Goal: Task Accomplishment & Management: Manage account settings

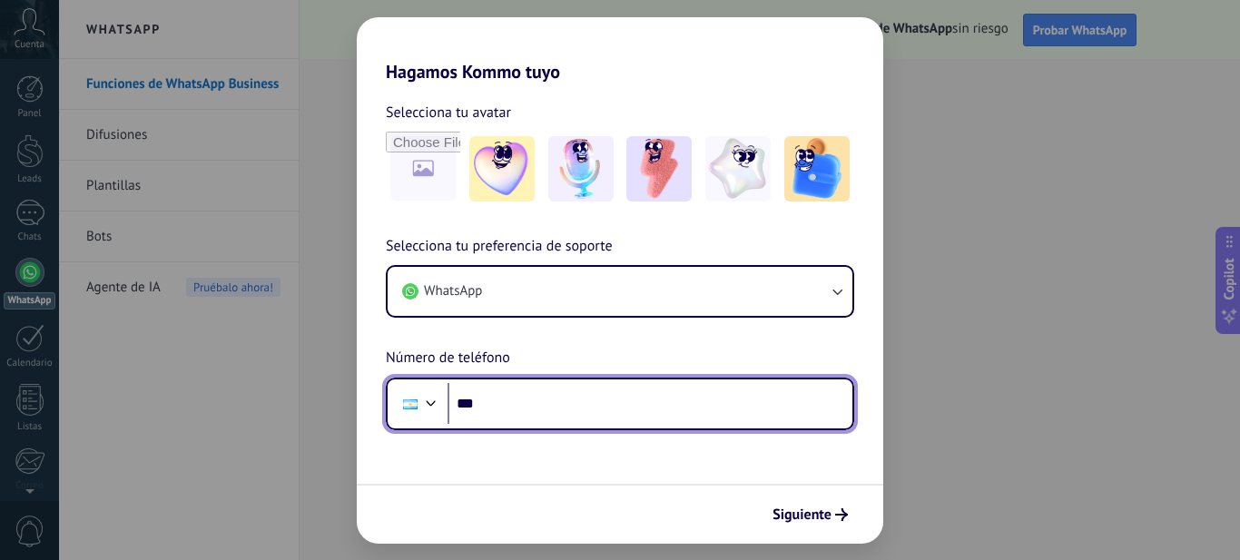
click at [555, 404] on input "***" at bounding box center [649, 404] width 405 height 42
type input "**********"
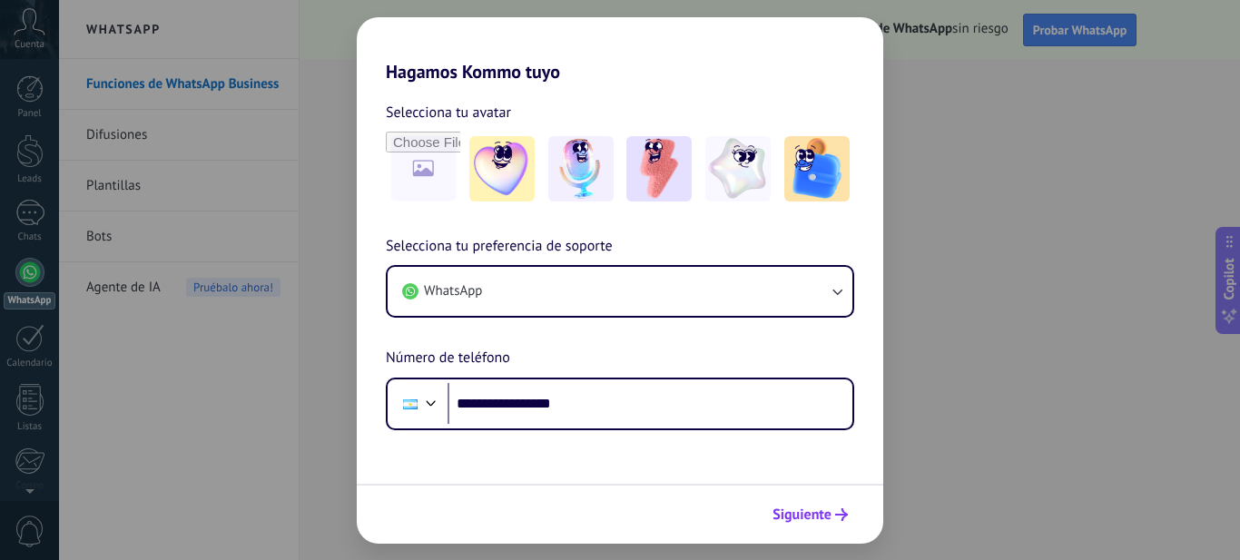
click at [825, 520] on span "Siguiente" at bounding box center [801, 514] width 59 height 13
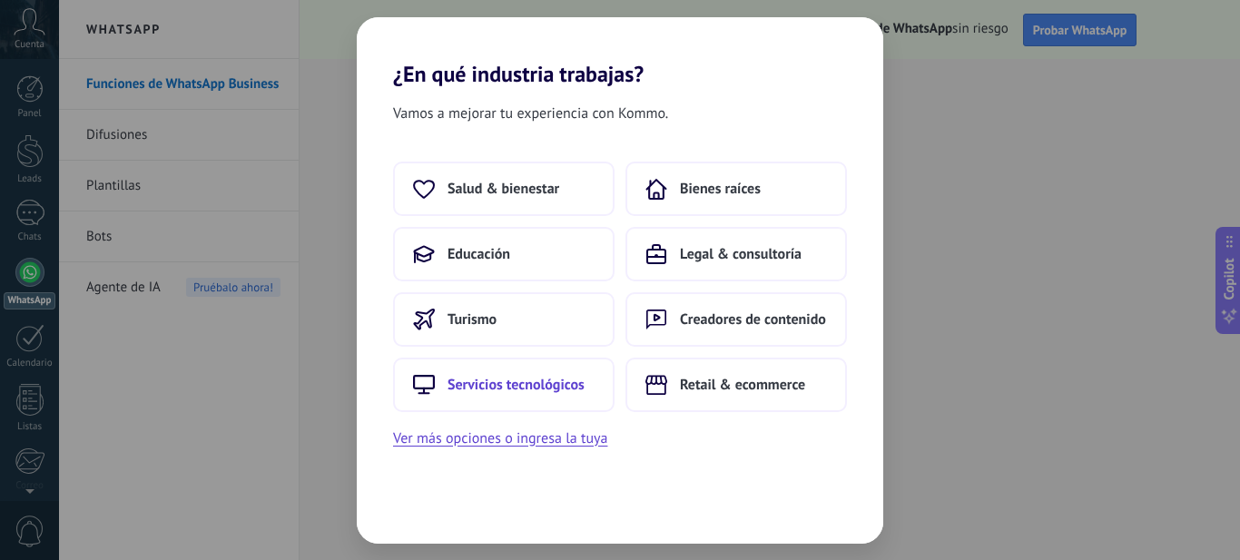
click at [549, 382] on span "Servicios tecnológicos" at bounding box center [515, 385] width 137 height 18
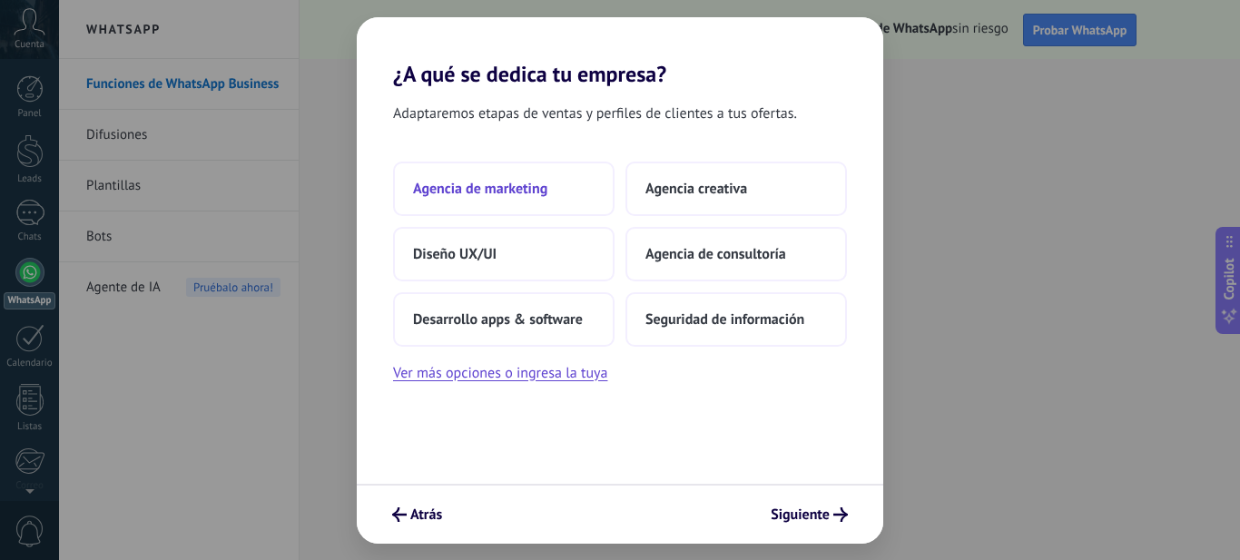
click at [545, 201] on button "Agencia de marketing" at bounding box center [503, 189] width 221 height 54
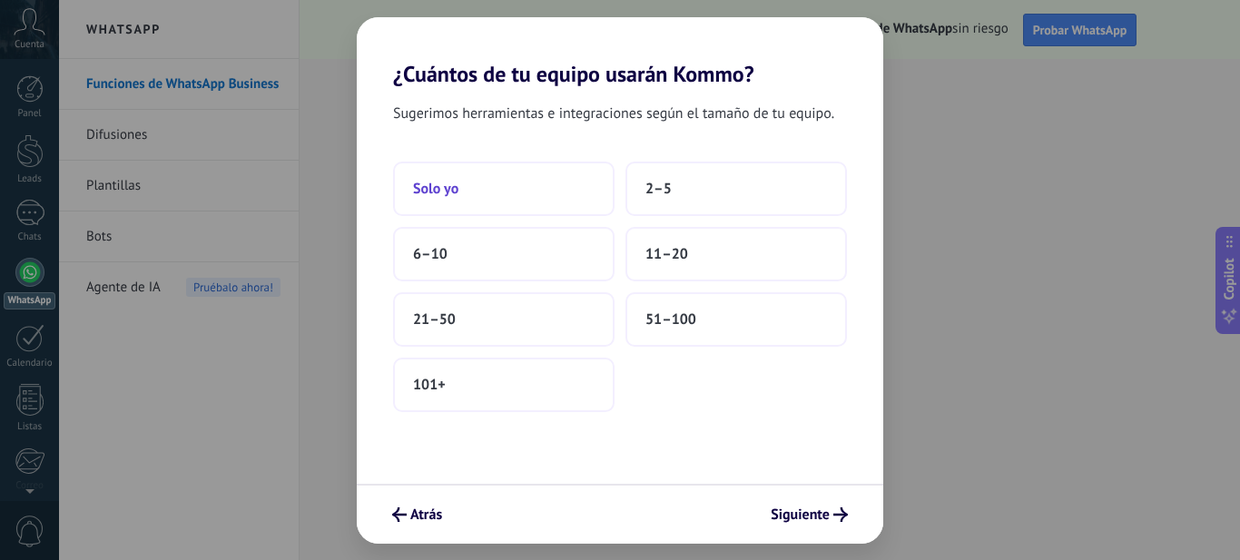
click at [539, 201] on button "Solo yo" at bounding box center [503, 189] width 221 height 54
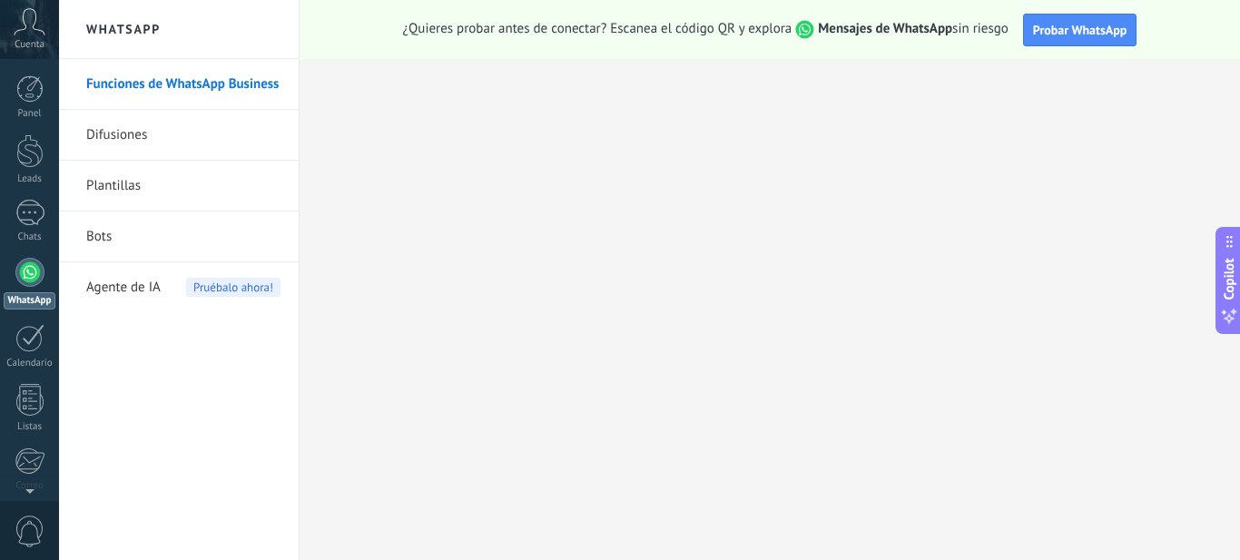
click at [35, 21] on use at bounding box center [30, 21] width 31 height 26
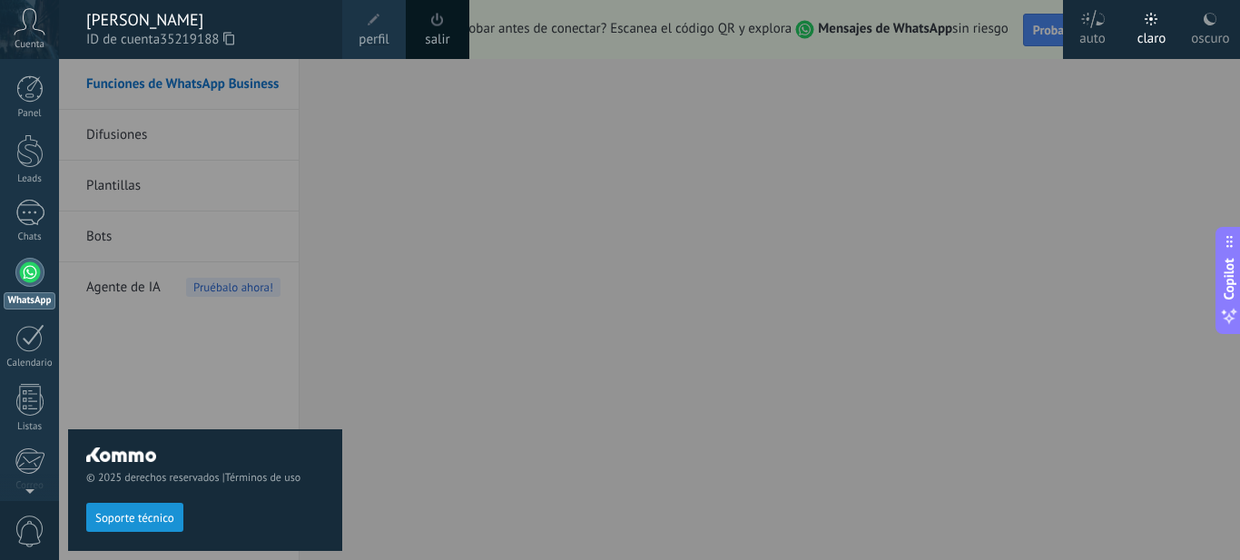
click at [191, 144] on div "© 2025 derechos reservados | Términos de uso Soporte técnico" at bounding box center [205, 309] width 274 height 501
click at [333, 194] on div "© 2025 derechos reservados | Términos de uso Soporte técnico" at bounding box center [205, 309] width 274 height 501
click at [288, 349] on div "© 2025 derechos reservados | Términos de uso Soporte técnico" at bounding box center [205, 309] width 274 height 501
click at [1213, 18] on icon at bounding box center [1210, 19] width 15 height 15
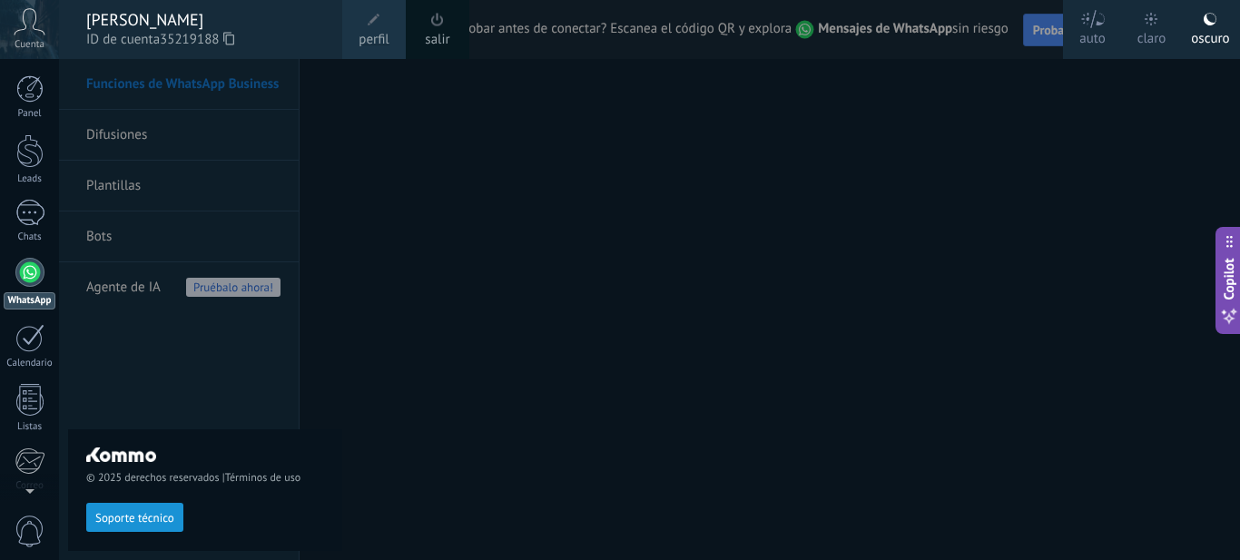
click at [634, 97] on div at bounding box center [679, 280] width 1240 height 560
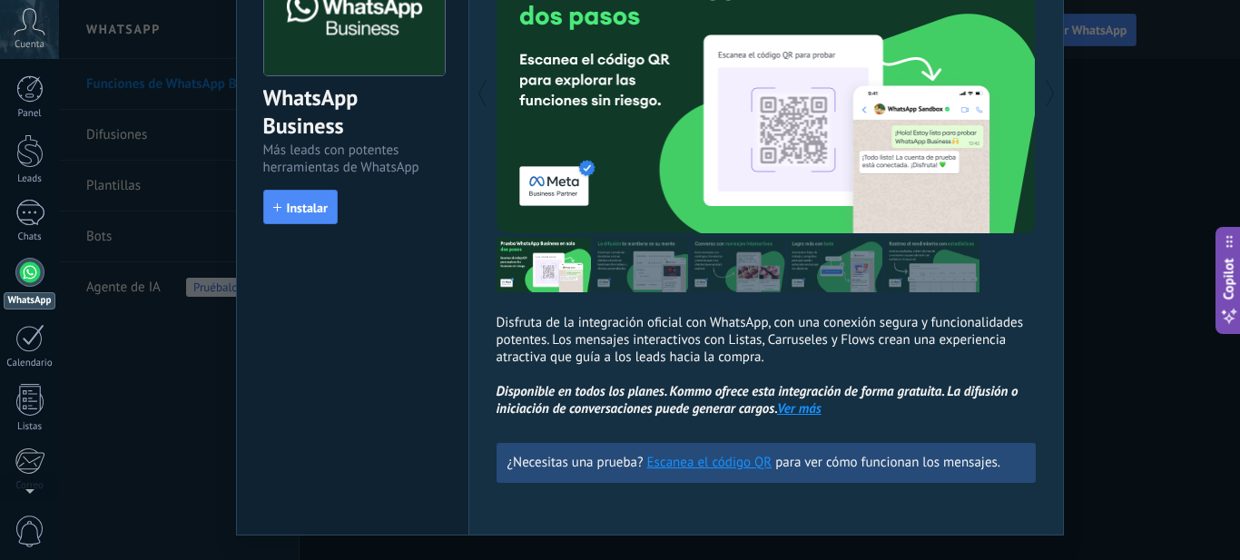
scroll to position [182, 0]
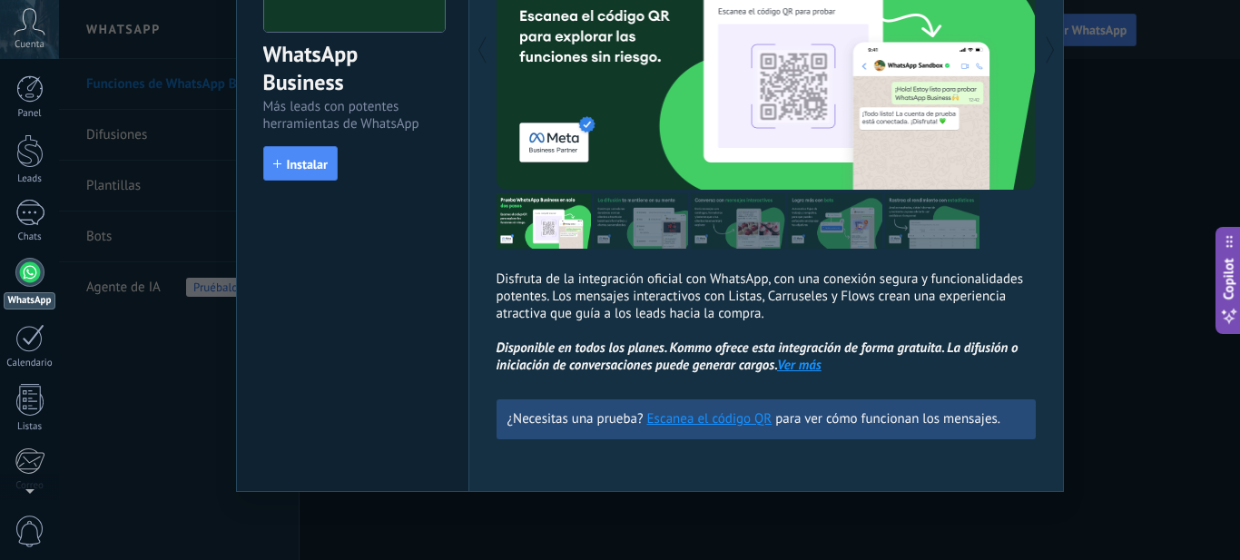
click at [385, 527] on div "WhatsApp Business Más leads con potentes herramientas de WhatsApp install Insta…" at bounding box center [649, 280] width 1181 height 560
click at [797, 367] on link "Ver más" at bounding box center [799, 365] width 44 height 17
click at [1228, 308] on icon at bounding box center [1229, 316] width 19 height 19
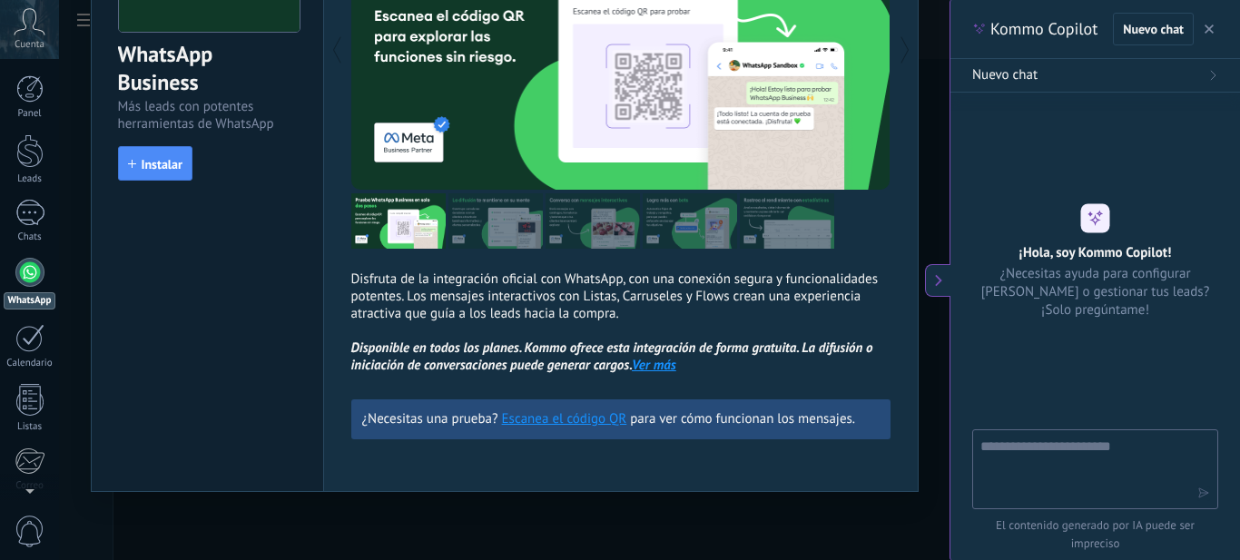
click at [1207, 31] on use "button" at bounding box center [1208, 29] width 9 height 9
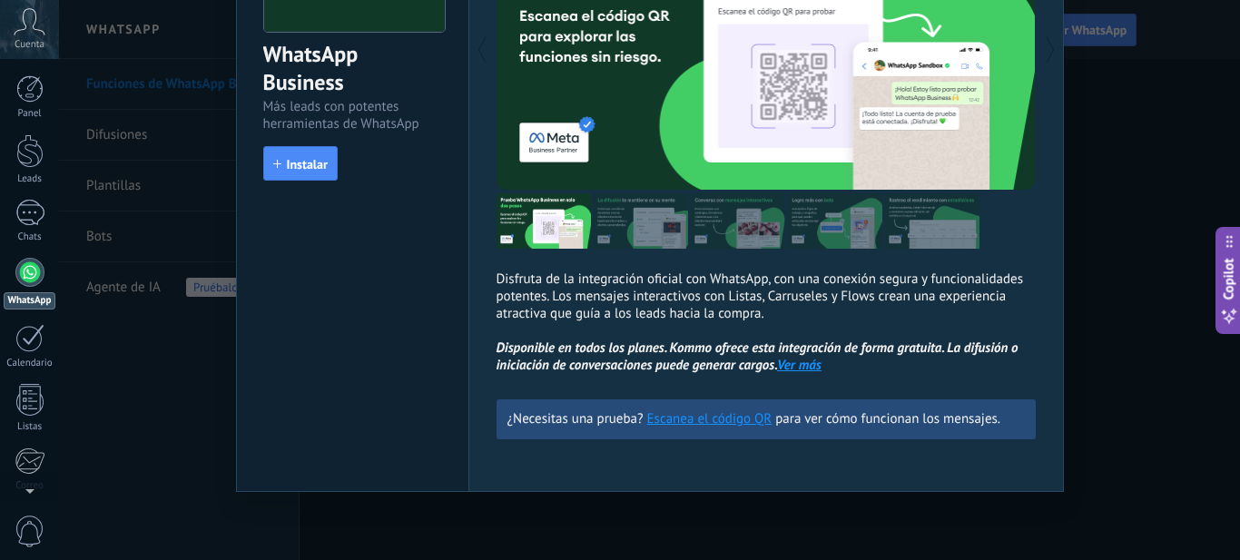
click at [1181, 170] on div "WhatsApp Business Más leads con potentes herramientas de WhatsApp install Insta…" at bounding box center [649, 280] width 1181 height 560
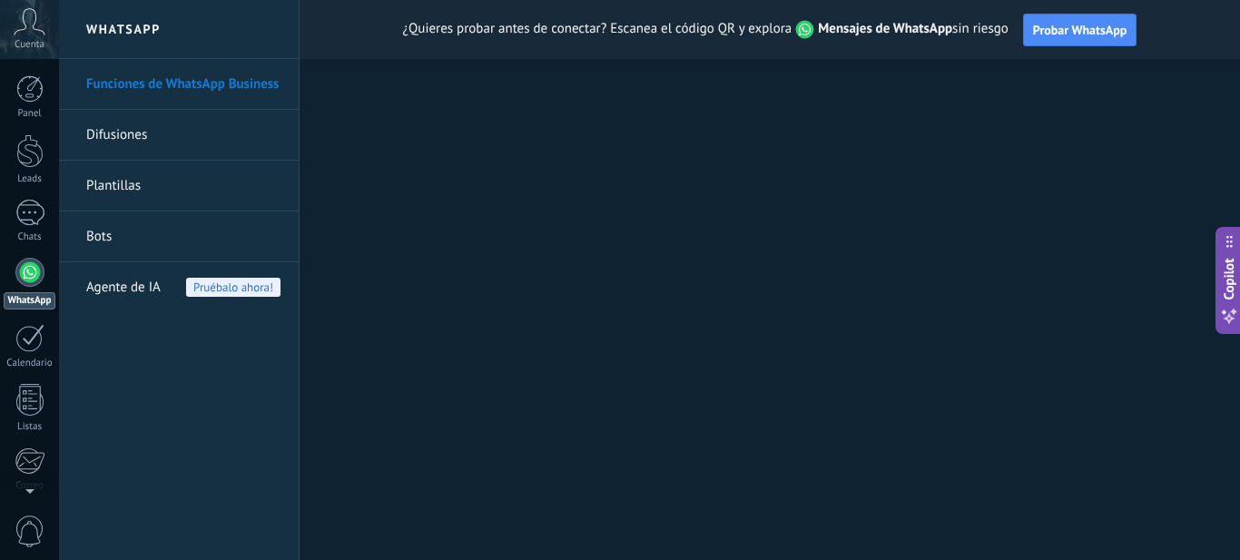
scroll to position [0, 0]
click at [158, 142] on link "Difusiones" at bounding box center [183, 135] width 194 height 51
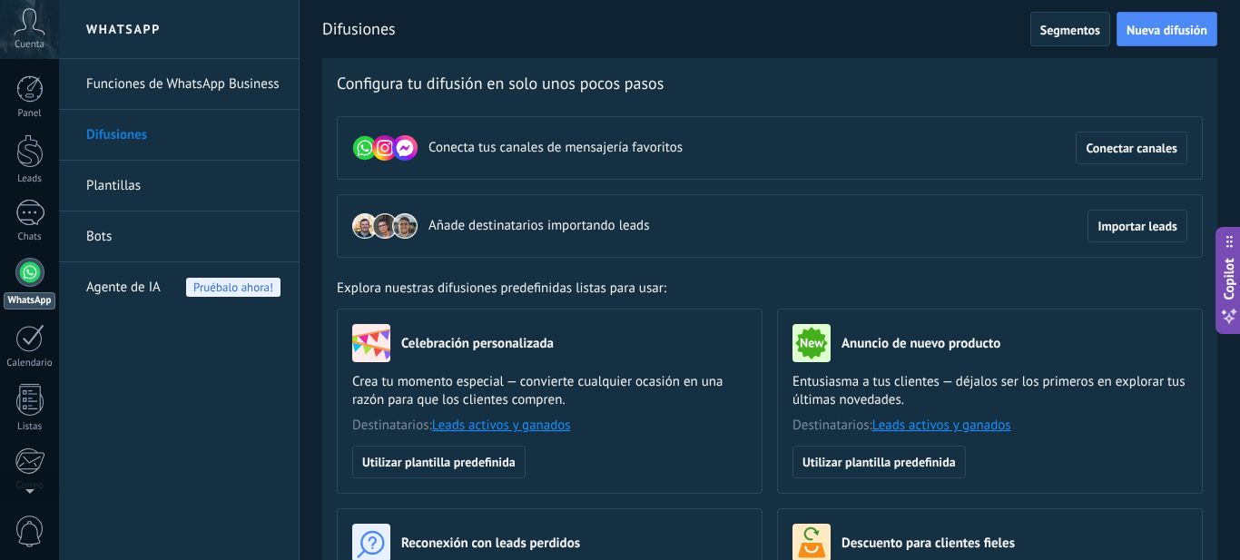
scroll to position [454, 0]
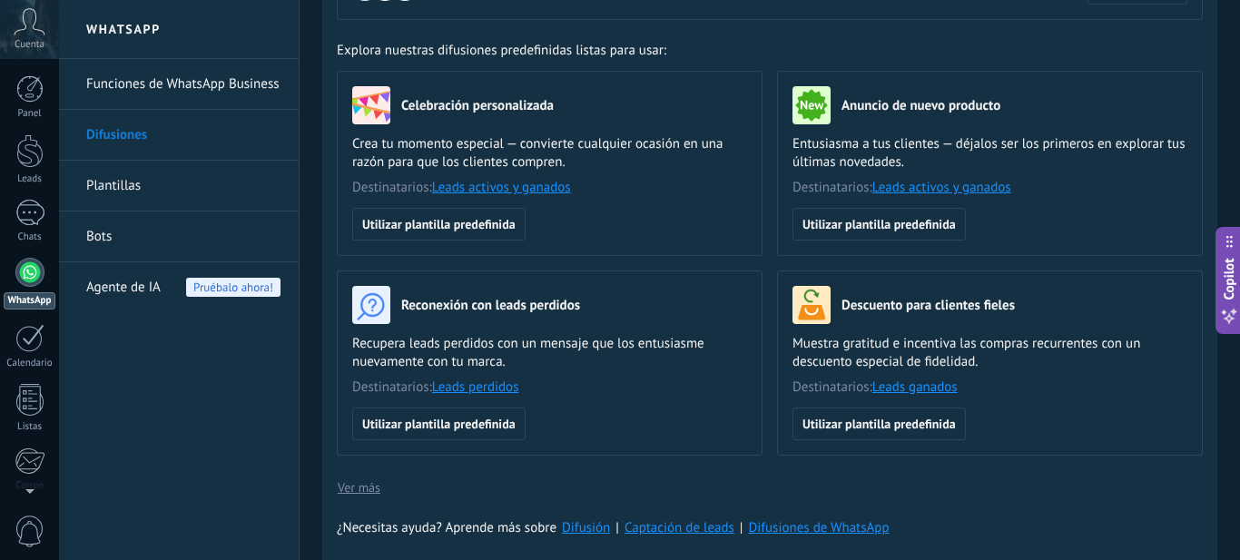
drag, startPoint x: 766, startPoint y: 244, endPoint x: 777, endPoint y: 200, distance: 45.8
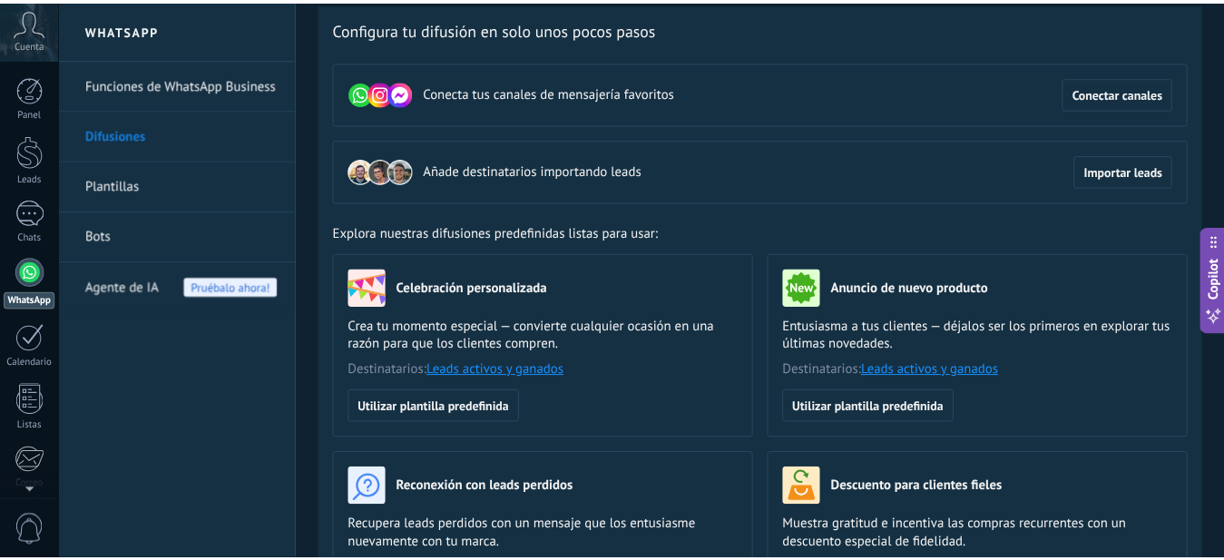
scroll to position [0, 0]
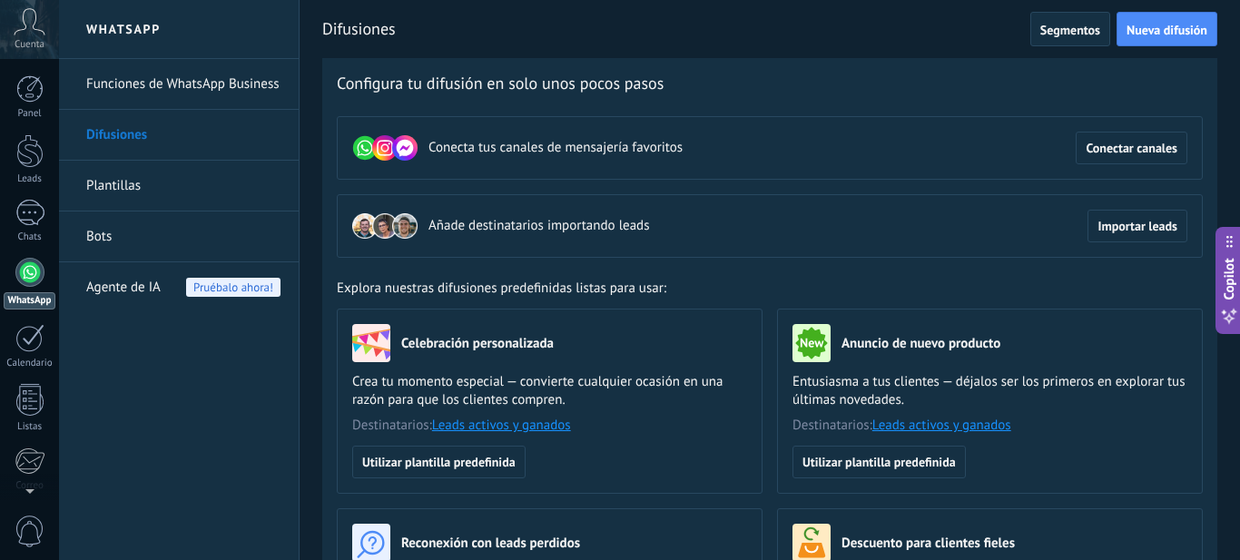
drag, startPoint x: 314, startPoint y: 270, endPoint x: 326, endPoint y: 212, distance: 59.3
click at [153, 188] on link "Plantillas" at bounding box center [183, 186] width 194 height 51
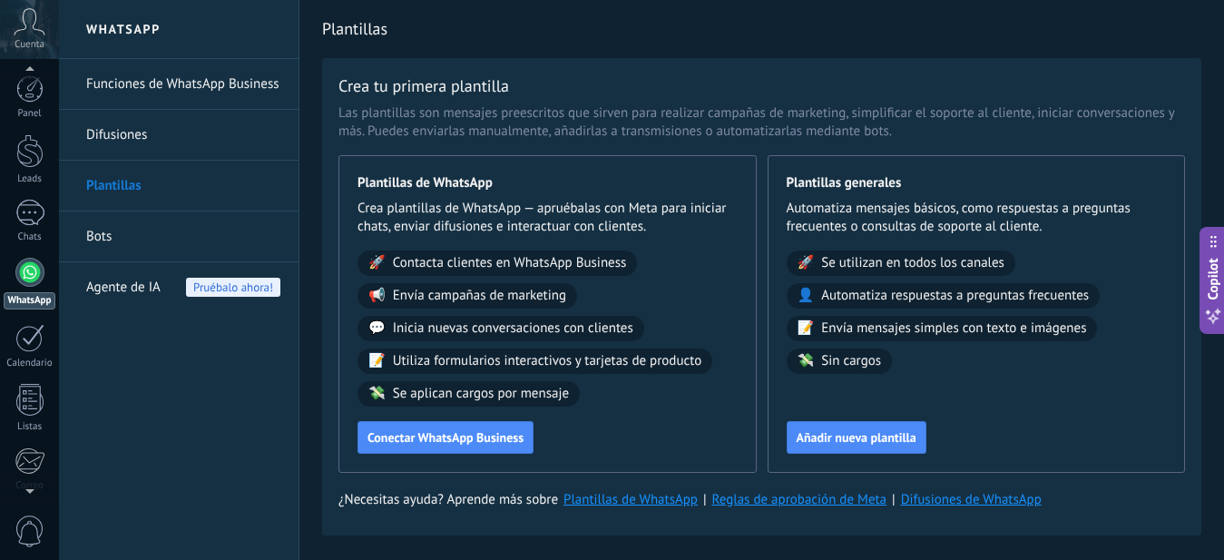
click at [27, 276] on div at bounding box center [29, 272] width 29 height 29
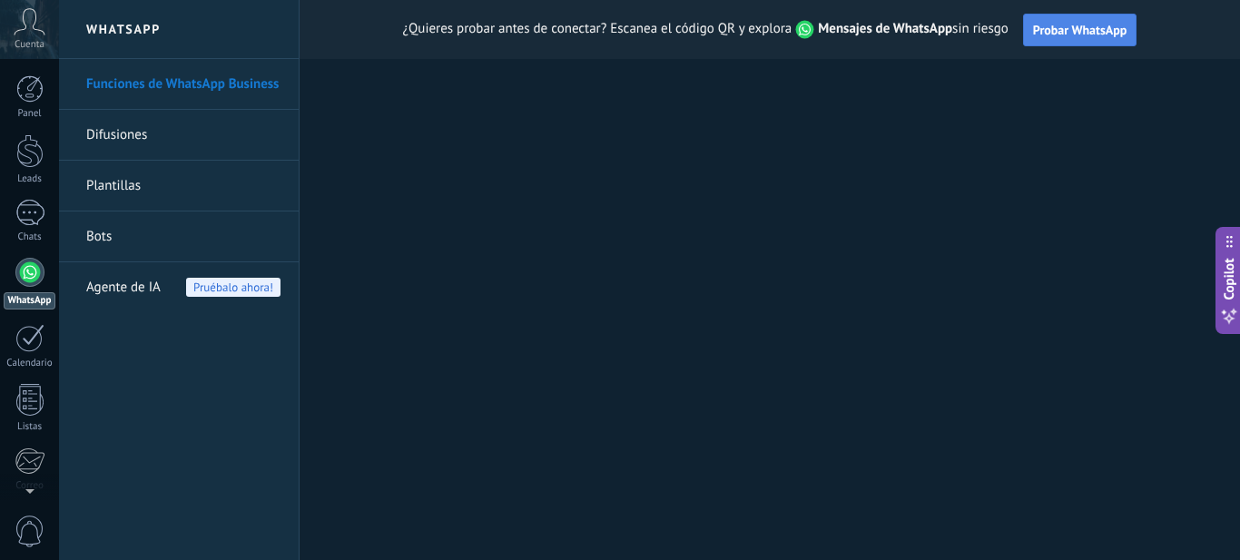
click at [1064, 31] on span "Probar WhatsApp" at bounding box center [1080, 30] width 94 height 16
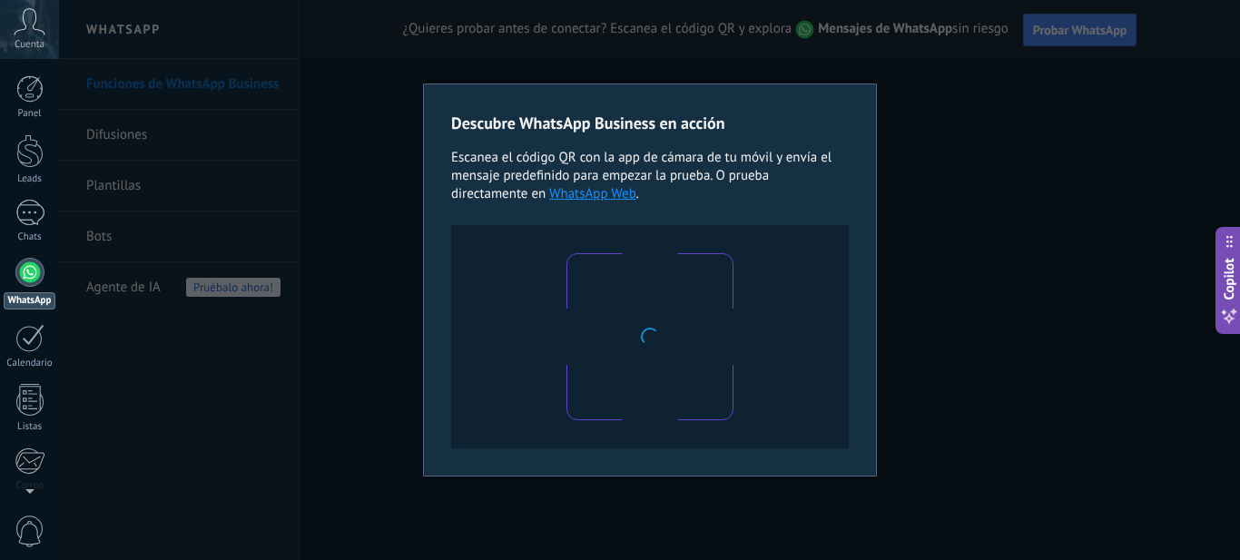
click at [1027, 112] on div "Descubre WhatsApp Business en acción Escanea el código QR con la app [PERSON_NA…" at bounding box center [649, 280] width 1181 height 560
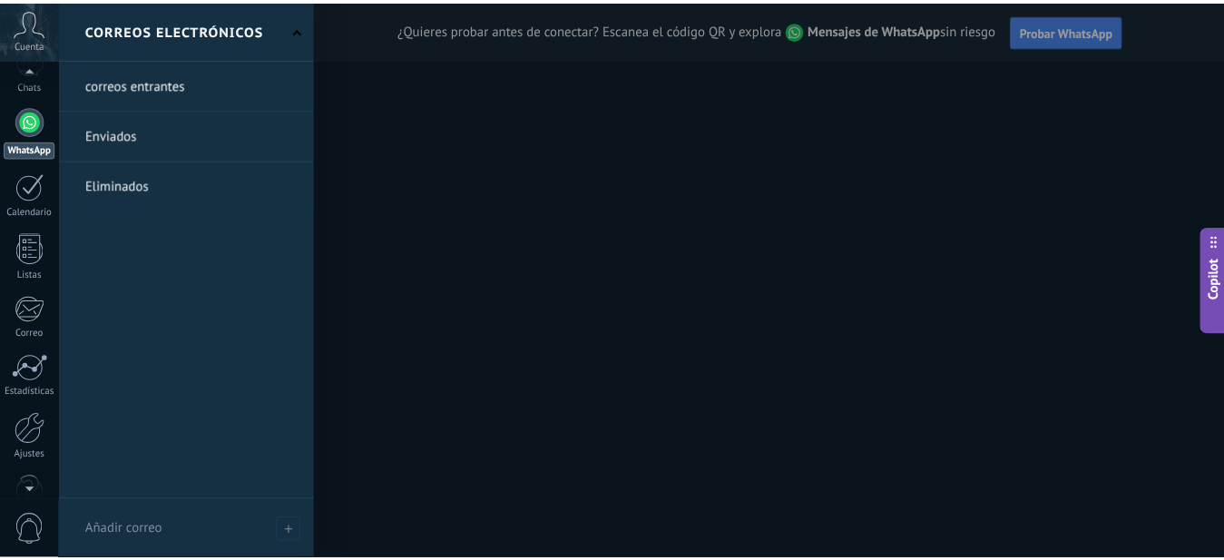
scroll to position [195, 0]
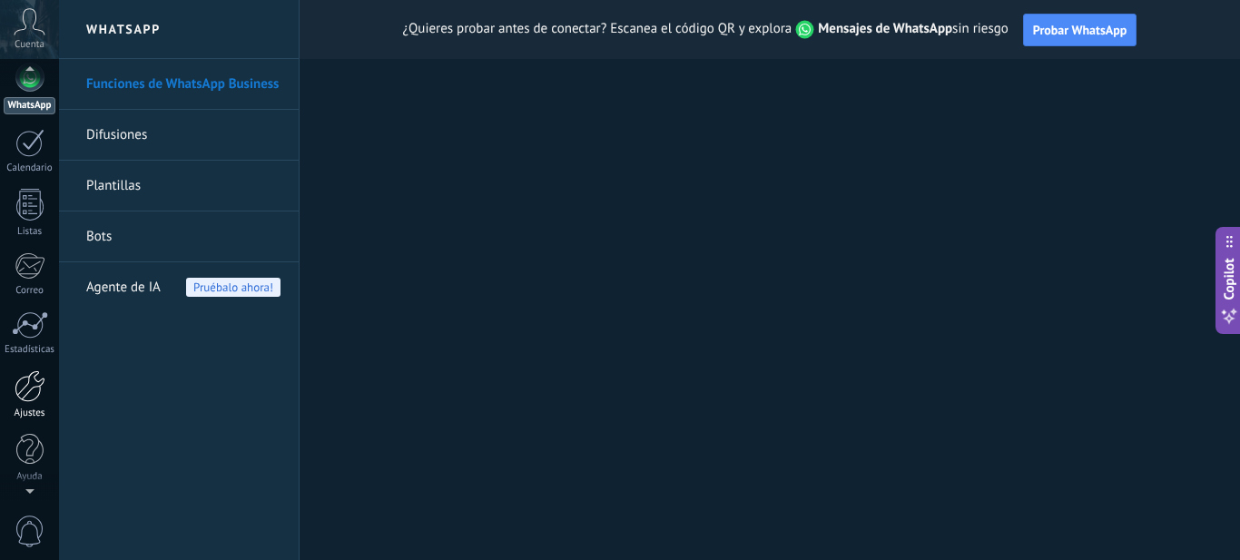
click at [27, 386] on div at bounding box center [30, 386] width 31 height 32
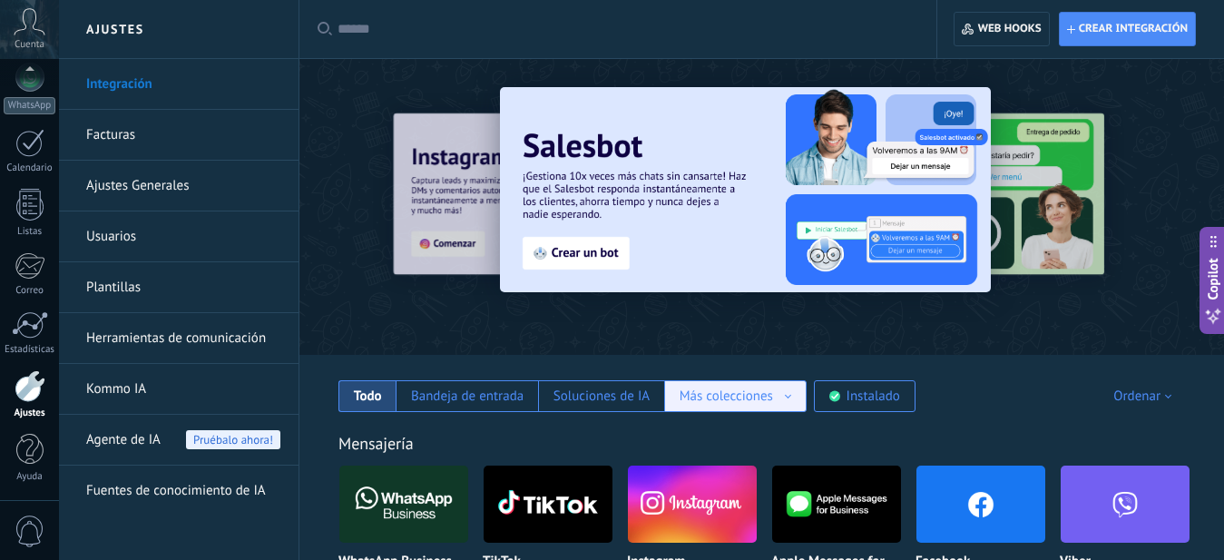
click at [699, 399] on div "Más colecciones" at bounding box center [726, 396] width 93 height 17
click at [706, 397] on div "Más colecciones" at bounding box center [726, 396] width 93 height 17
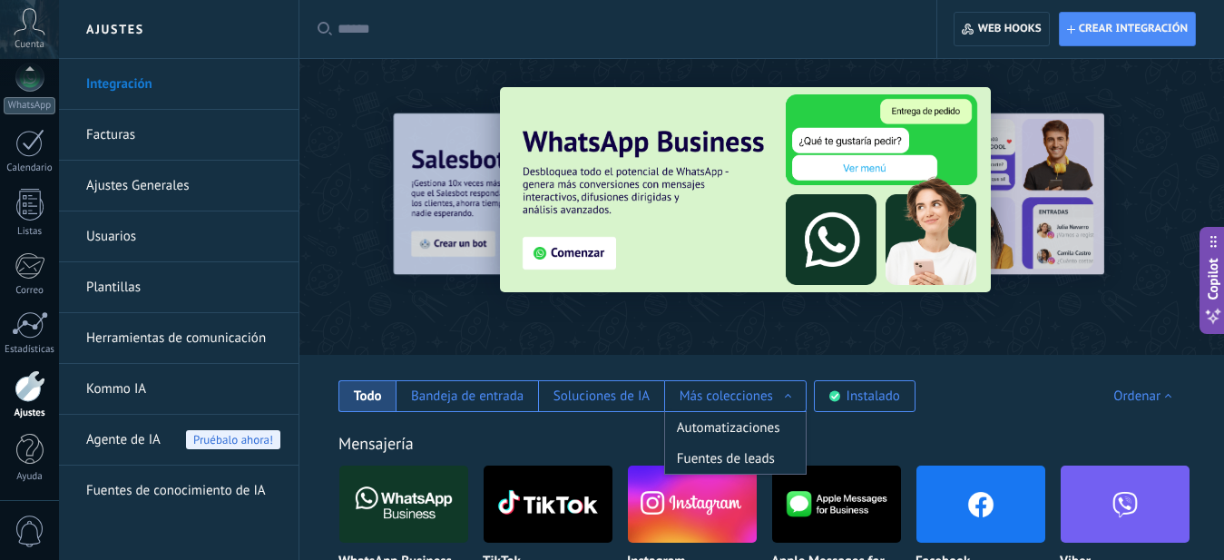
click at [1143, 391] on div "Ordenar" at bounding box center [1146, 396] width 64 height 17
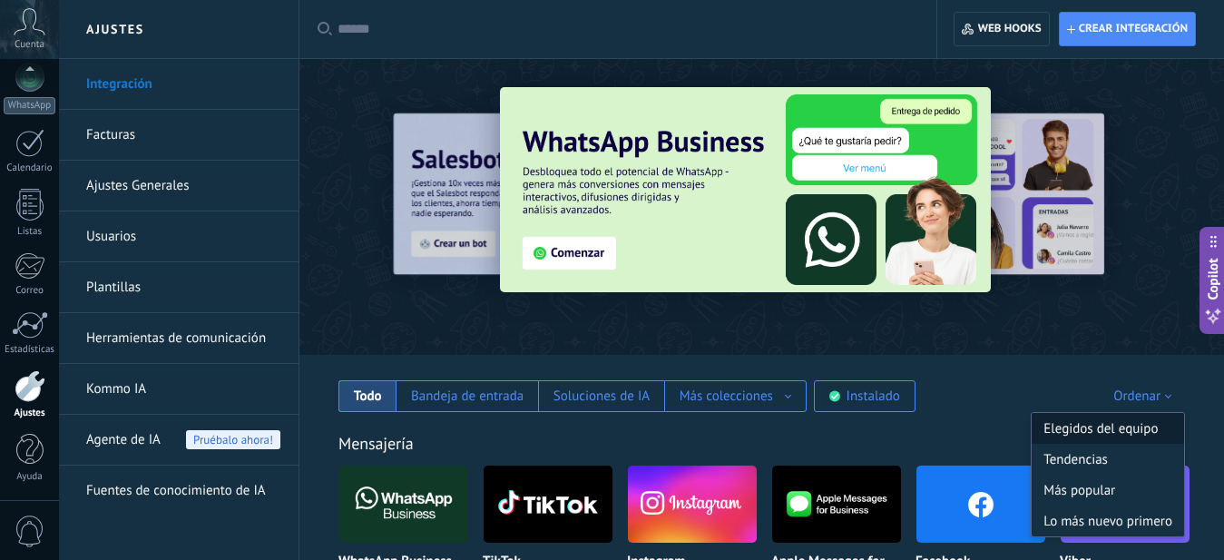
click at [1100, 431] on div "Elegidos del equipo" at bounding box center [1108, 428] width 152 height 31
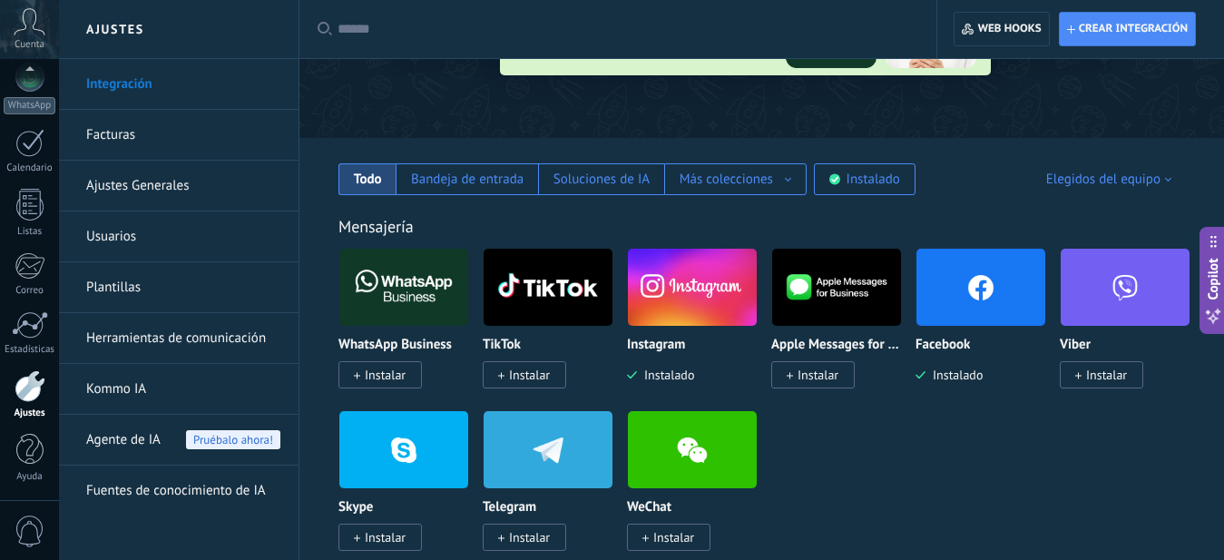
drag, startPoint x: 969, startPoint y: 373, endPoint x: 973, endPoint y: 432, distance: 59.1
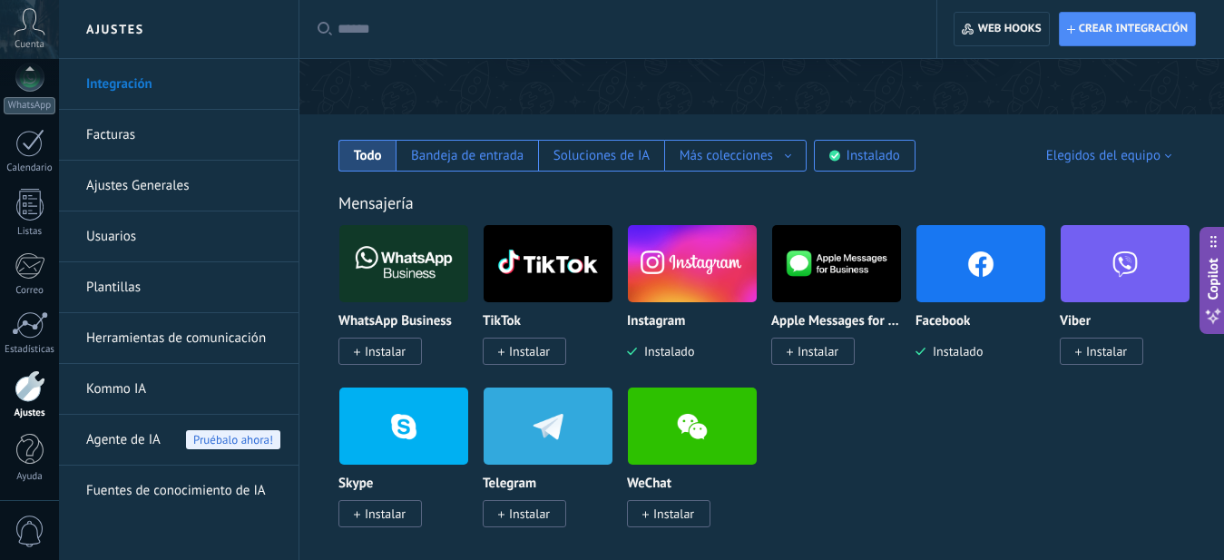
click at [1113, 163] on div "Elegidos del equipo" at bounding box center [1112, 155] width 132 height 17
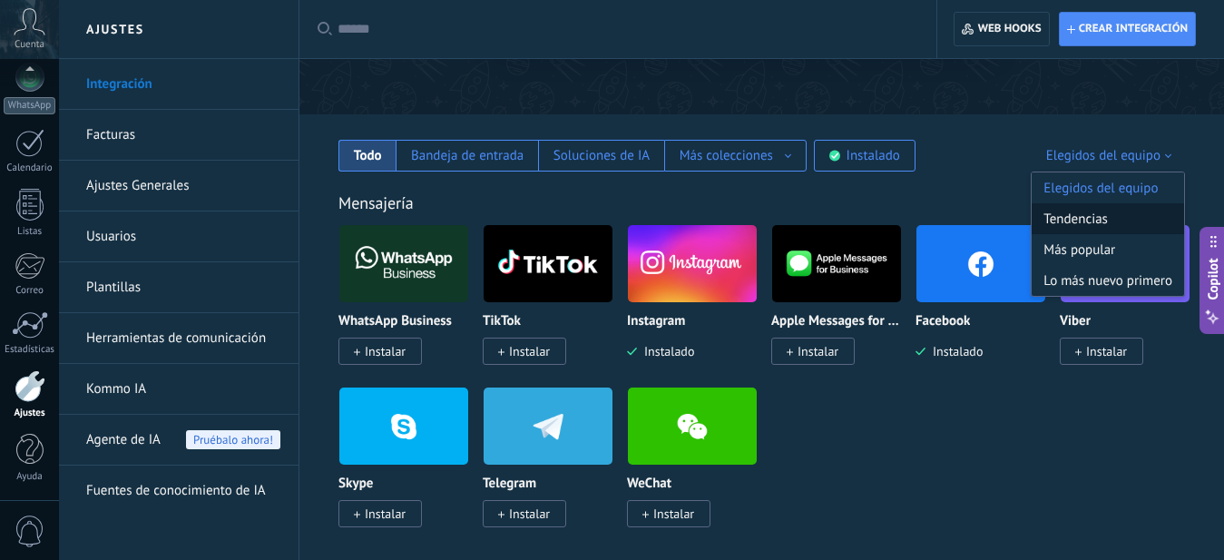
click at [1084, 219] on div "Tendencias" at bounding box center [1108, 218] width 152 height 31
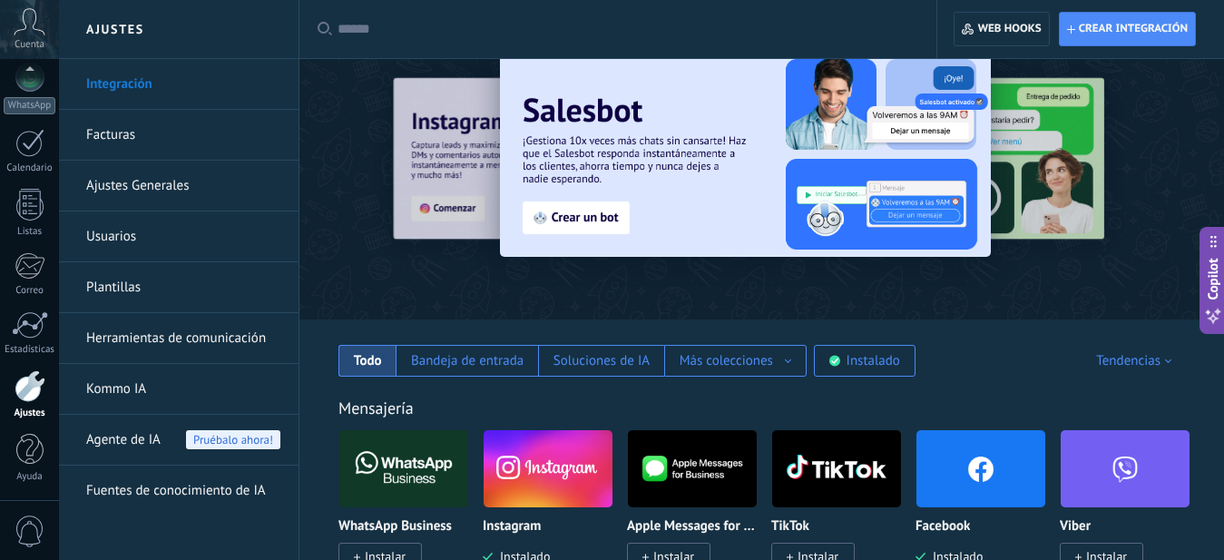
scroll to position [0, 0]
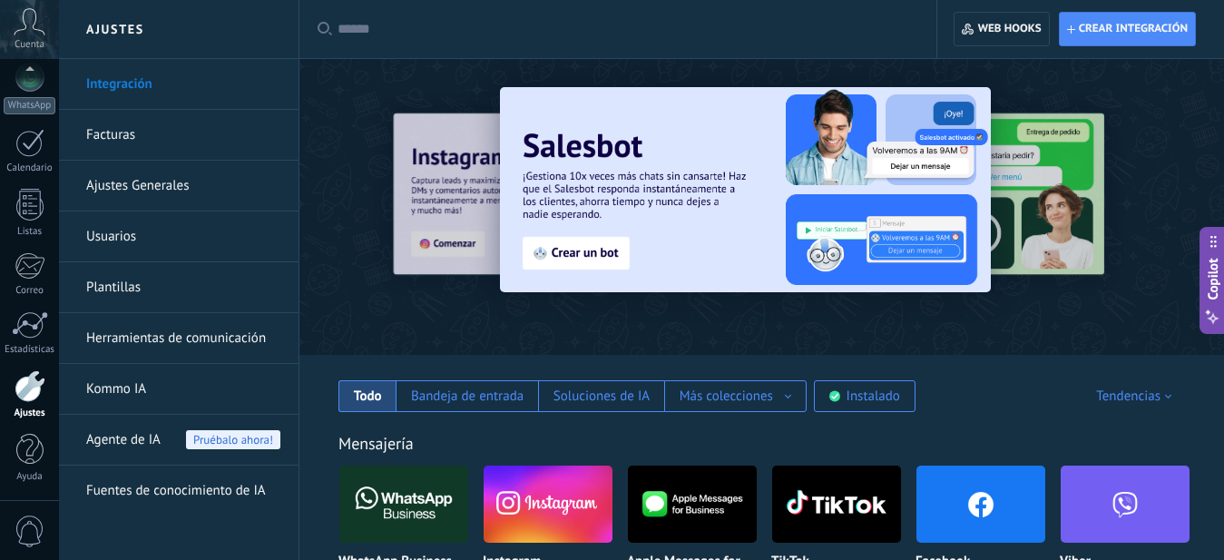
click at [1212, 284] on span "Copilot" at bounding box center [1213, 279] width 18 height 42
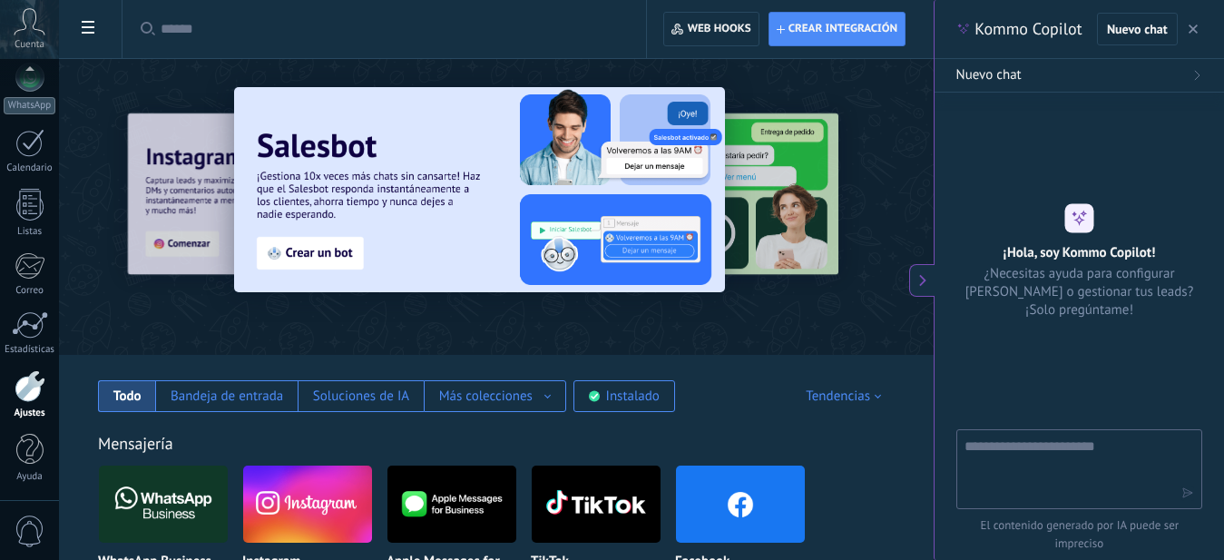
click at [1064, 453] on textarea at bounding box center [1067, 468] width 204 height 65
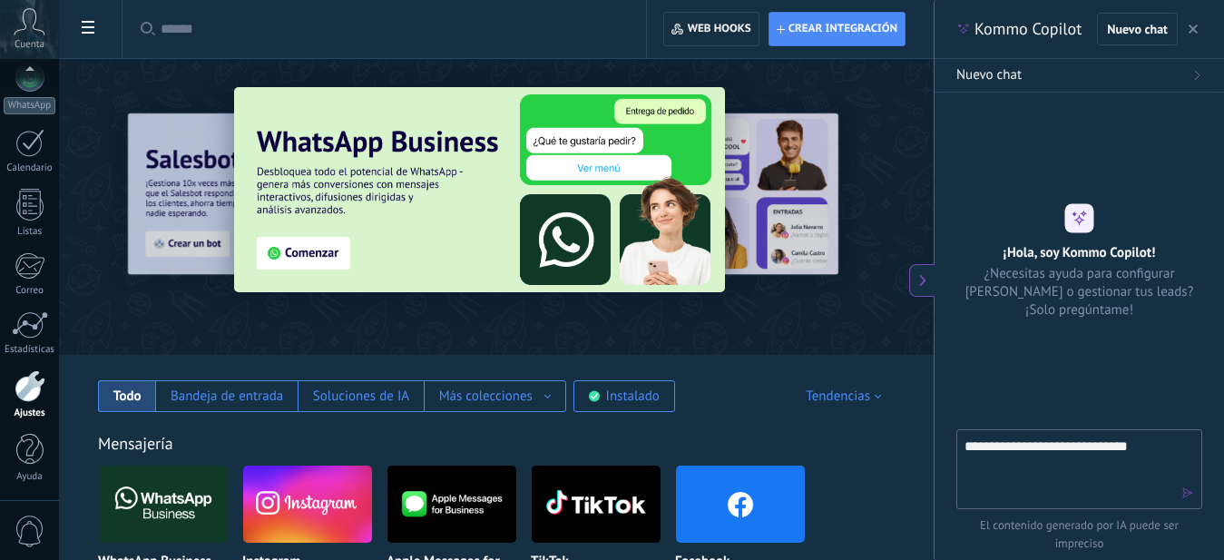
type textarea "**********"
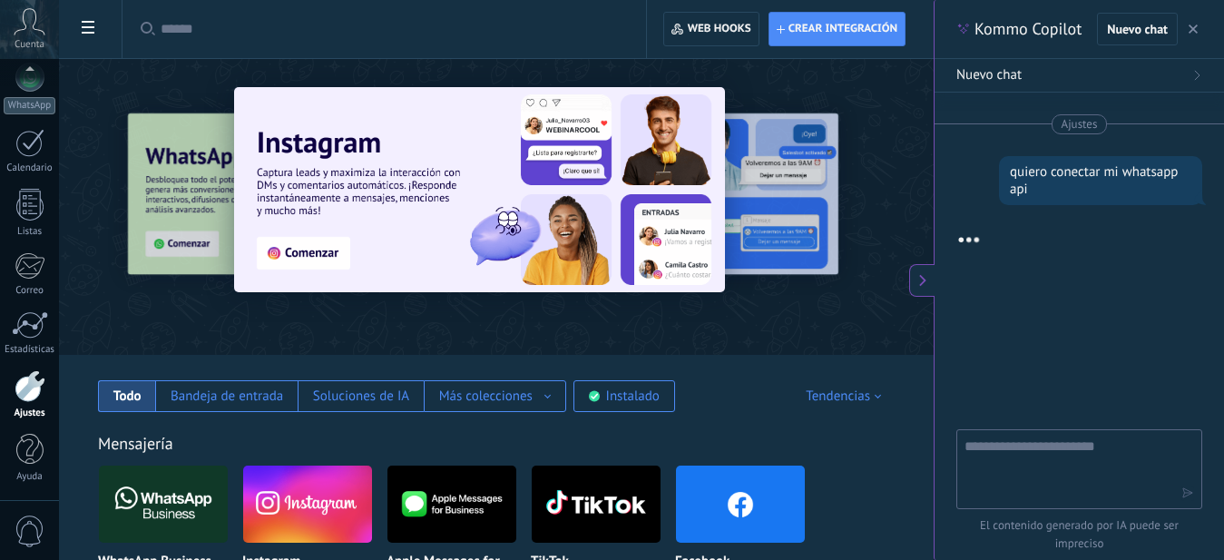
type input "**********"
click at [1051, 81] on span "Conexión con la API de WhatsApp" at bounding box center [1054, 75] width 195 height 18
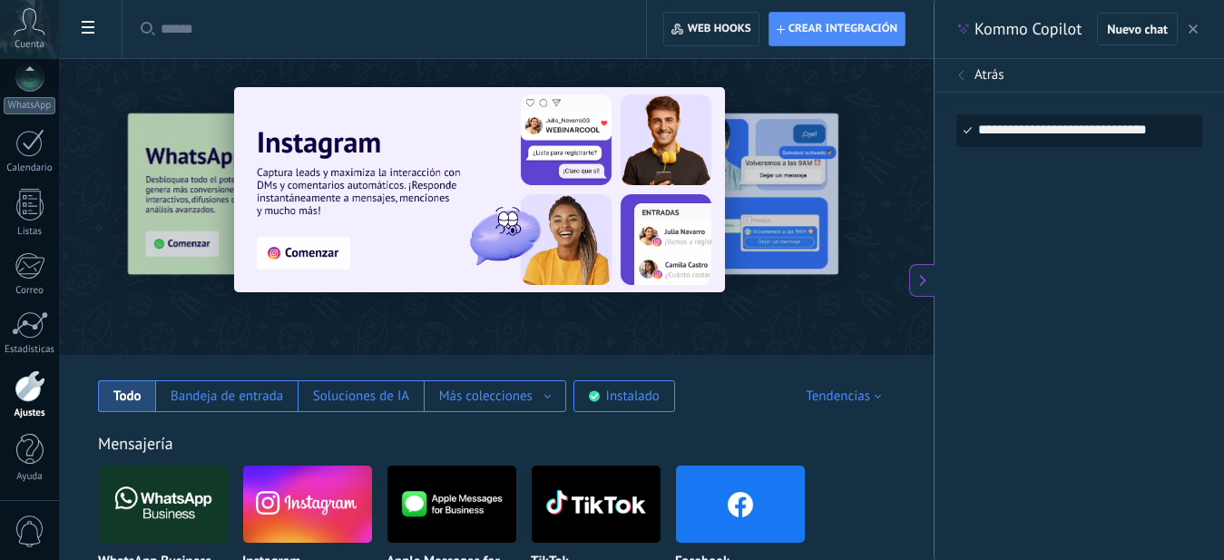
click at [960, 77] on icon at bounding box center [962, 75] width 11 height 11
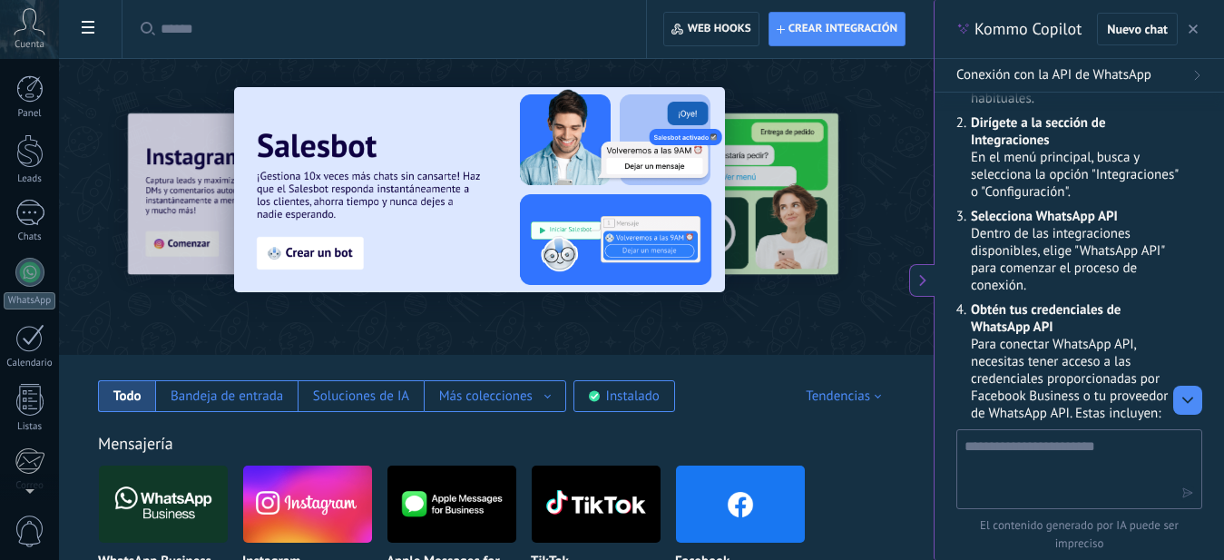
scroll to position [195, 0]
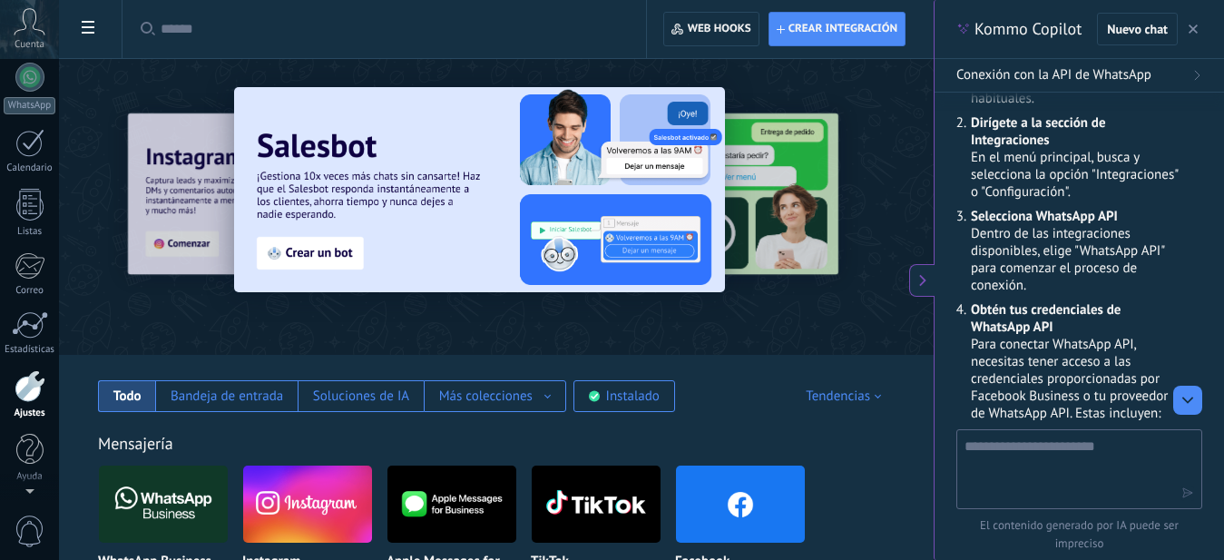
click at [74, 34] on span at bounding box center [88, 29] width 31 height 35
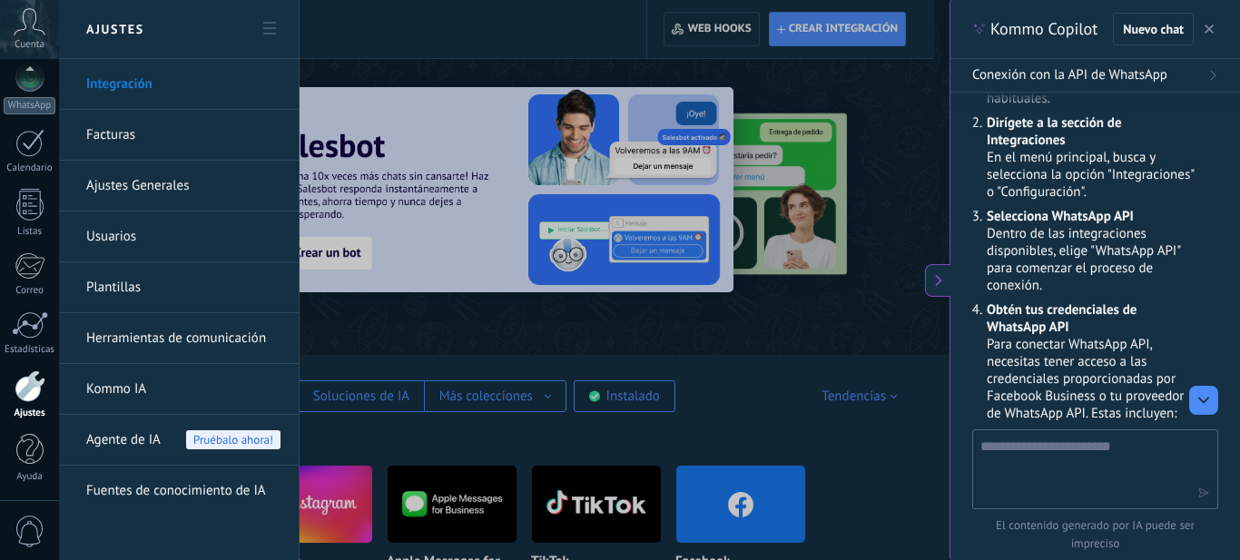
click at [270, 32] on icon at bounding box center [269, 28] width 13 height 13
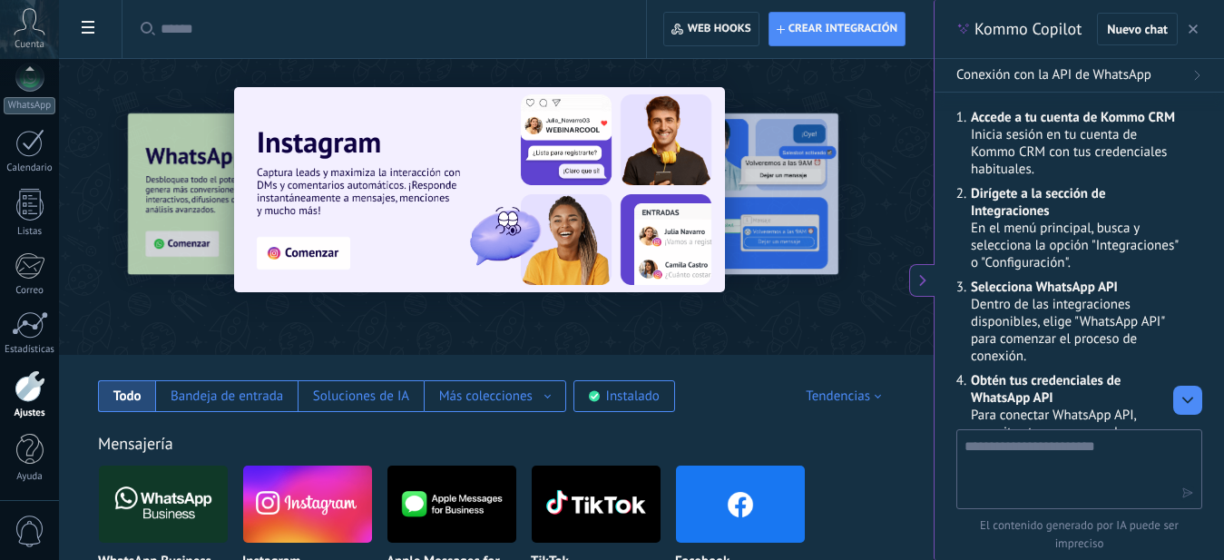
scroll to position [240, 0]
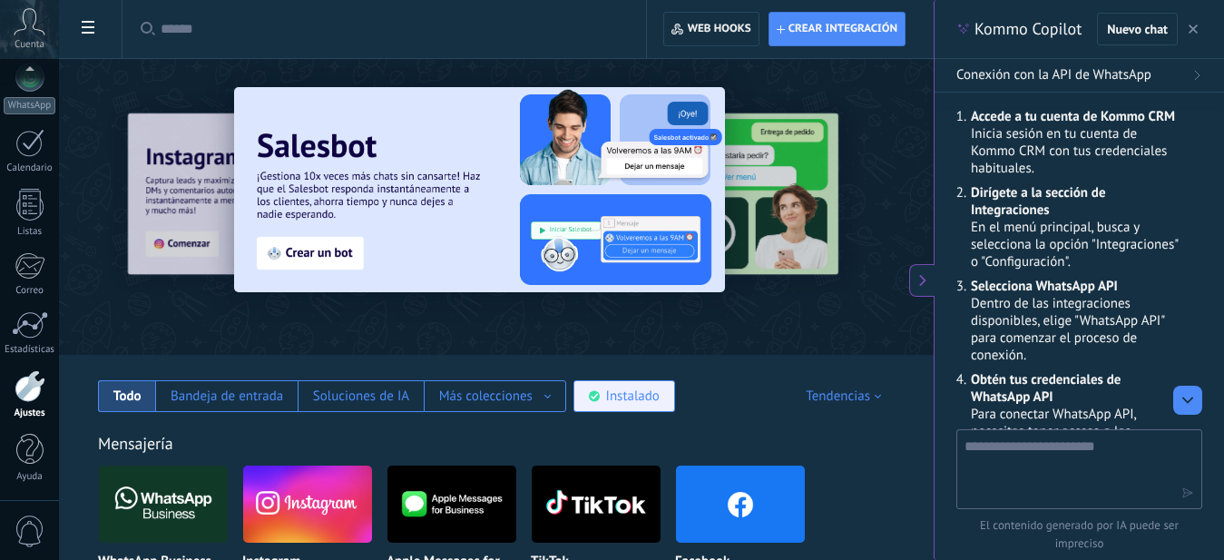
click at [595, 406] on div "Instalado" at bounding box center [625, 396] width 102 height 32
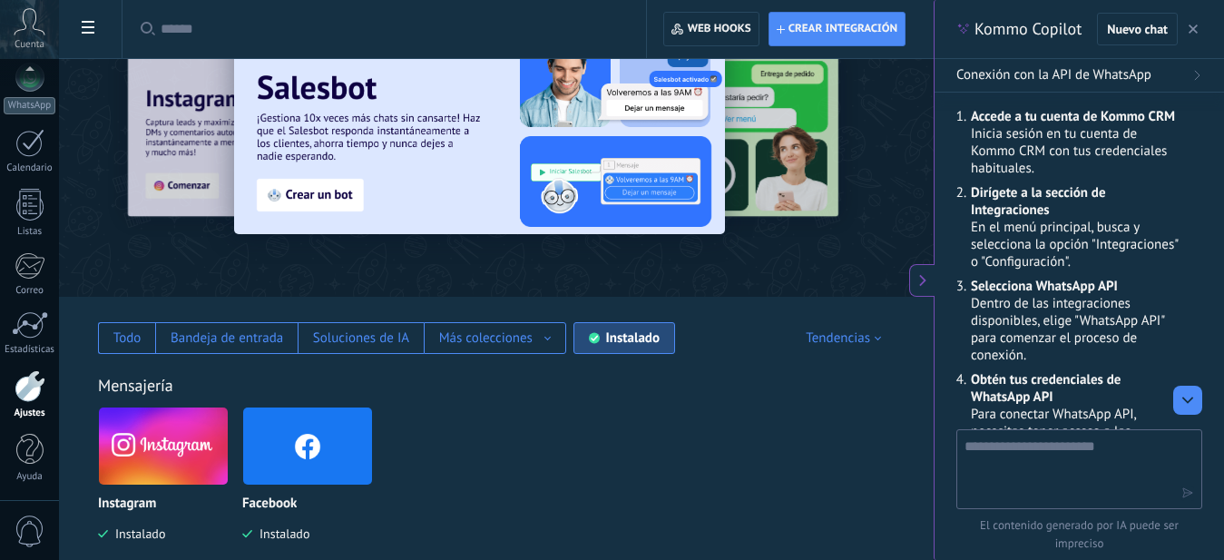
scroll to position [90, 0]
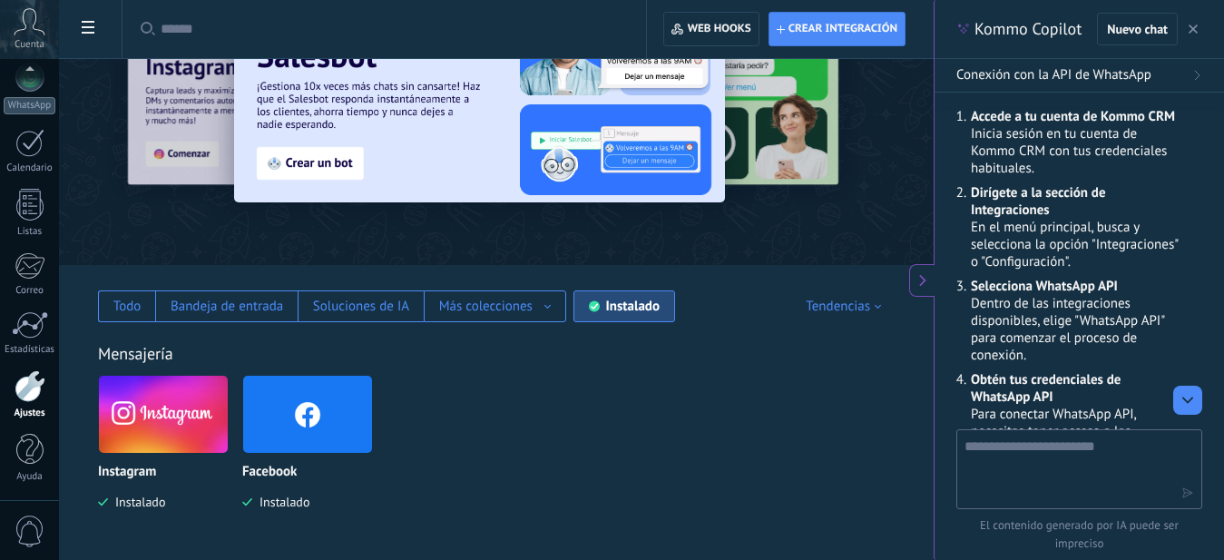
click at [614, 300] on div "Instalado" at bounding box center [625, 306] width 102 height 32
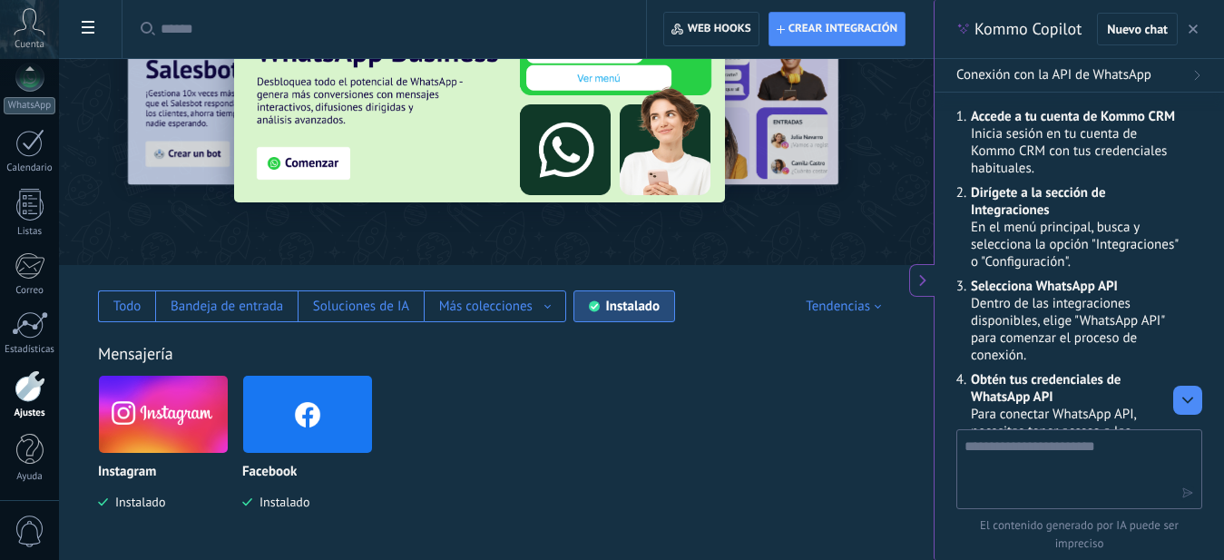
click at [620, 311] on div "Instalado" at bounding box center [633, 306] width 54 height 17
click at [589, 310] on icon at bounding box center [594, 306] width 11 height 12
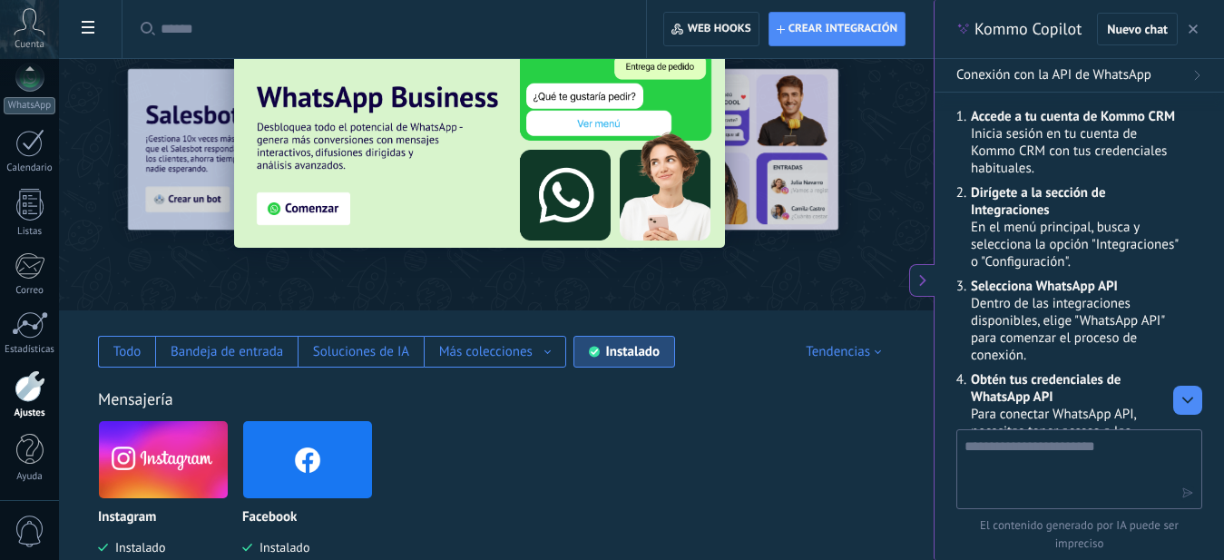
scroll to position [0, 0]
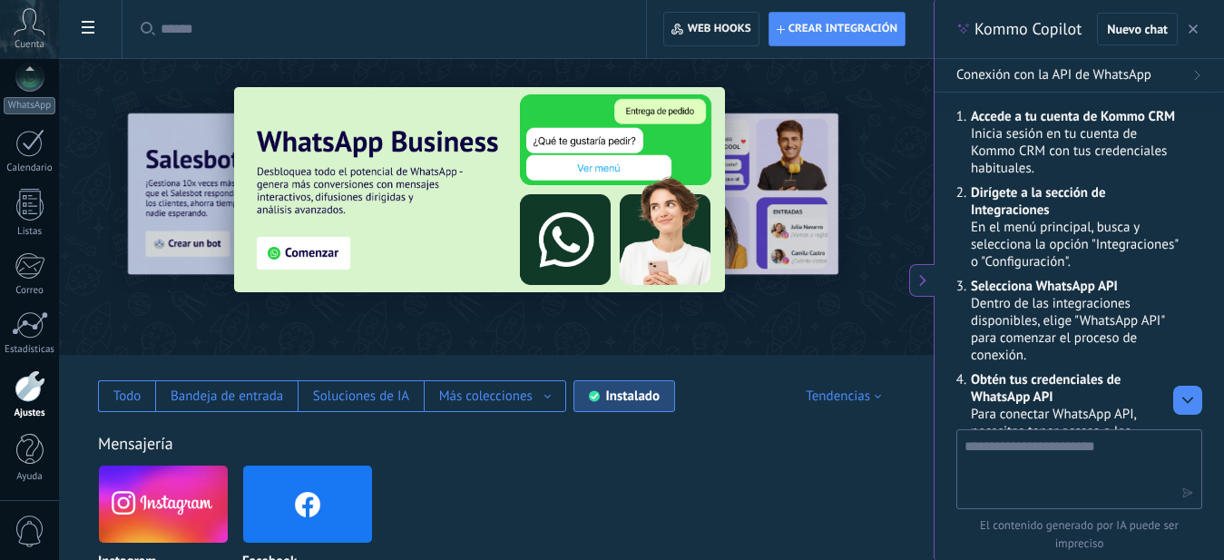
click at [590, 398] on use at bounding box center [594, 396] width 11 height 11
click at [600, 397] on div "Instalado" at bounding box center [625, 396] width 102 height 32
click at [158, 388] on div "Bandeja de entrada" at bounding box center [226, 396] width 142 height 32
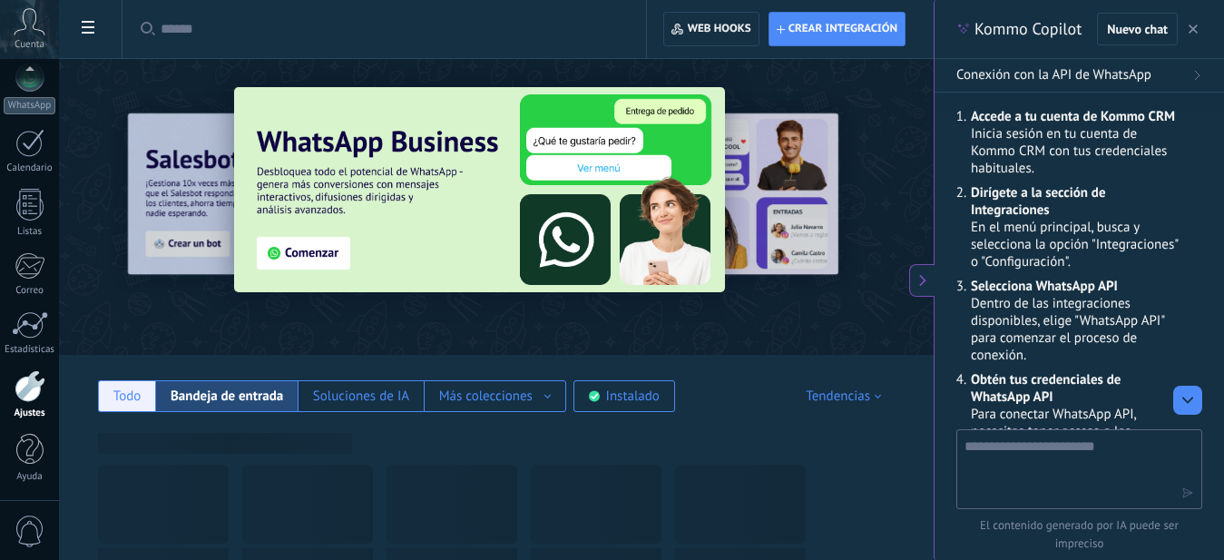
click at [142, 395] on div "Todo" at bounding box center [126, 396] width 57 height 32
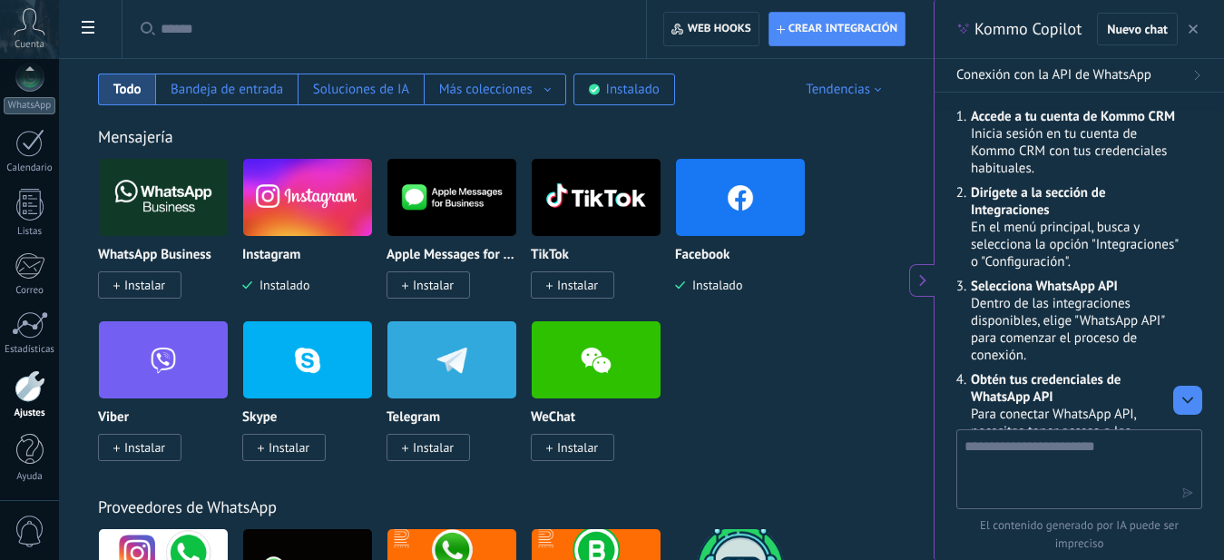
scroll to position [322, 0]
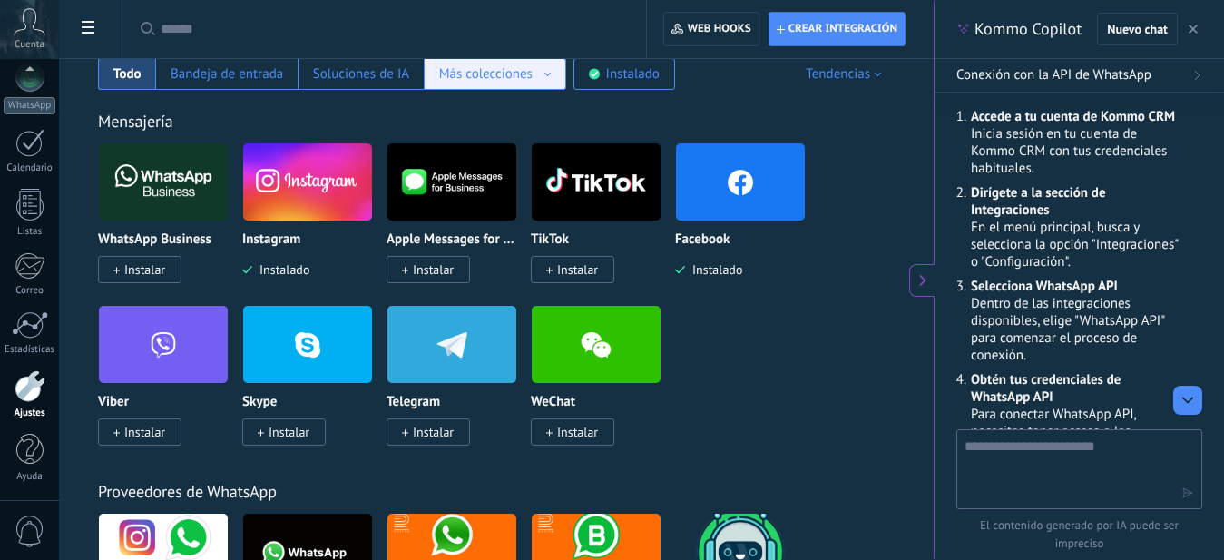
click at [518, 72] on div "Más colecciones" at bounding box center [485, 73] width 93 height 17
click at [541, 73] on div "Más colecciones" at bounding box center [495, 73] width 112 height 17
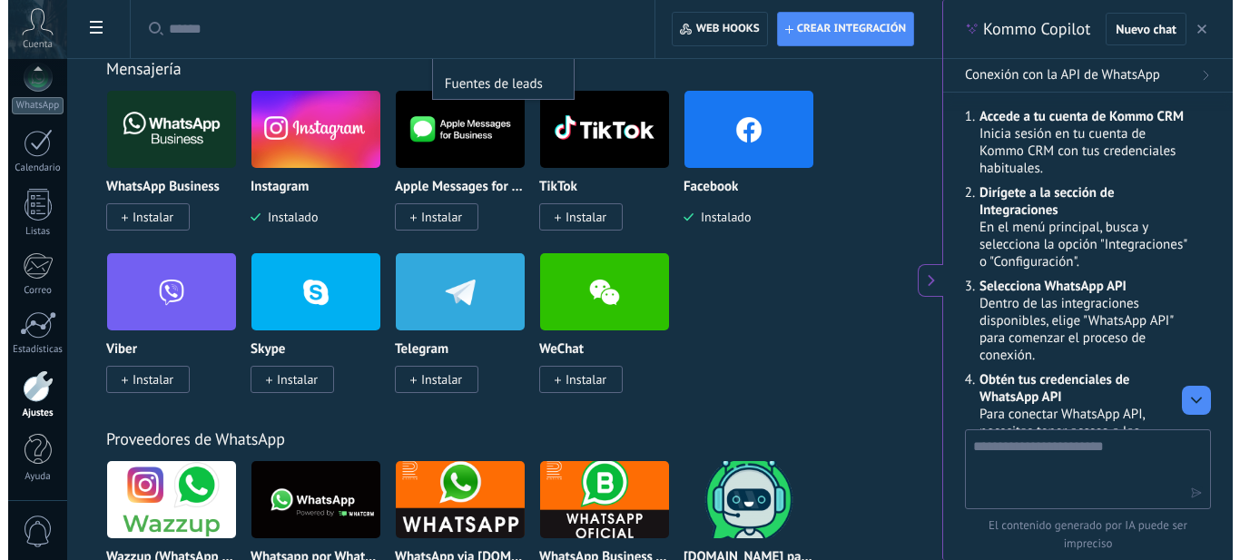
scroll to position [0, 0]
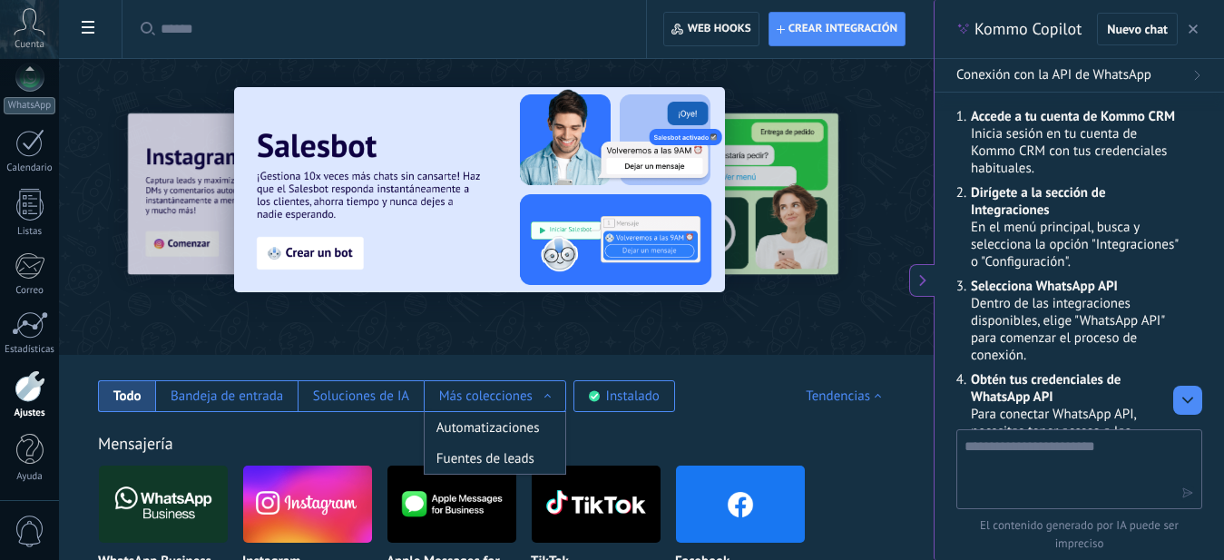
drag, startPoint x: 782, startPoint y: 309, endPoint x: 862, endPoint y: 115, distance: 209.2
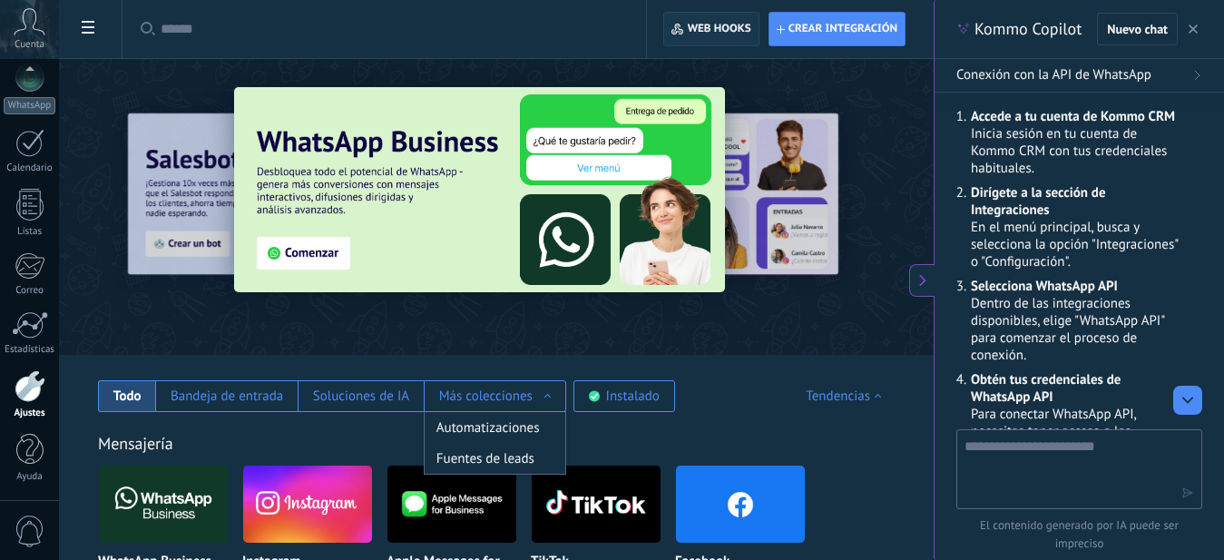
click at [722, 34] on span "Web hooks 0" at bounding box center [720, 29] width 64 height 15
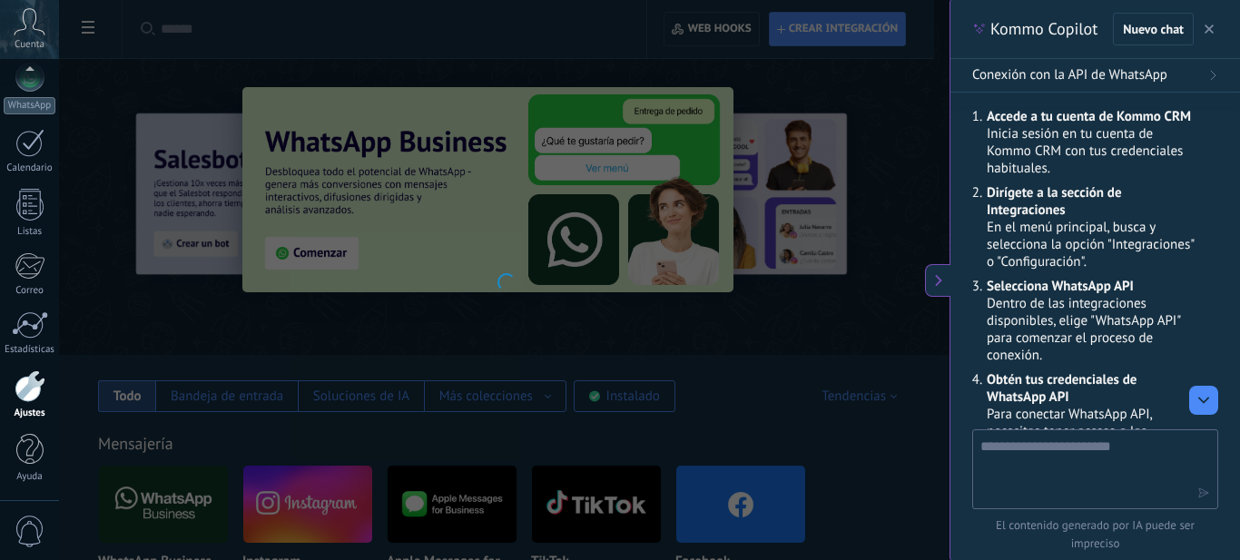
click at [777, 29] on div at bounding box center [504, 280] width 890 height 560
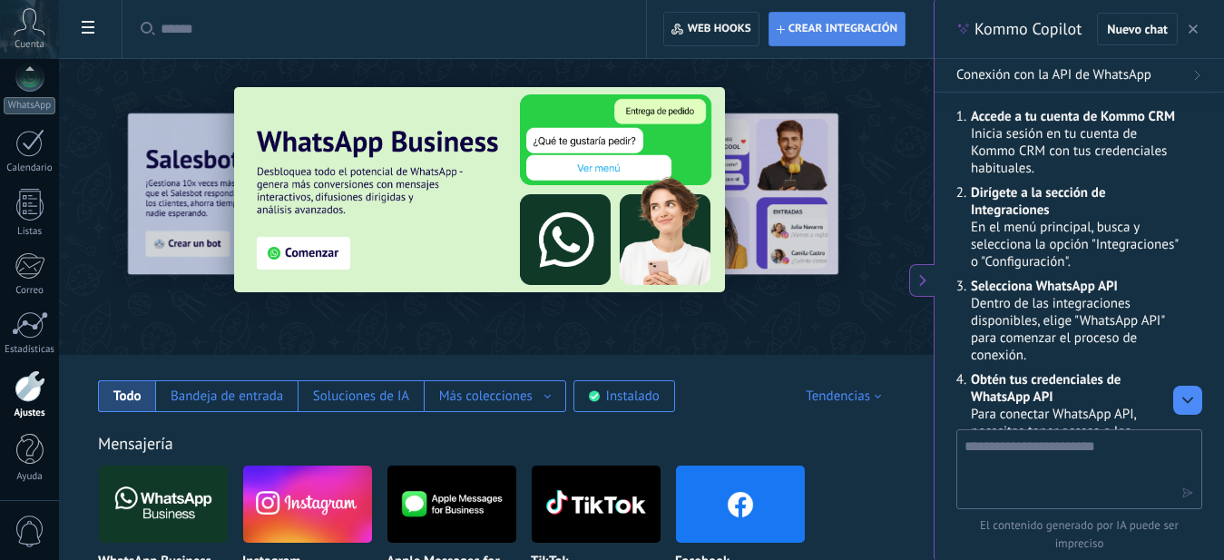
click at [830, 31] on span "Crear integración" at bounding box center [843, 29] width 109 height 15
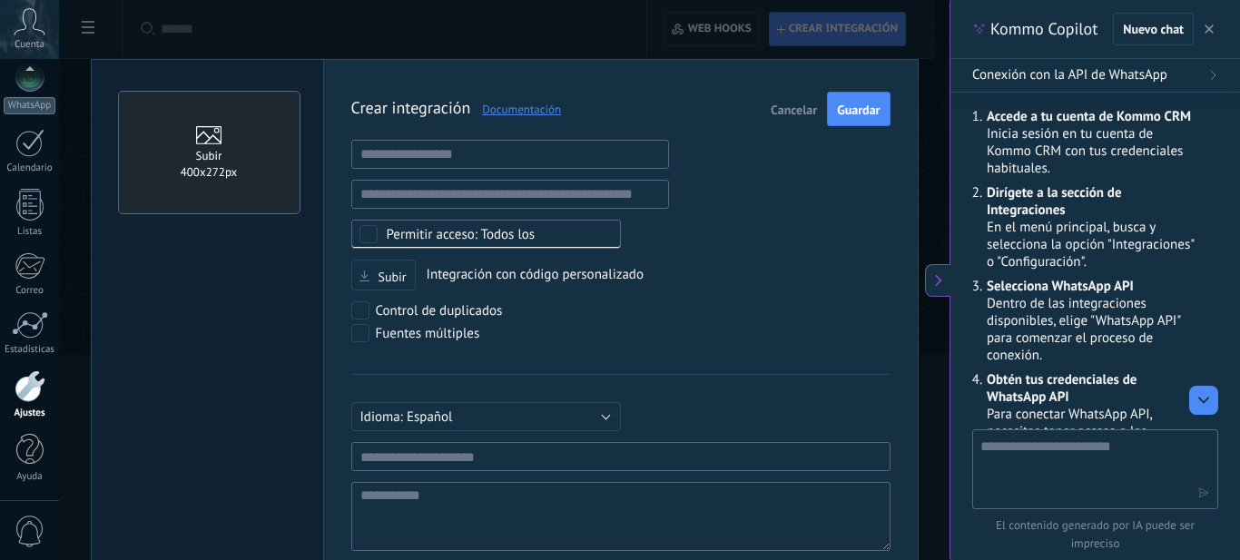
click at [796, 104] on span "Cancelar" at bounding box center [794, 109] width 46 height 13
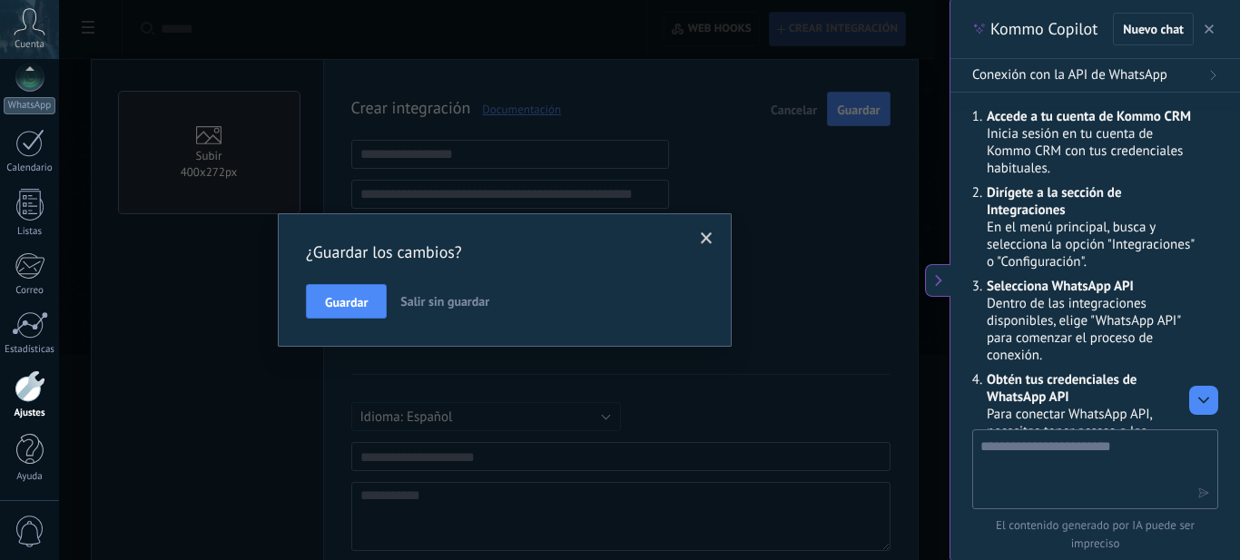
click at [418, 301] on span "Salir sin guardar" at bounding box center [444, 301] width 89 height 16
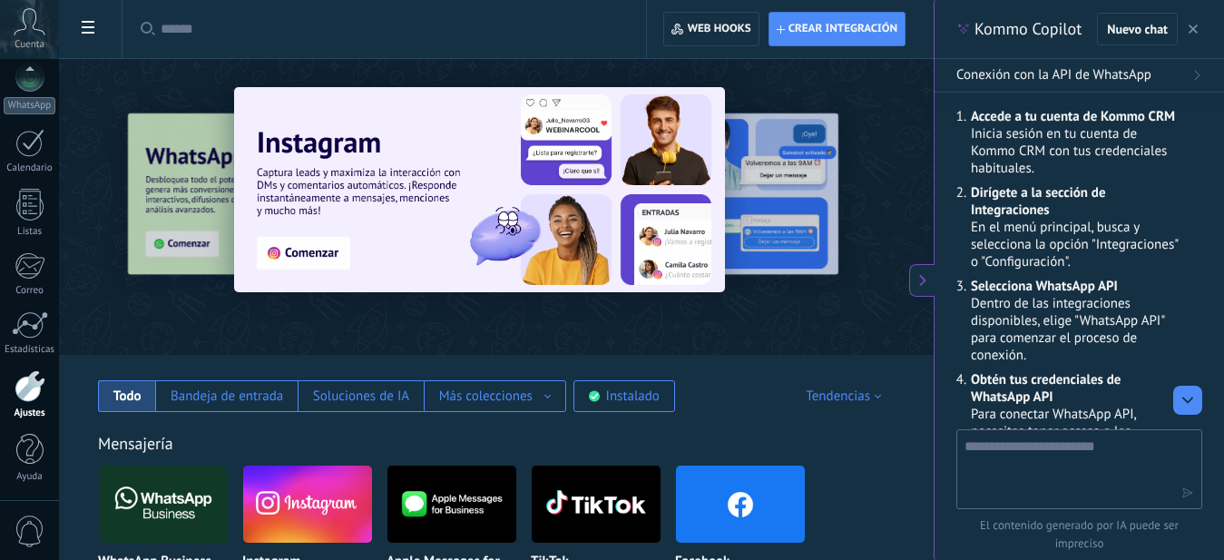
click at [208, 201] on div at bounding box center [52, 205] width 398 height 163
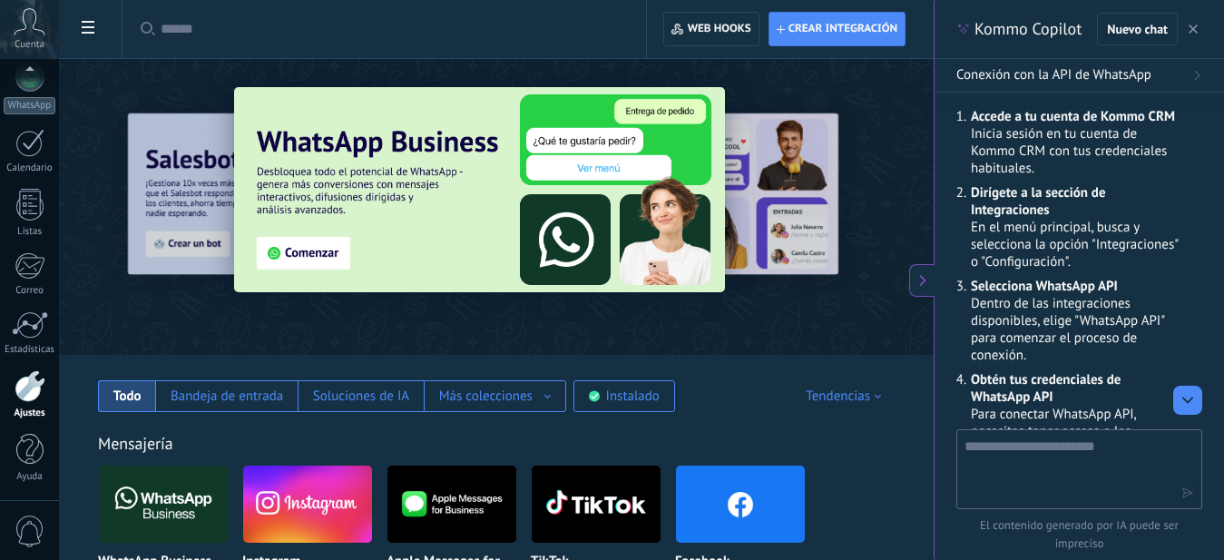
click at [190, 204] on div at bounding box center [52, 205] width 398 height 163
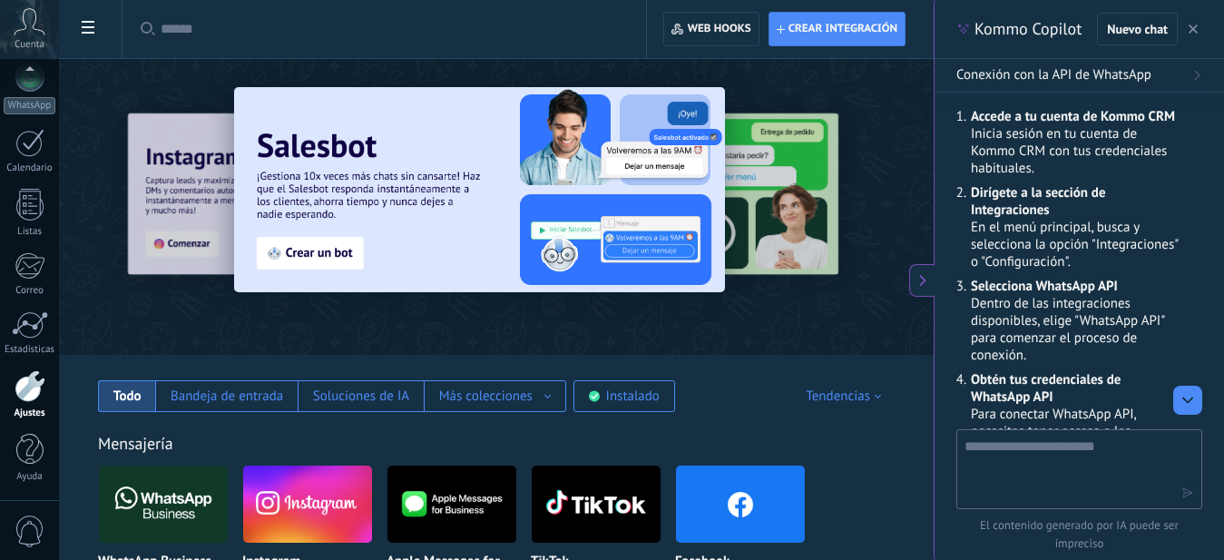
click at [1113, 73] on span "Conexión con la API de WhatsApp" at bounding box center [1054, 75] width 195 height 18
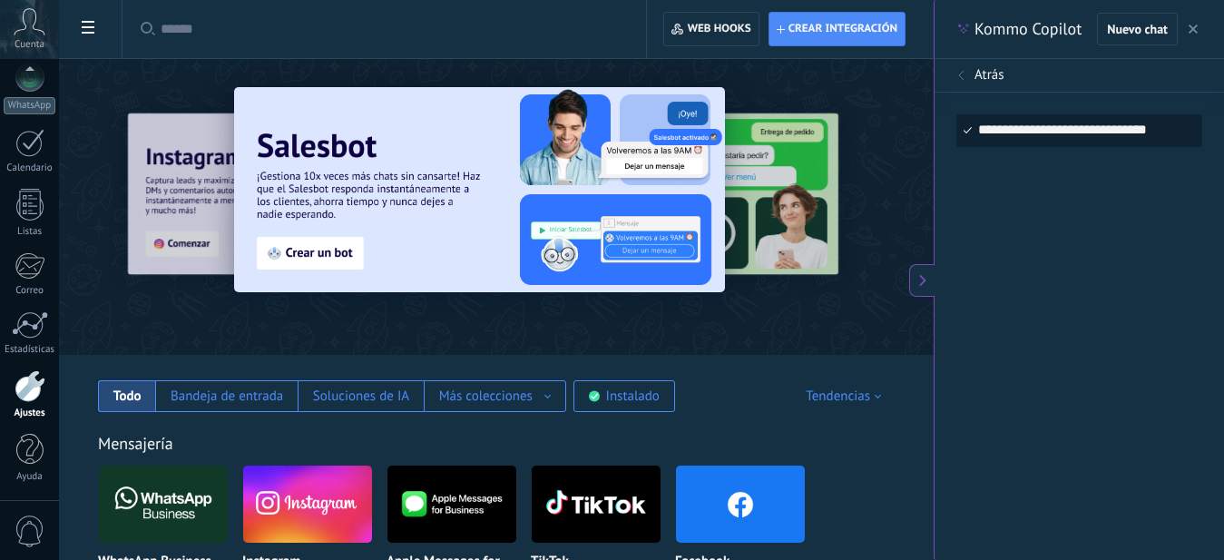
click at [956, 72] on button "Atrás" at bounding box center [1080, 76] width 290 height 34
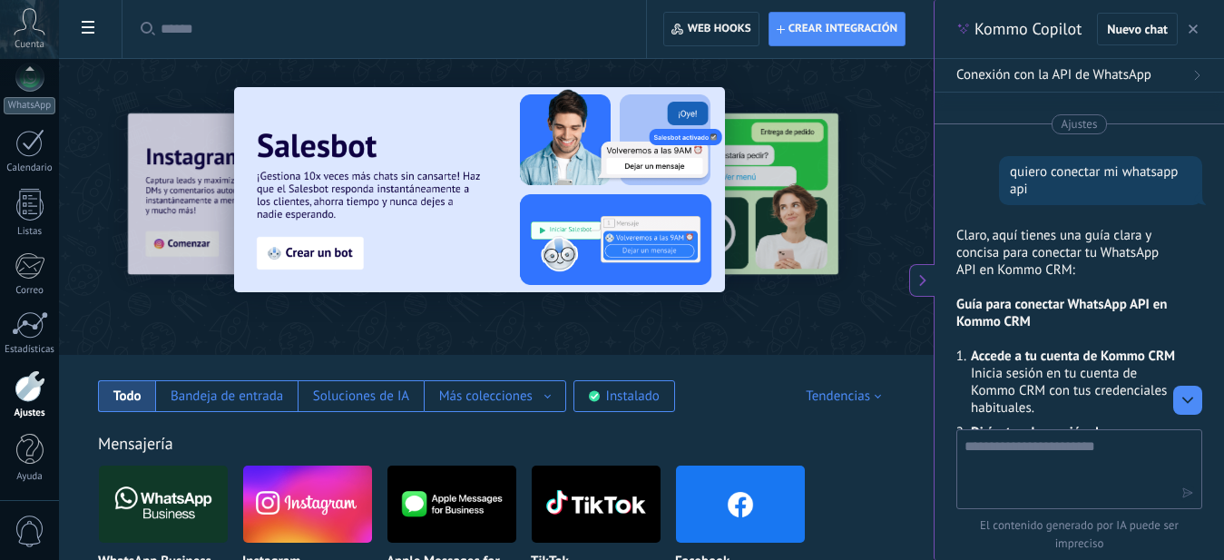
click at [1198, 35] on button "button" at bounding box center [1193, 29] width 18 height 22
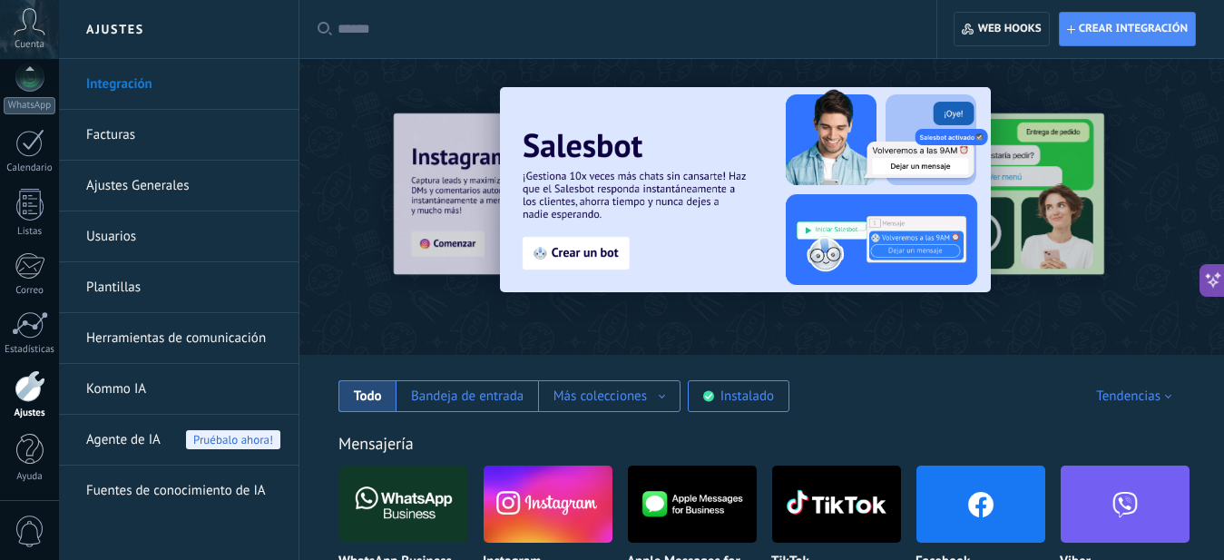
type textarea "**********"
click at [17, 447] on div at bounding box center [29, 450] width 27 height 32
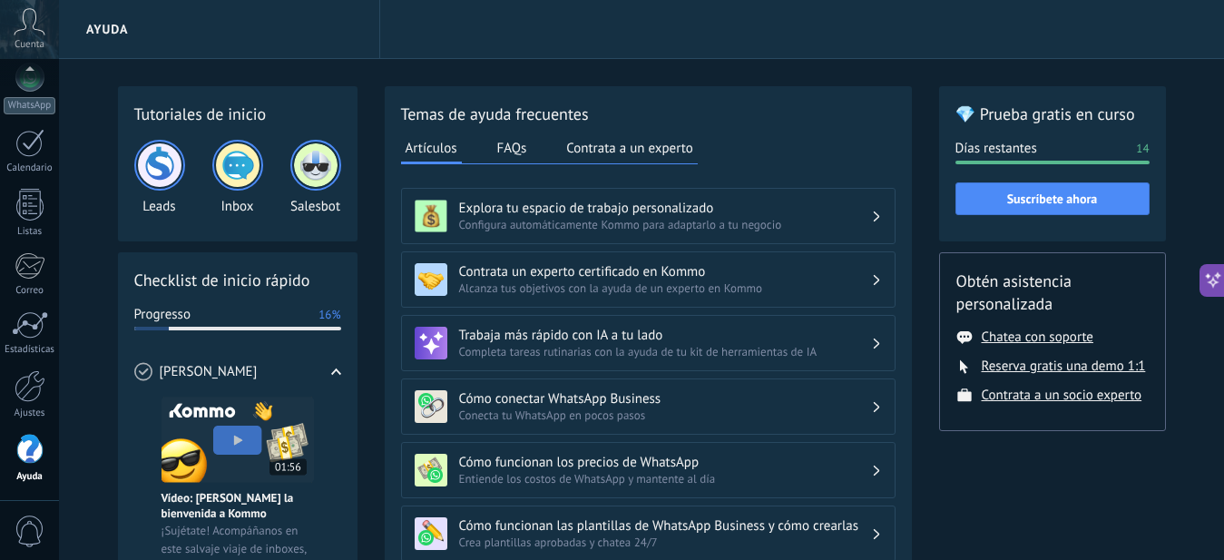
scroll to position [454, 0]
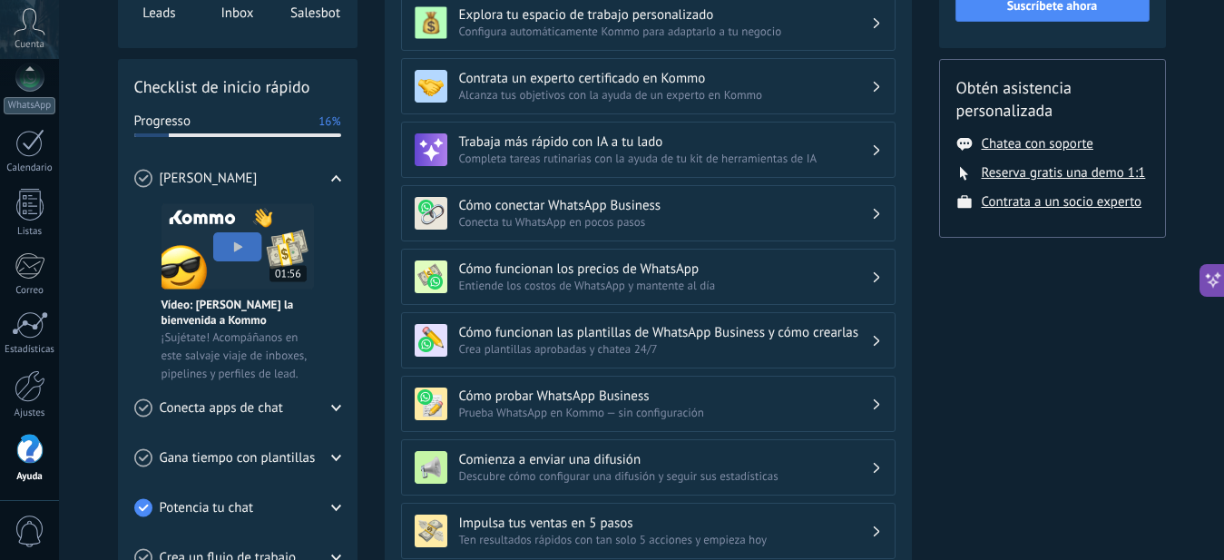
drag, startPoint x: 973, startPoint y: 272, endPoint x: 976, endPoint y: 237, distance: 35.5
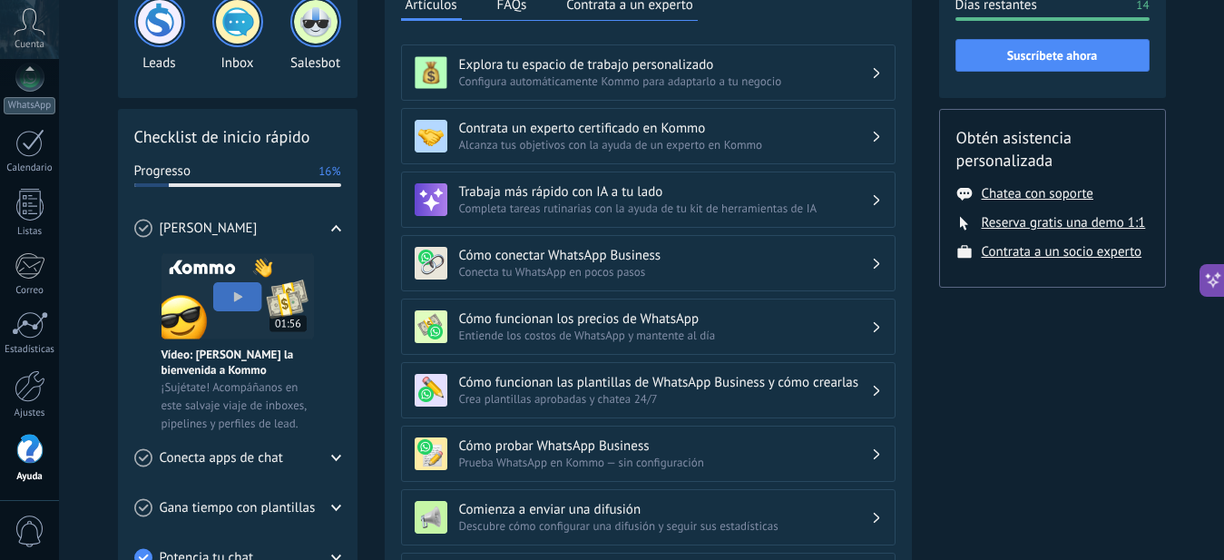
scroll to position [89, 0]
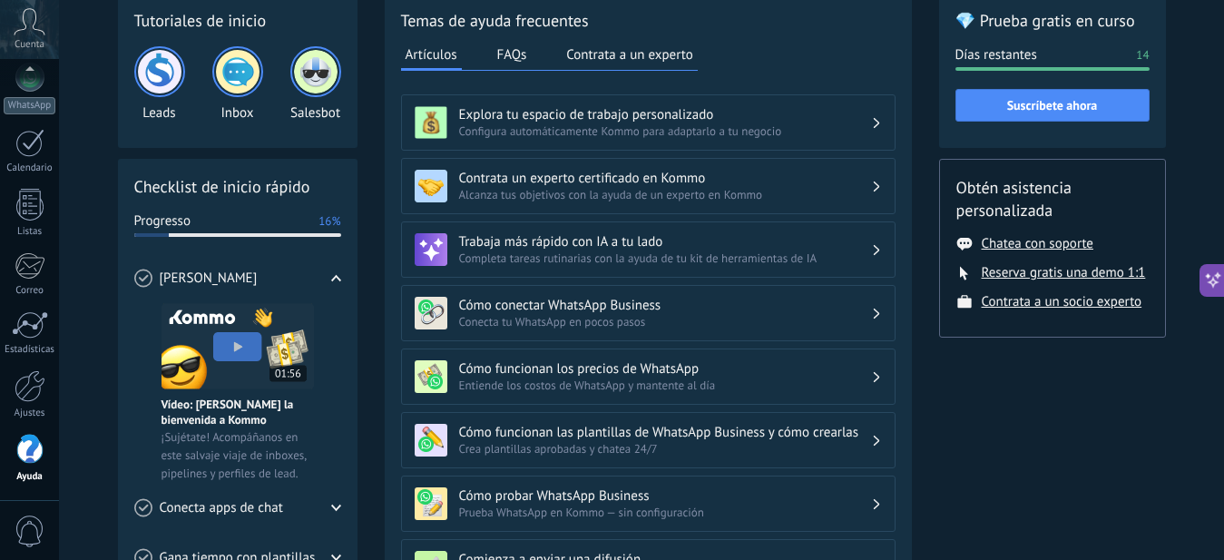
drag, startPoint x: 973, startPoint y: 334, endPoint x: 973, endPoint y: 270, distance: 64.4
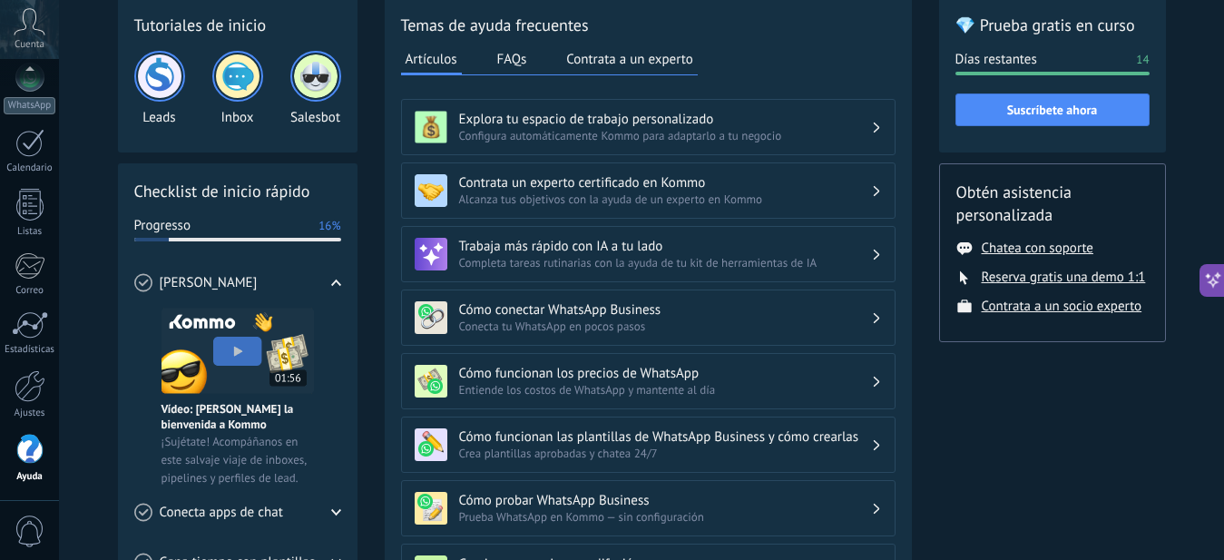
scroll to position [543, 0]
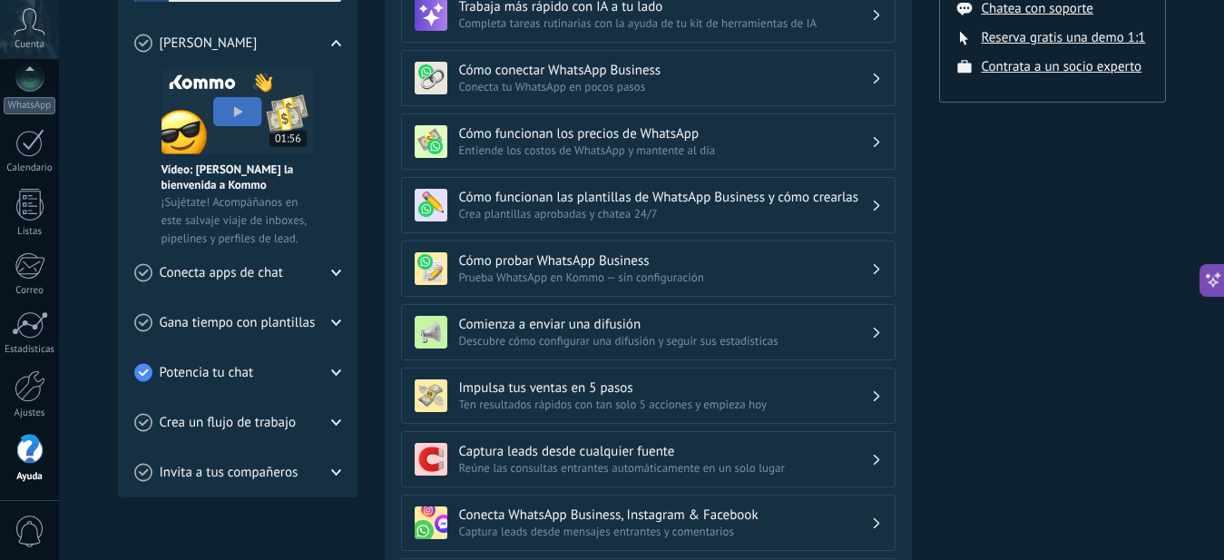
drag, startPoint x: 325, startPoint y: 308, endPoint x: 361, endPoint y: 257, distance: 62.5
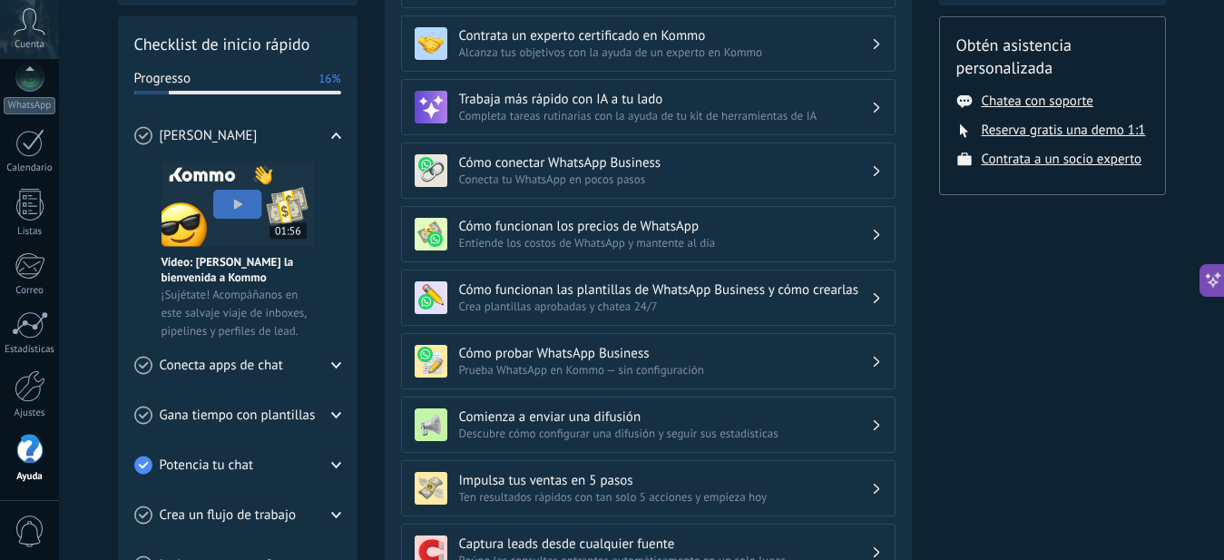
drag, startPoint x: 374, startPoint y: 302, endPoint x: 390, endPoint y: 264, distance: 41.5
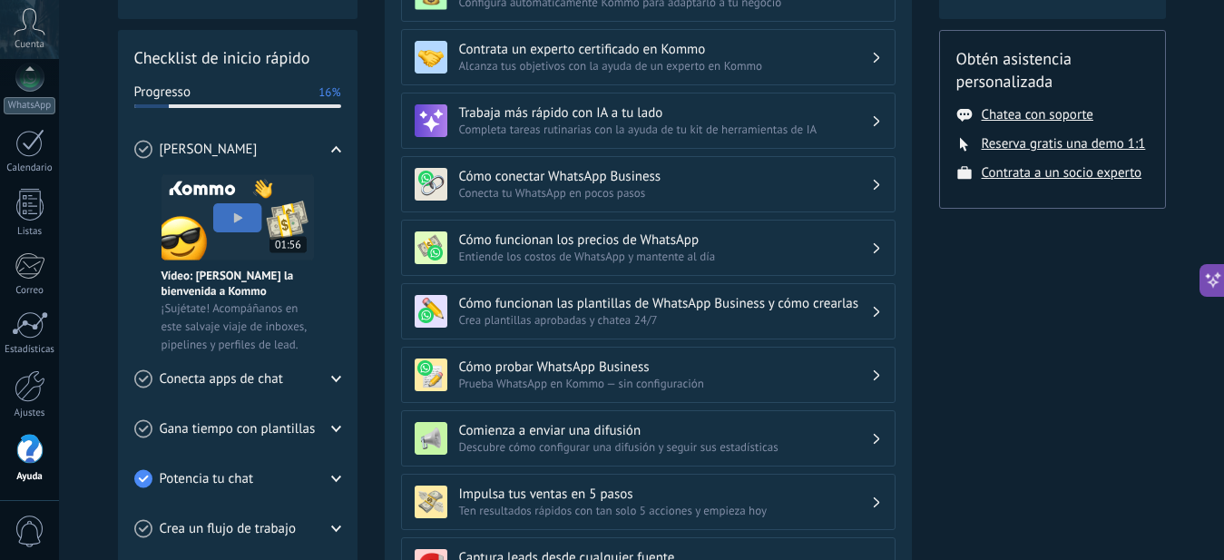
drag, startPoint x: 384, startPoint y: 280, endPoint x: 397, endPoint y: 254, distance: 28.4
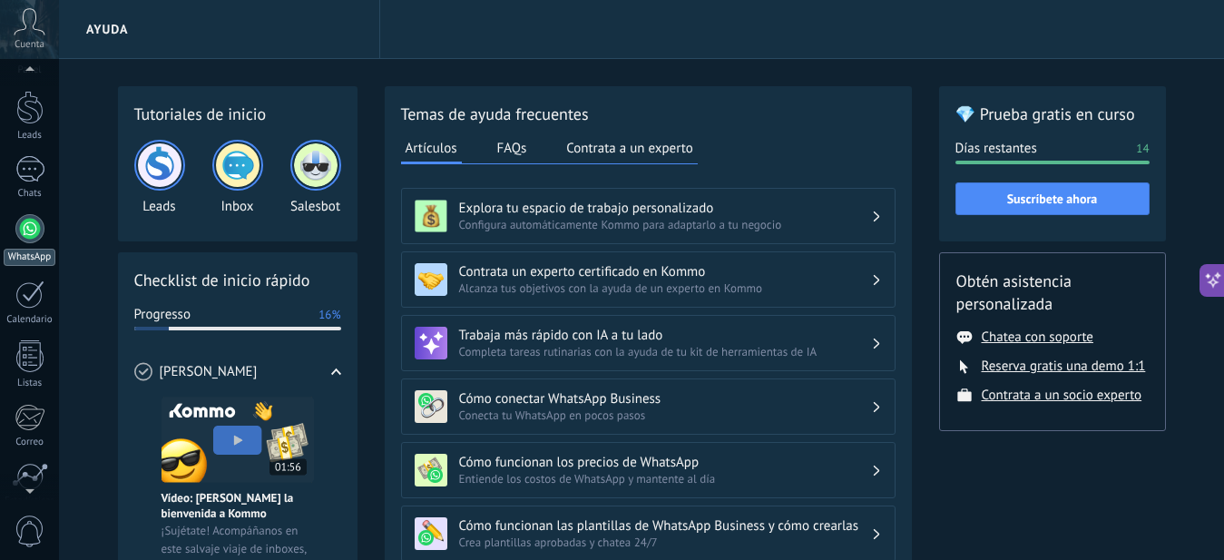
scroll to position [0, 0]
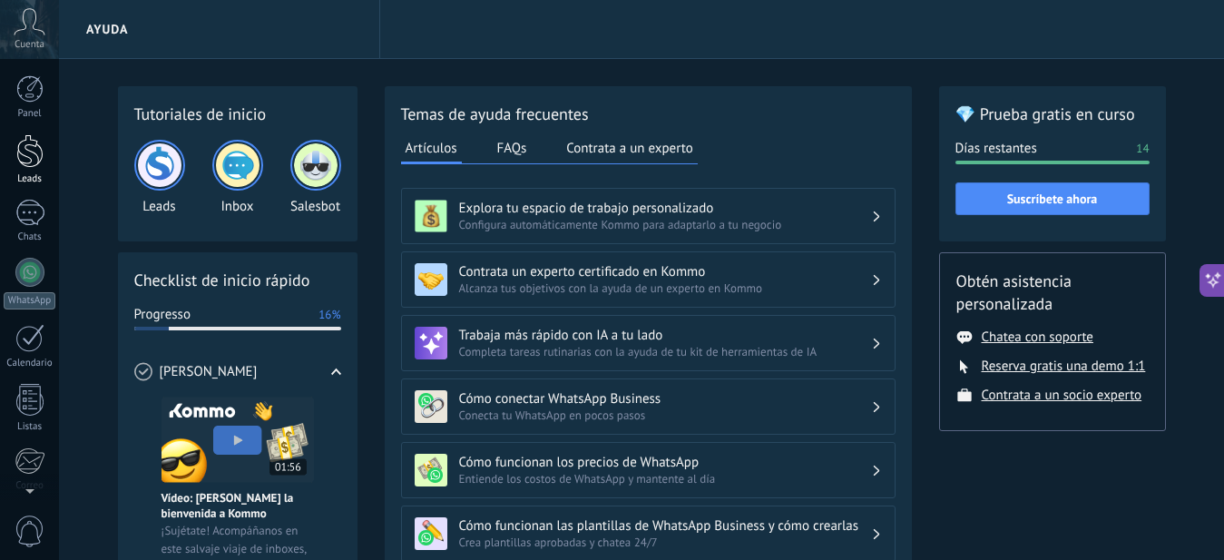
click at [34, 145] on div at bounding box center [29, 151] width 27 height 34
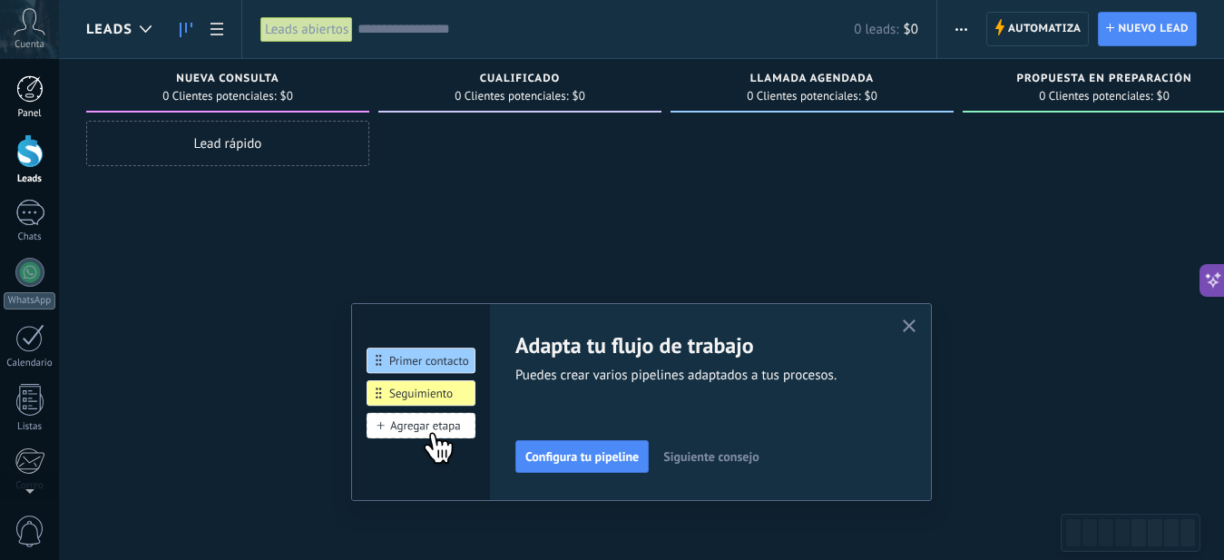
click at [45, 95] on link "Panel" at bounding box center [29, 97] width 59 height 44
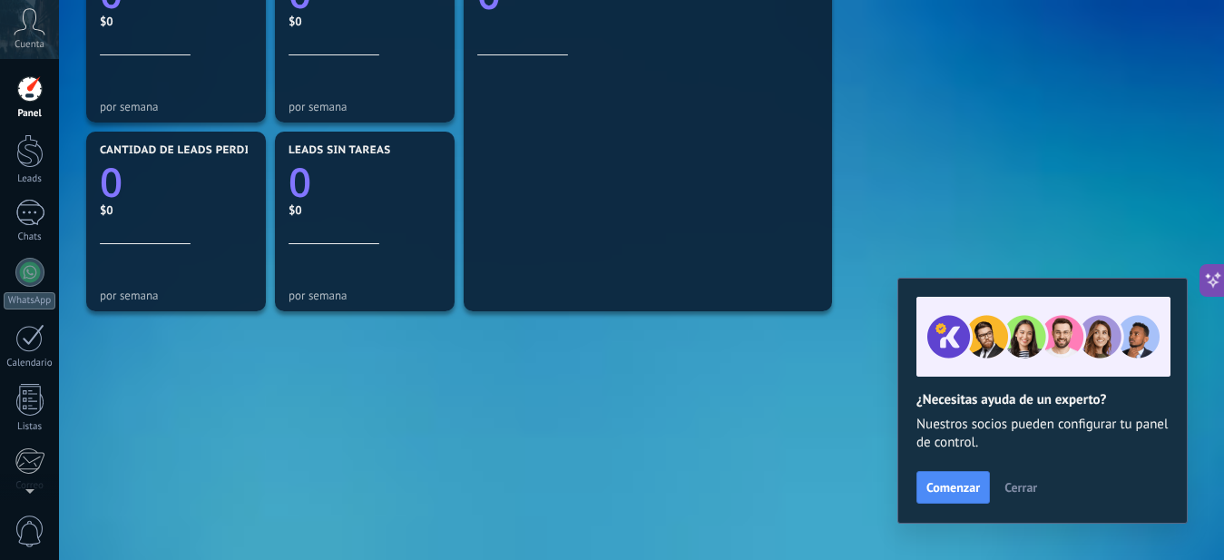
scroll to position [216, 0]
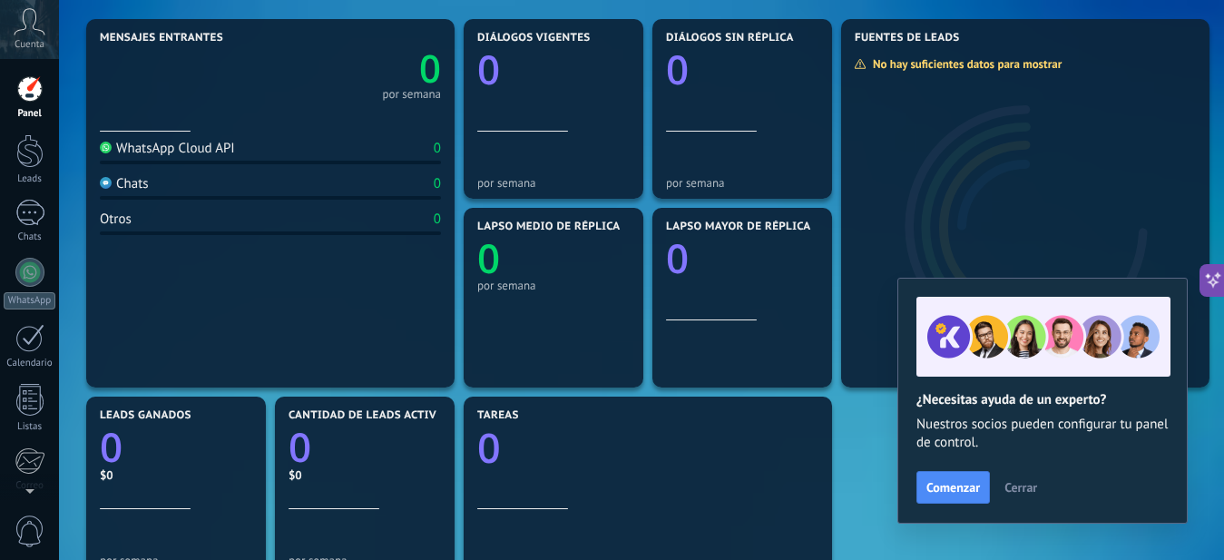
click at [184, 149] on div "WhatsApp Cloud API" at bounding box center [167, 148] width 135 height 17
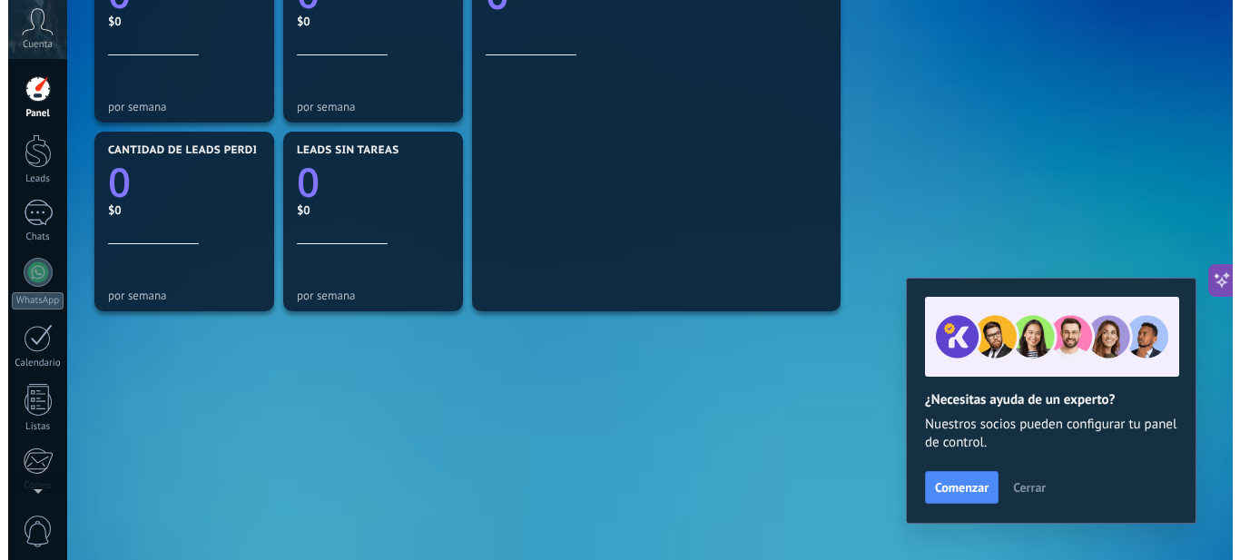
scroll to position [0, 0]
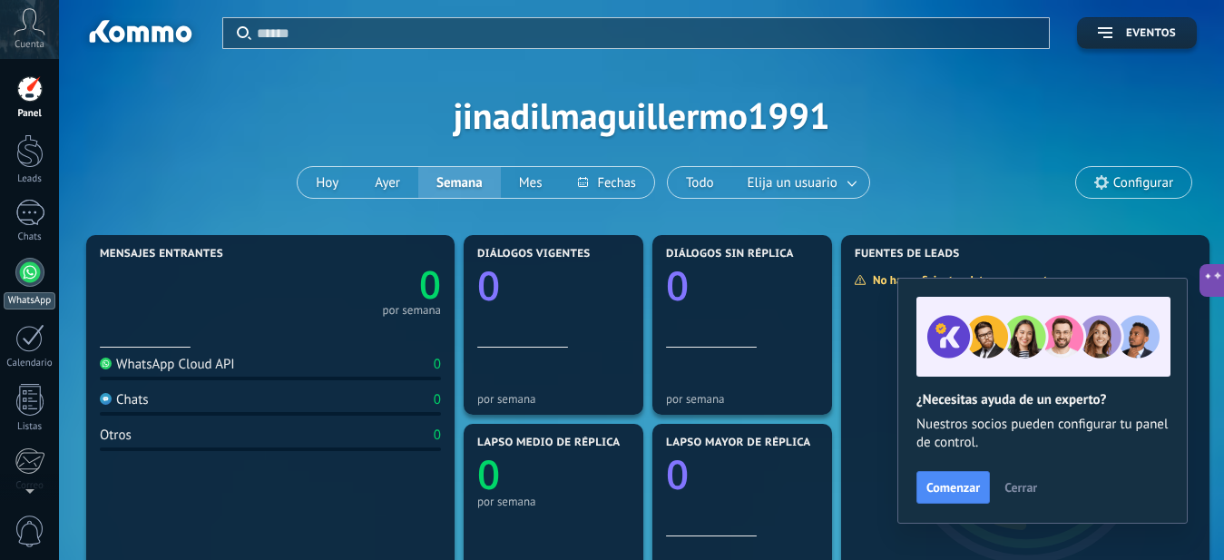
click at [24, 271] on div at bounding box center [29, 272] width 29 height 29
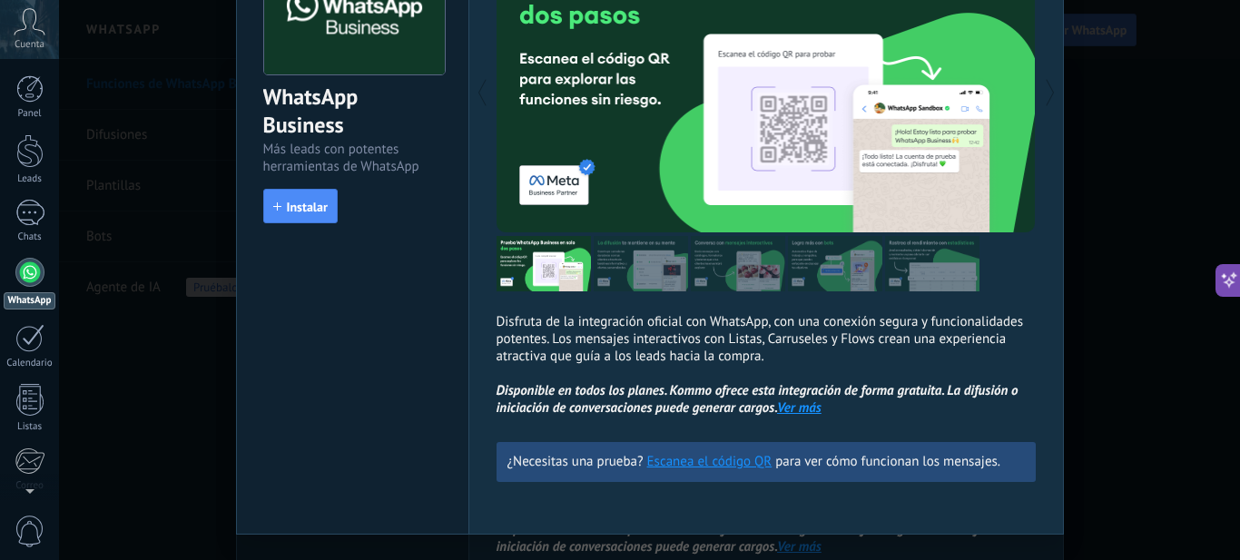
scroll to position [182, 0]
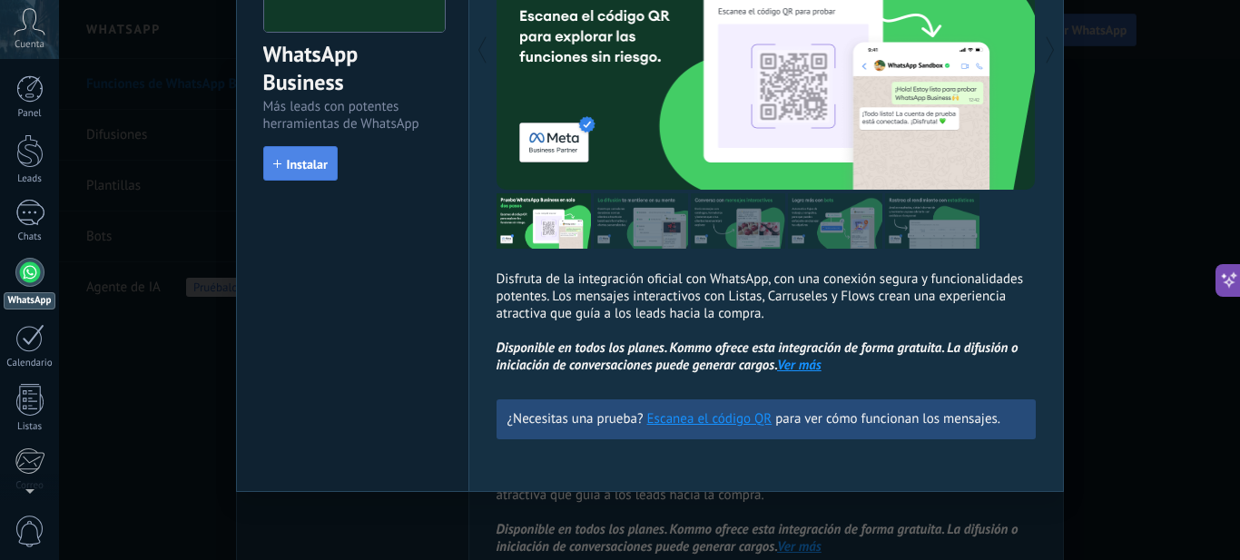
click at [314, 158] on span "Instalar" at bounding box center [307, 164] width 41 height 13
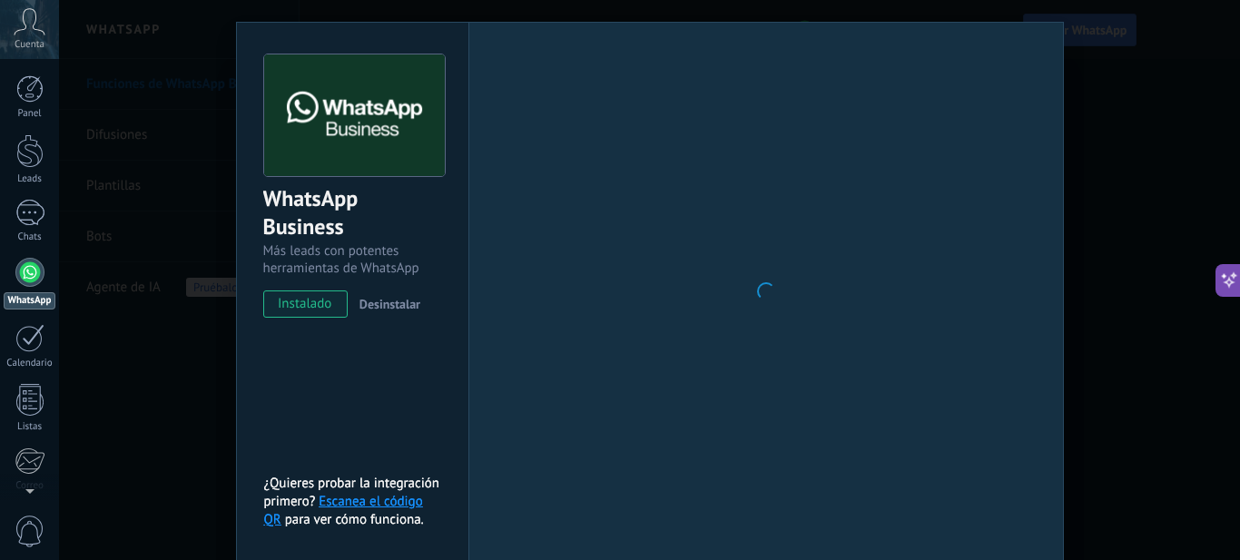
scroll to position [0, 0]
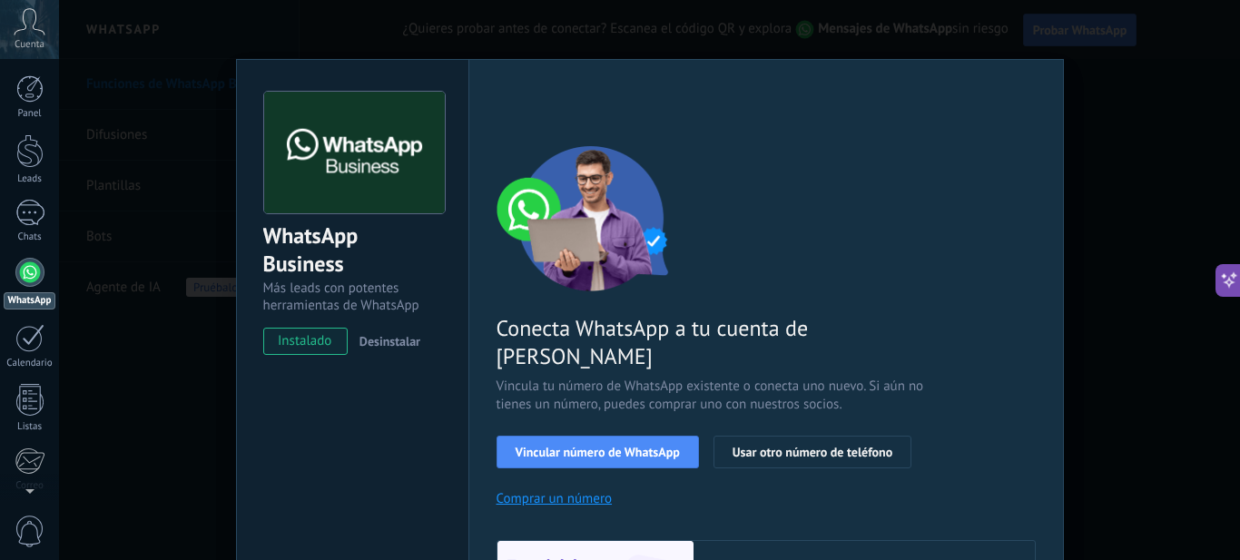
click at [1154, 87] on div "WhatsApp Business Más leads con potentes herramientas de WhatsApp instalado Des…" at bounding box center [649, 280] width 1181 height 560
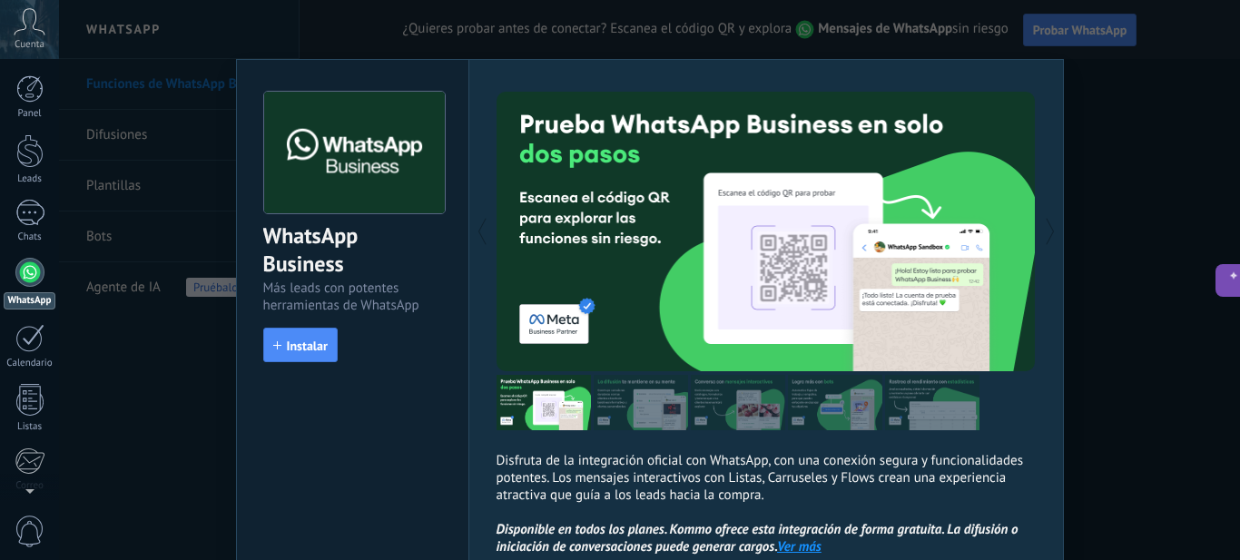
click at [1165, 83] on div "WhatsApp Business Más leads con potentes herramientas de WhatsApp install Insta…" at bounding box center [649, 280] width 1181 height 560
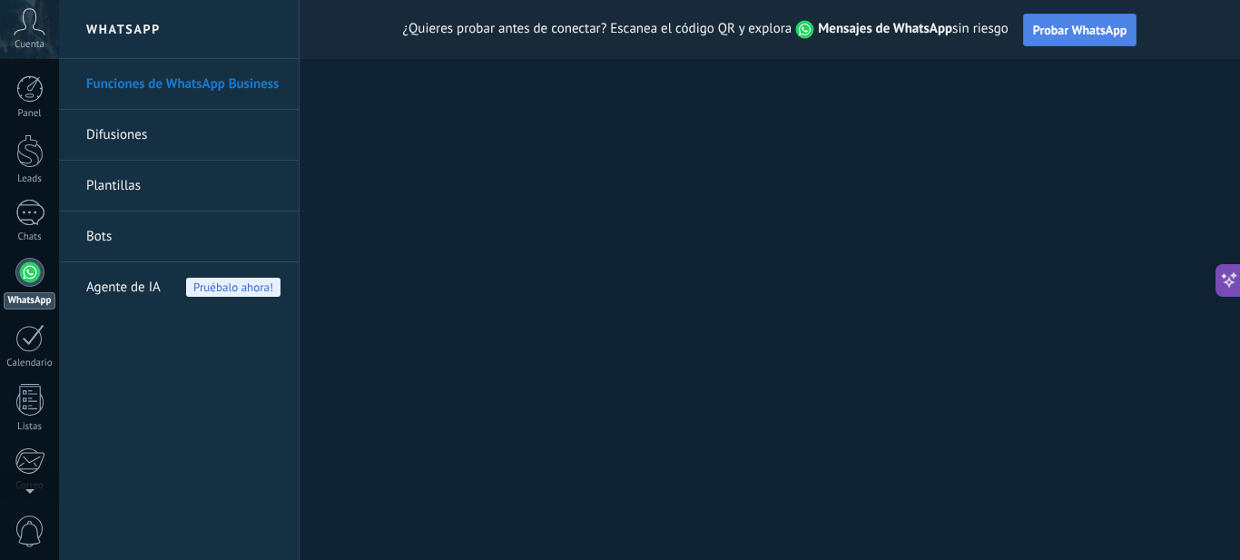
click at [1091, 40] on button "Probar WhatsApp" at bounding box center [1080, 30] width 114 height 33
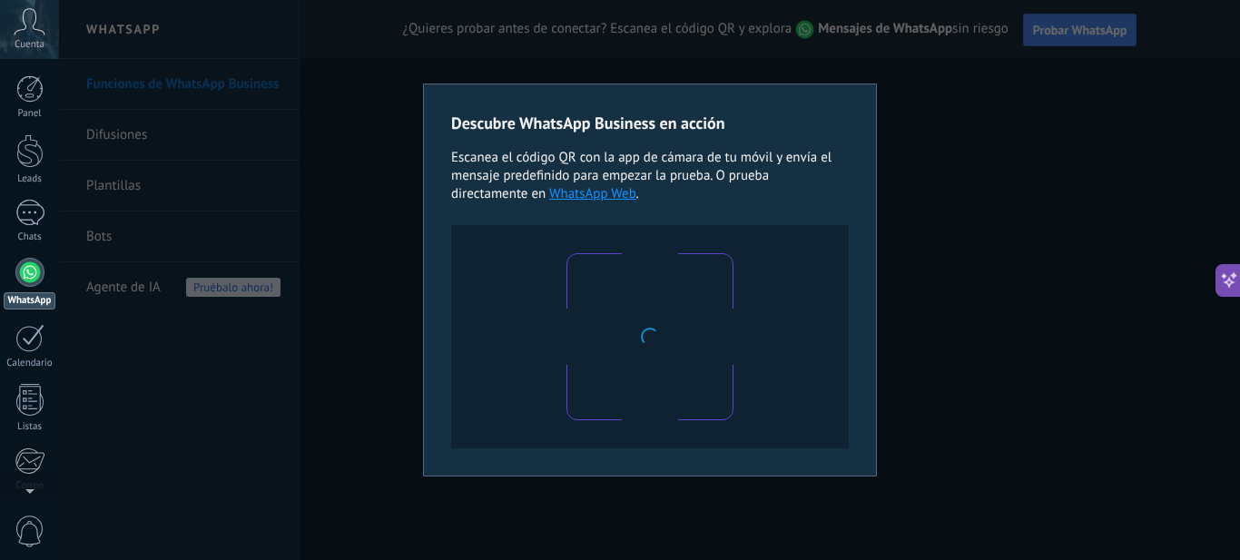
click at [956, 125] on div "Descubre WhatsApp Business en acción Escanea el código QR con la app [PERSON_NA…" at bounding box center [649, 280] width 1181 height 560
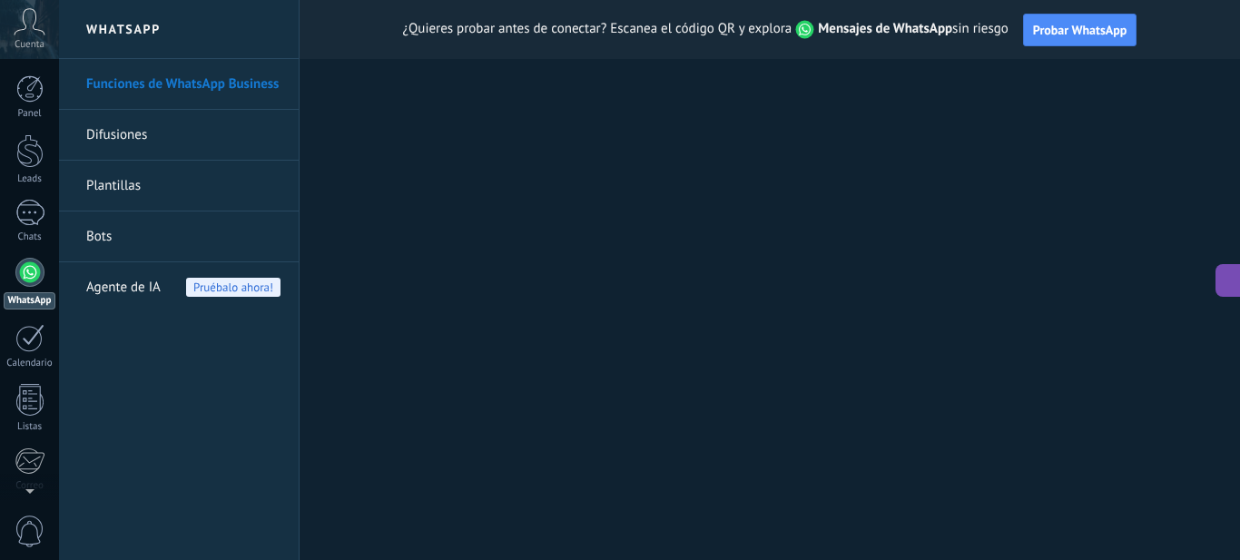
click at [1239, 286] on button at bounding box center [1227, 280] width 25 height 33
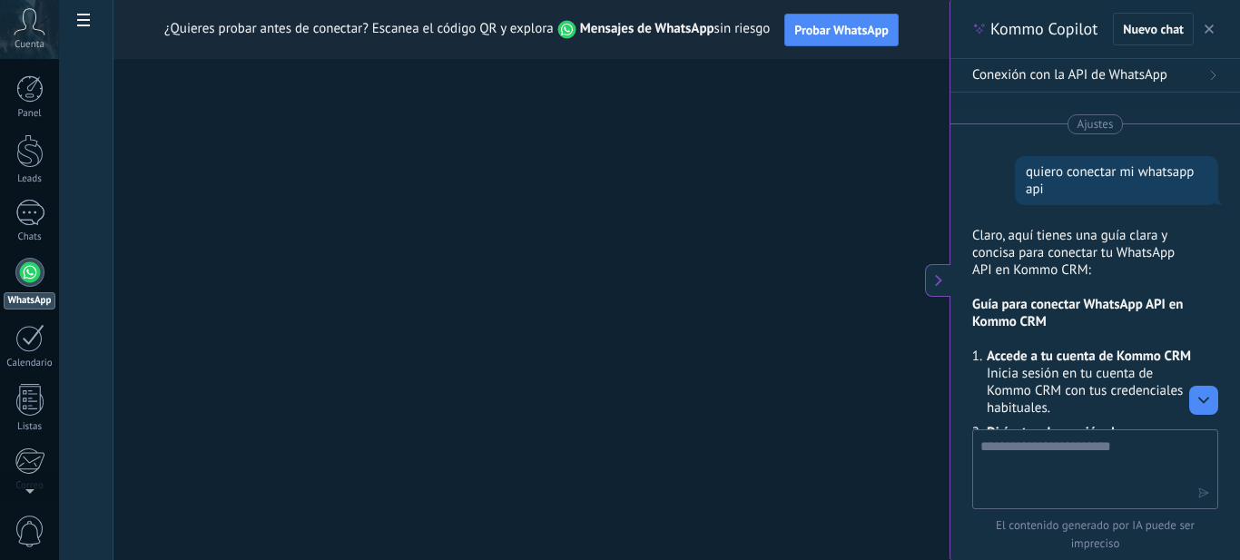
click at [933, 278] on icon at bounding box center [938, 280] width 15 height 15
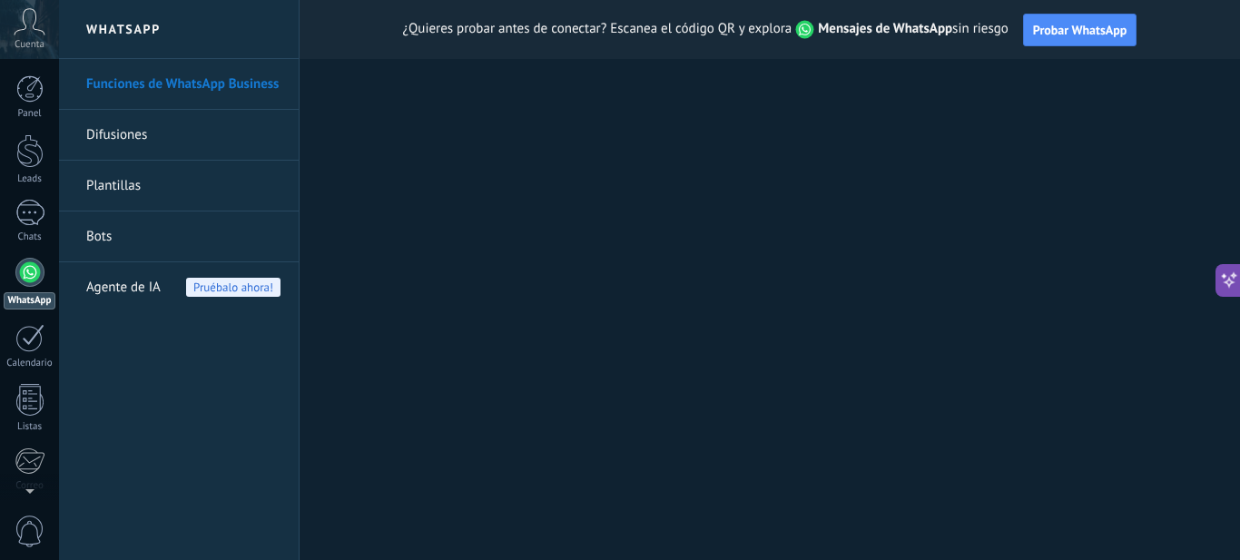
click at [145, 83] on link "Funciones de WhatsApp Business" at bounding box center [183, 84] width 194 height 51
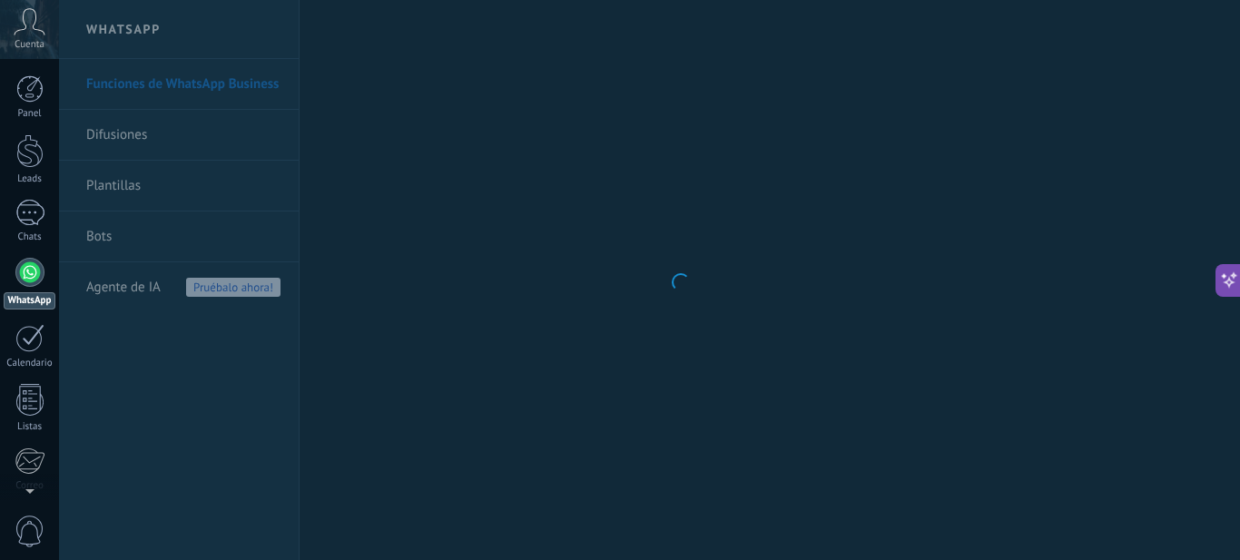
click at [36, 19] on icon at bounding box center [30, 21] width 32 height 27
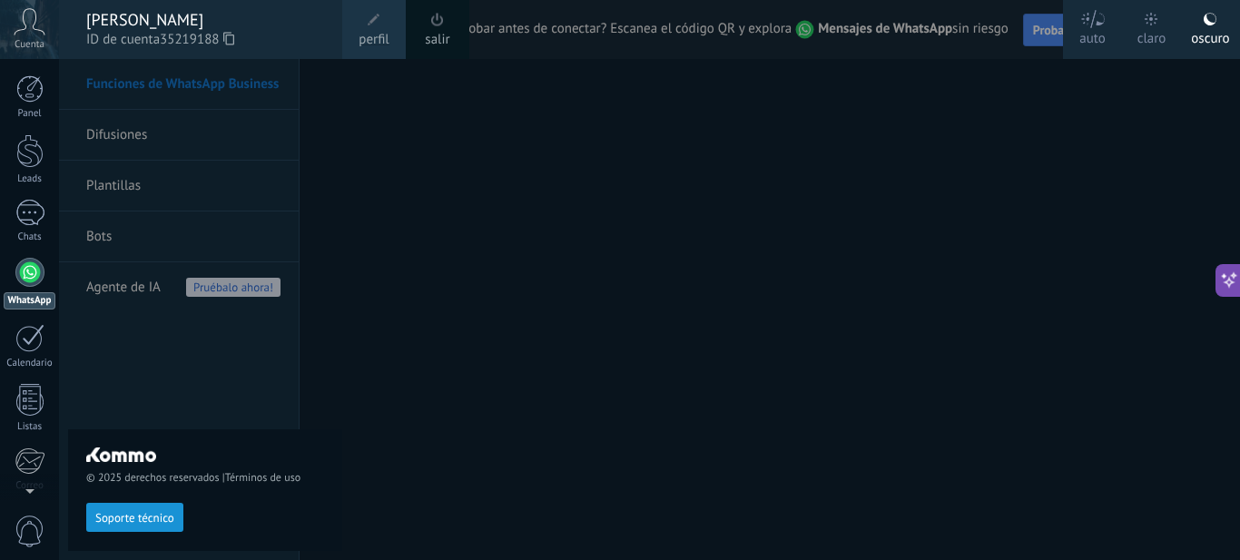
click at [211, 350] on div "© 2025 derechos reservados | Términos de uso Soporte técnico" at bounding box center [205, 309] width 274 height 501
click at [0, 228] on link "Chats" at bounding box center [29, 222] width 59 height 44
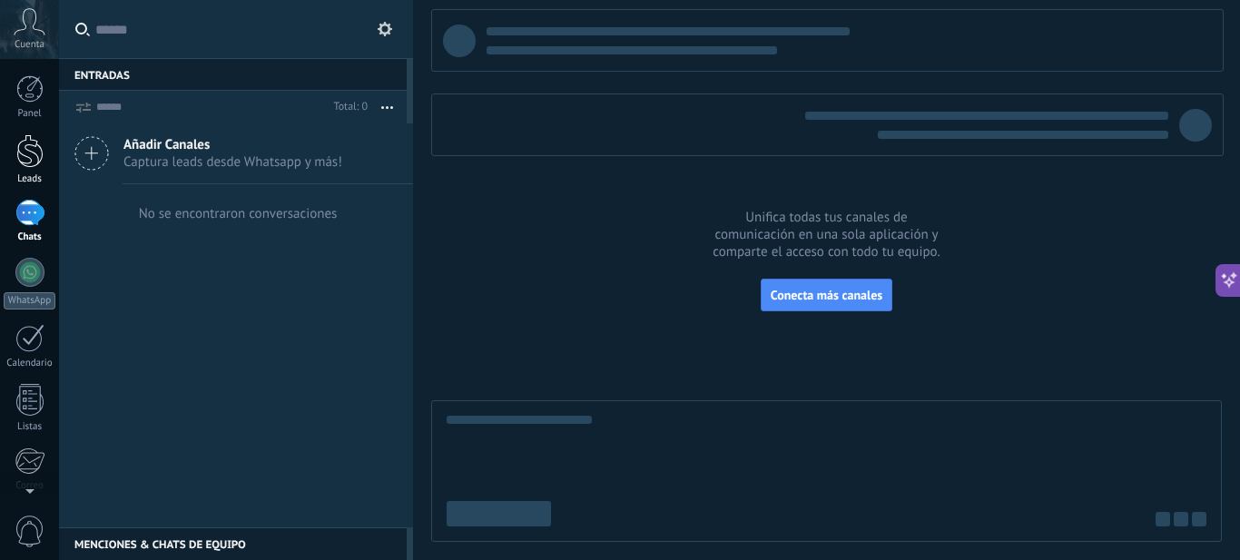
click at [32, 161] on div at bounding box center [29, 151] width 27 height 34
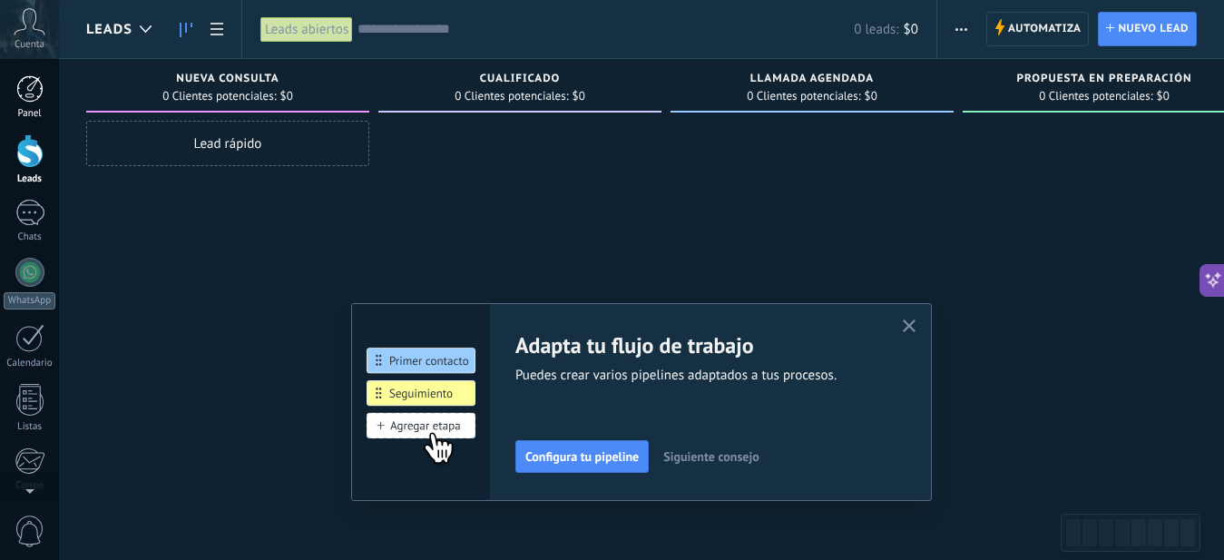
click at [31, 100] on div at bounding box center [29, 88] width 27 height 27
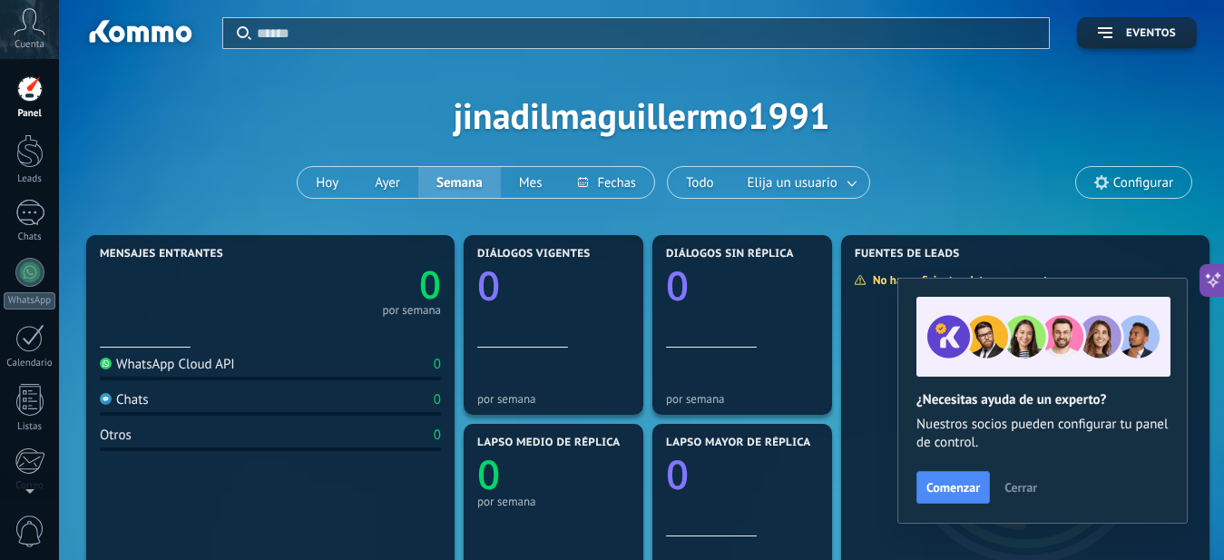
scroll to position [454, 0]
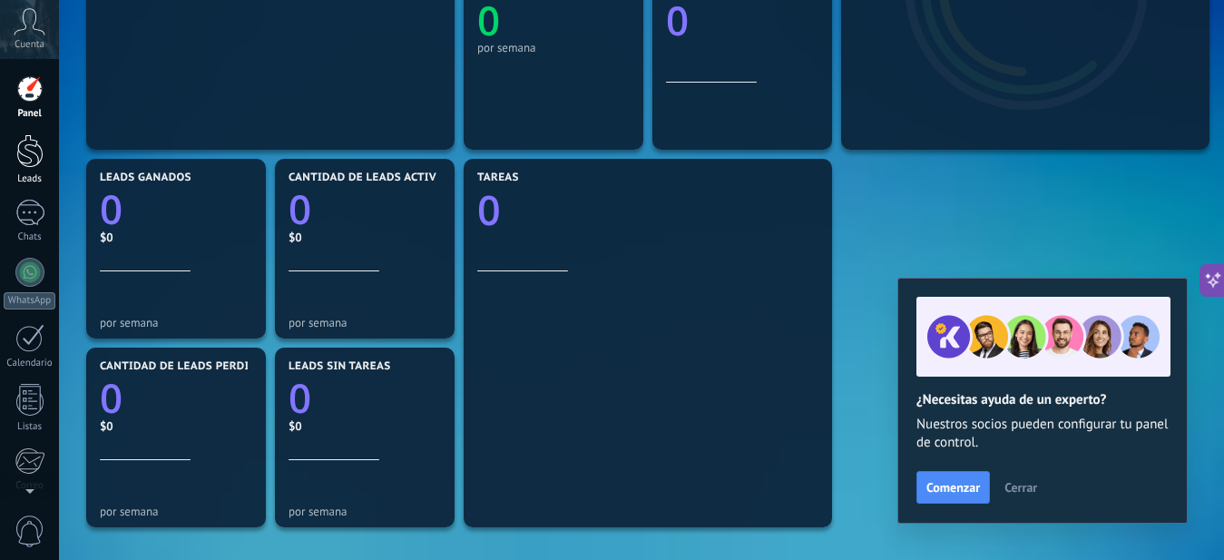
click at [25, 134] on div at bounding box center [29, 151] width 27 height 34
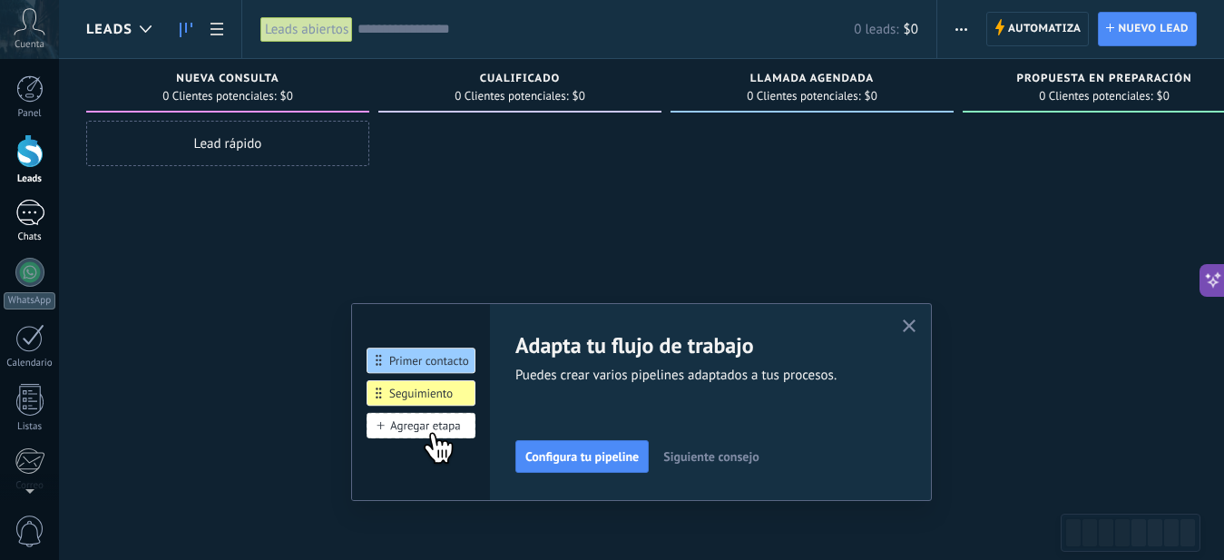
click at [27, 220] on div at bounding box center [29, 213] width 29 height 26
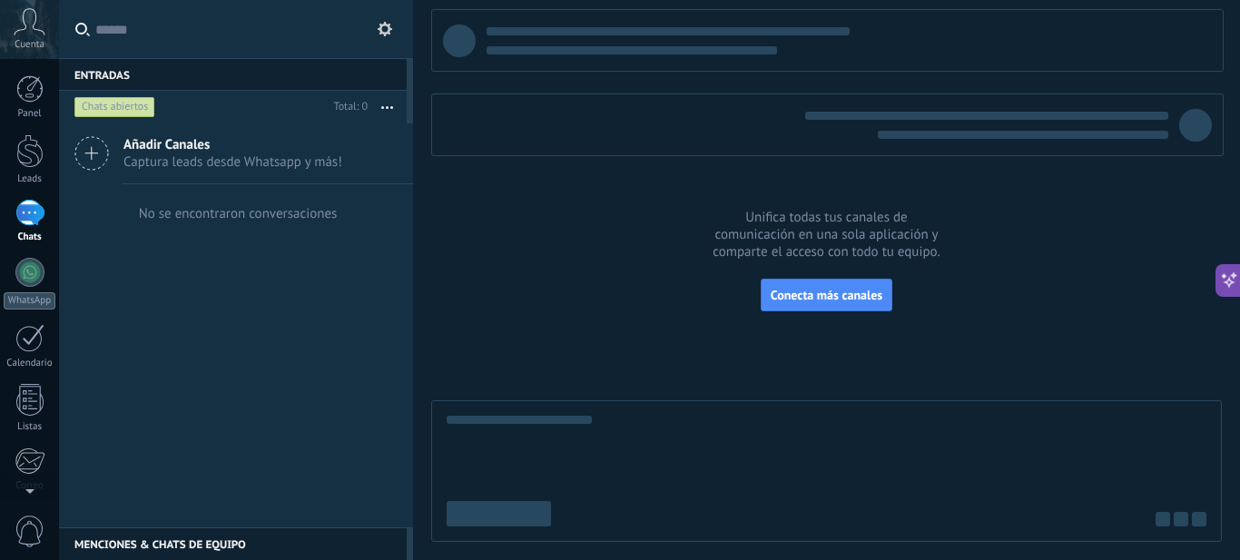
click at [95, 156] on icon at bounding box center [91, 153] width 34 height 34
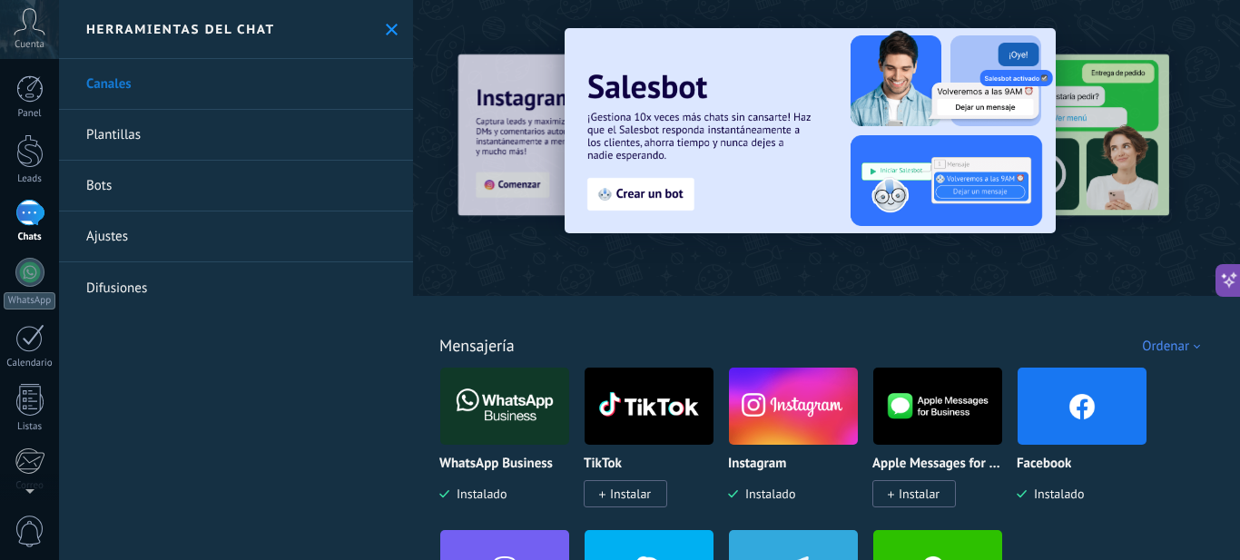
click at [238, 233] on link "Ajustes" at bounding box center [236, 236] width 354 height 51
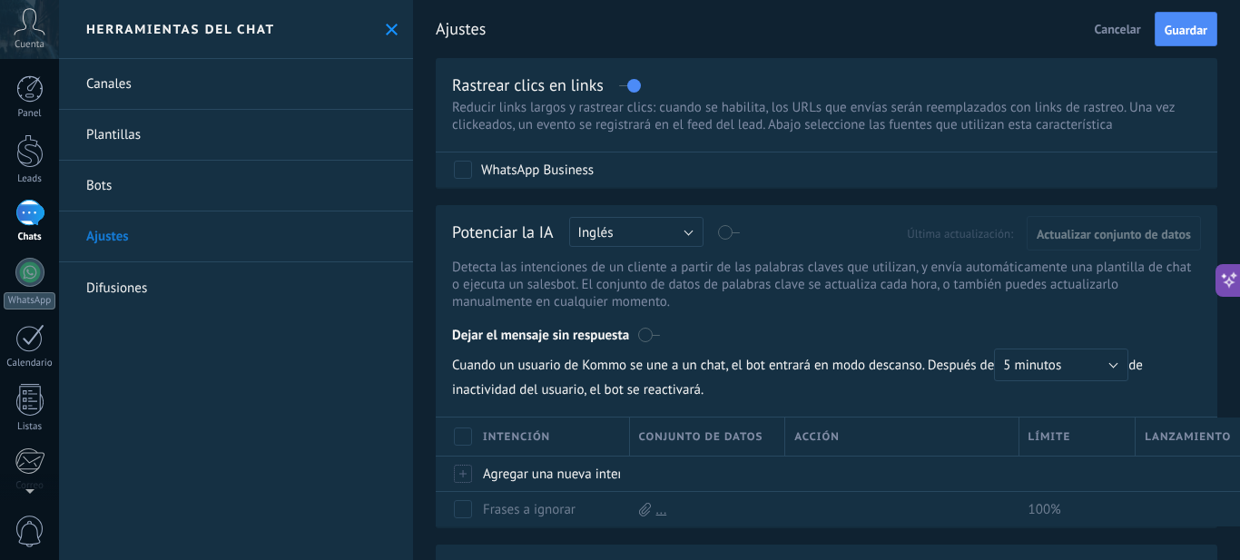
drag, startPoint x: 1020, startPoint y: 257, endPoint x: 1093, endPoint y: 90, distance: 182.1
click at [1190, 27] on span "Guardar" at bounding box center [1185, 30] width 43 height 13
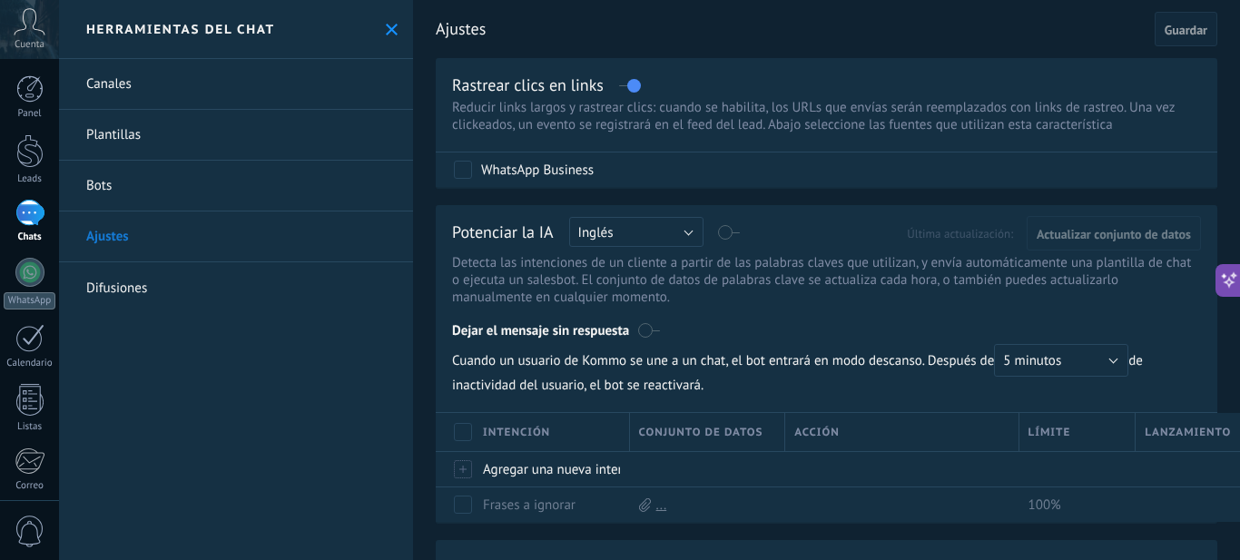
scroll to position [1401, 0]
click at [386, 28] on use at bounding box center [392, 30] width 12 height 12
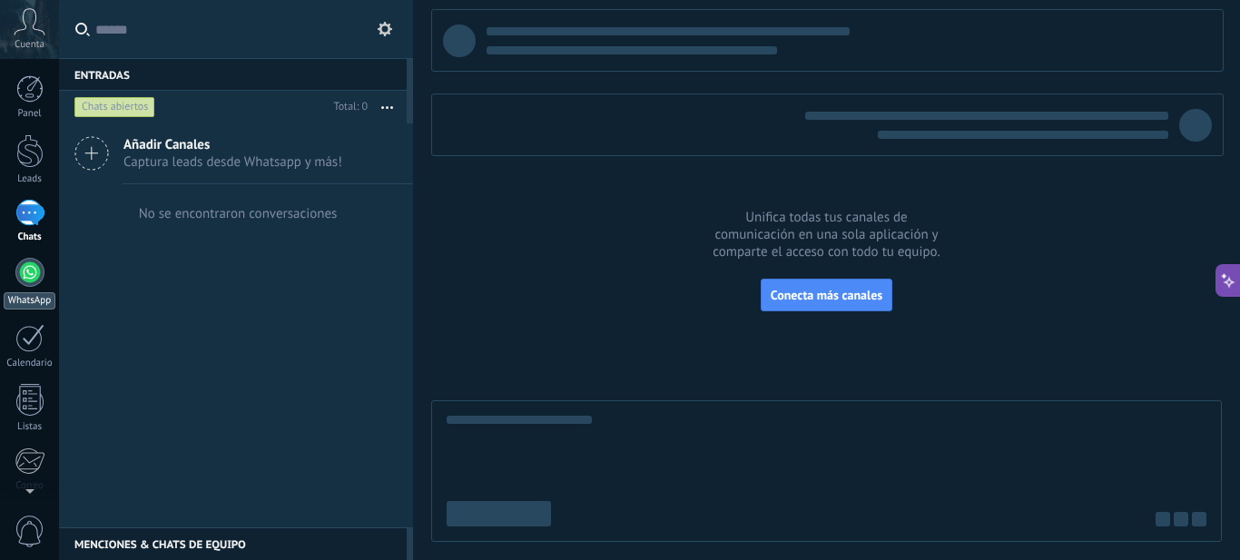
click at [29, 261] on div at bounding box center [29, 272] width 29 height 29
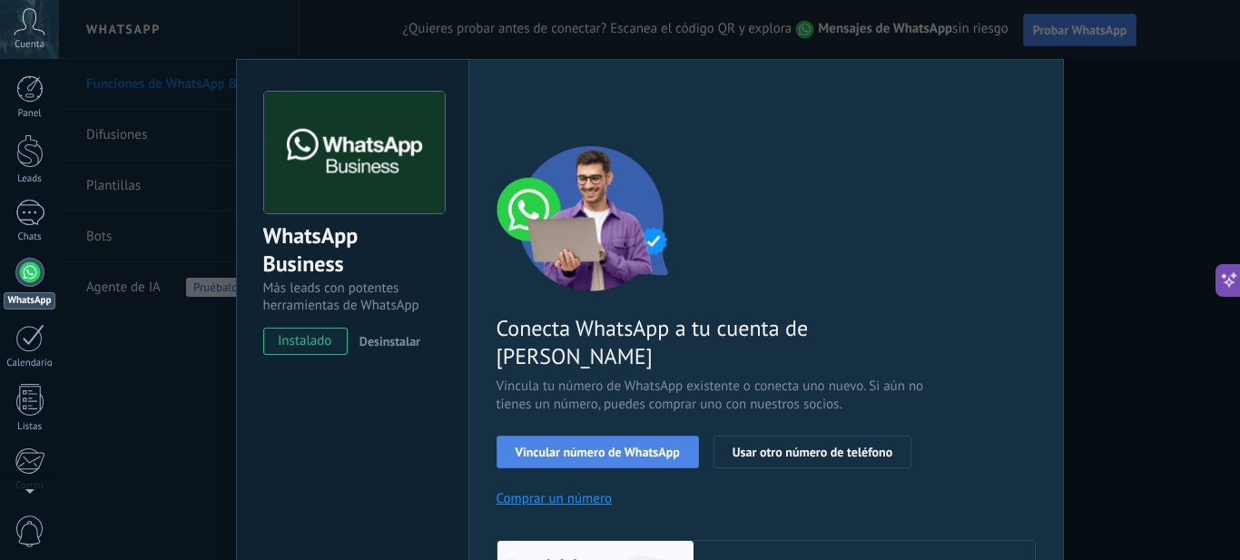
click at [619, 446] on span "Vincular número de WhatsApp" at bounding box center [598, 452] width 164 height 13
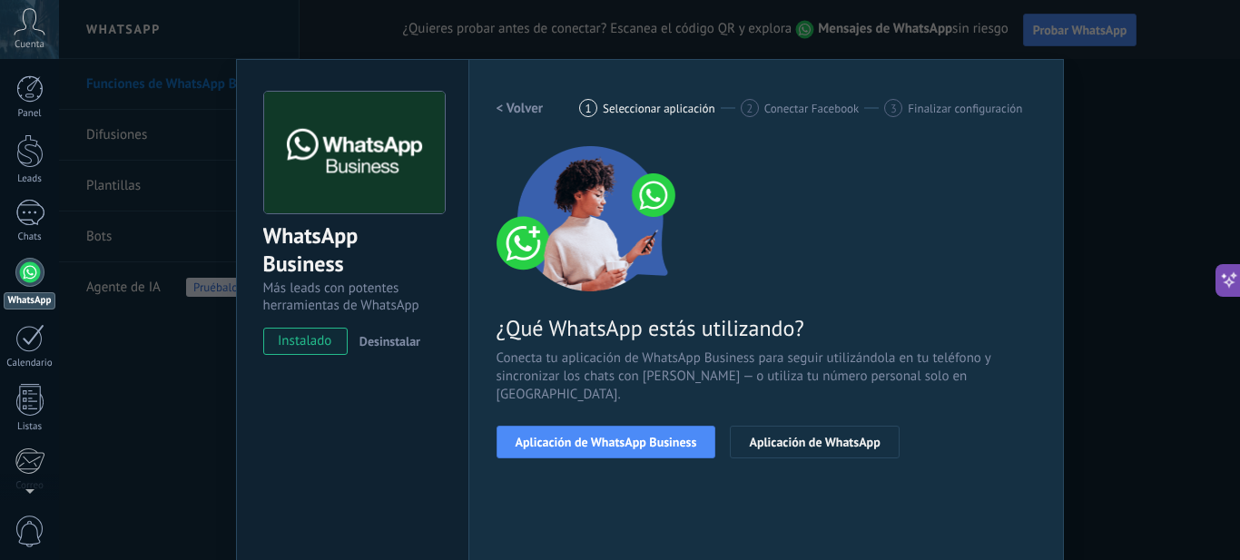
click at [1096, 239] on div "WhatsApp Business Más leads con potentes herramientas de WhatsApp instalado Des…" at bounding box center [649, 280] width 1181 height 560
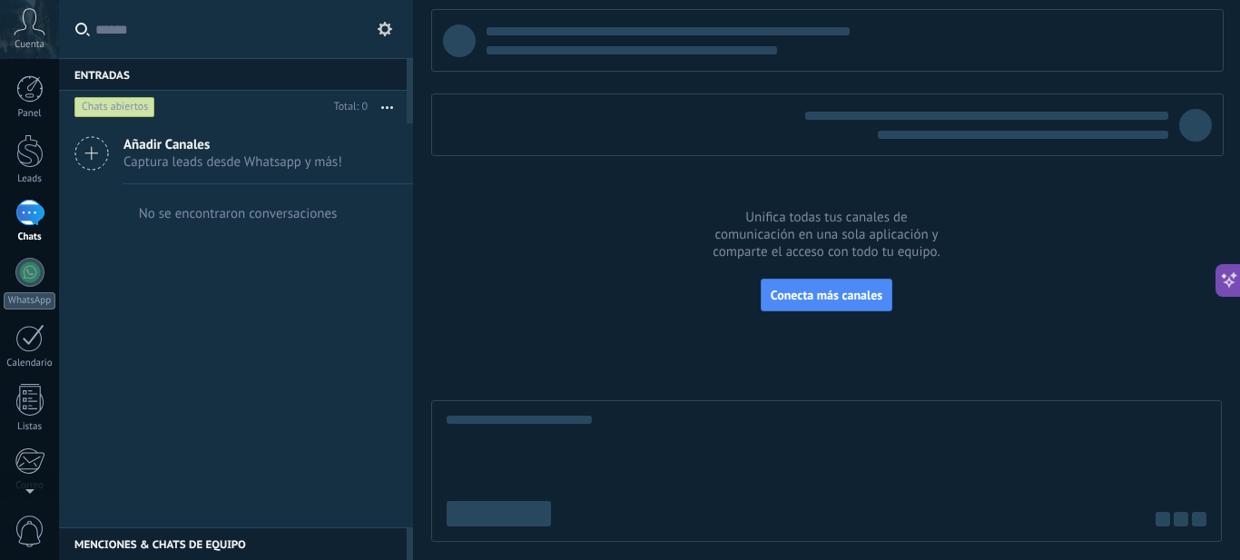
click at [379, 34] on use at bounding box center [385, 29] width 15 height 15
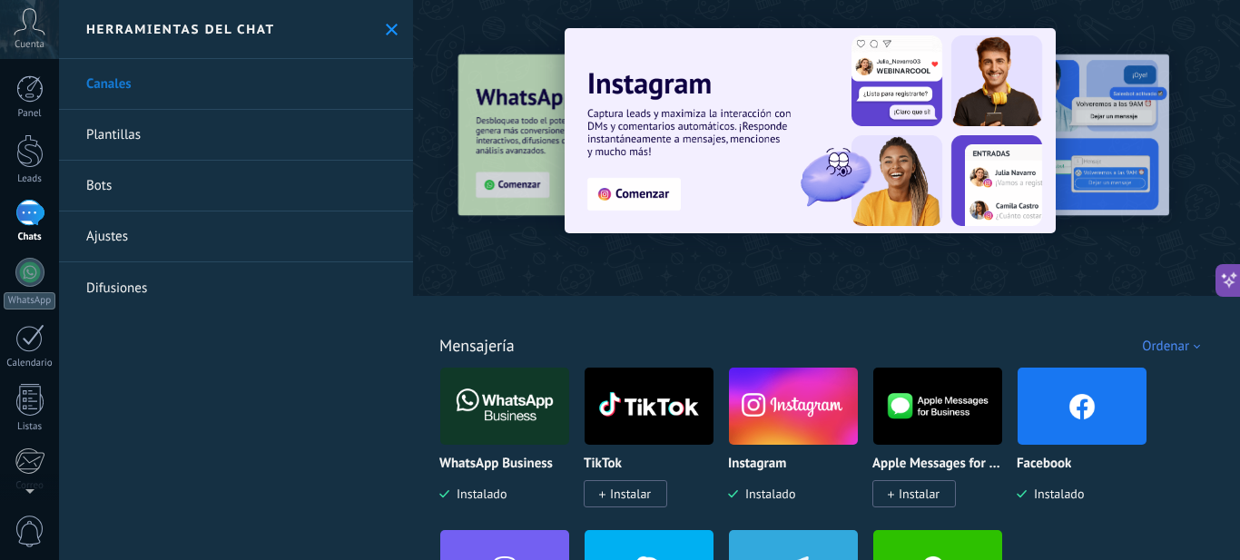
click at [148, 249] on link "Ajustes" at bounding box center [236, 236] width 354 height 51
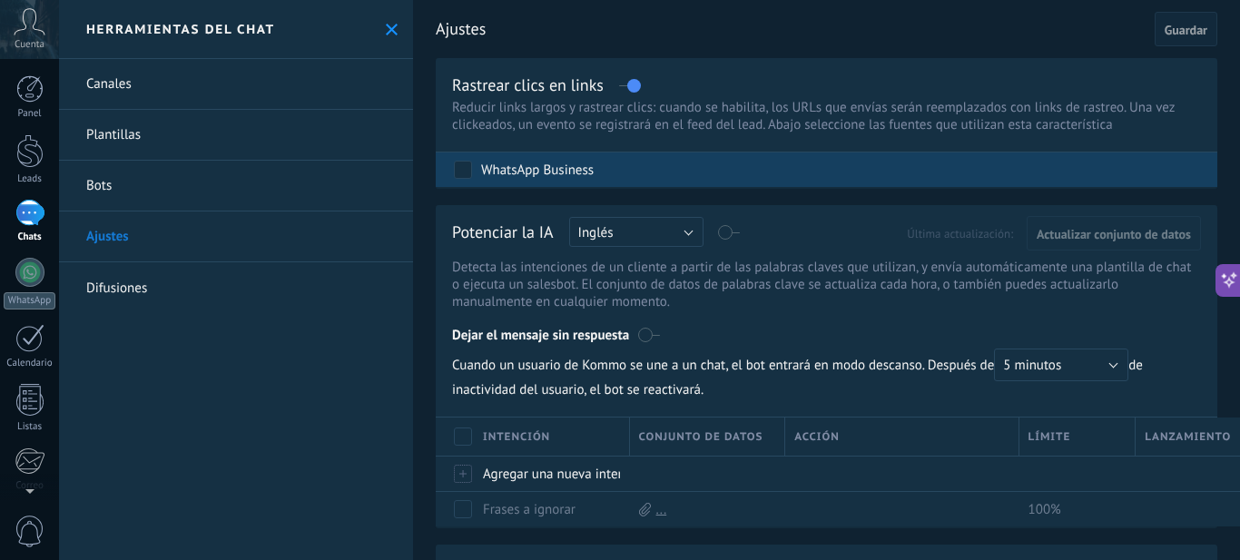
click at [936, 162] on div "WhatsApp Business" at bounding box center [829, 169] width 750 height 34
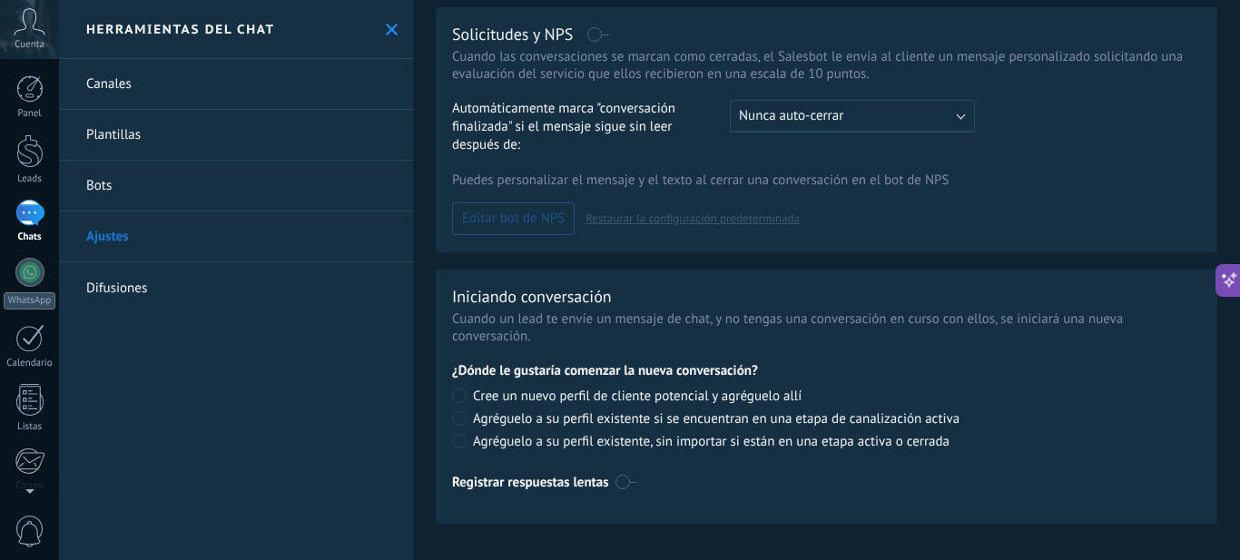
scroll to position [540, 0]
drag, startPoint x: 895, startPoint y: 324, endPoint x: 907, endPoint y: 360, distance: 38.2
click at [33, 274] on div at bounding box center [29, 272] width 29 height 29
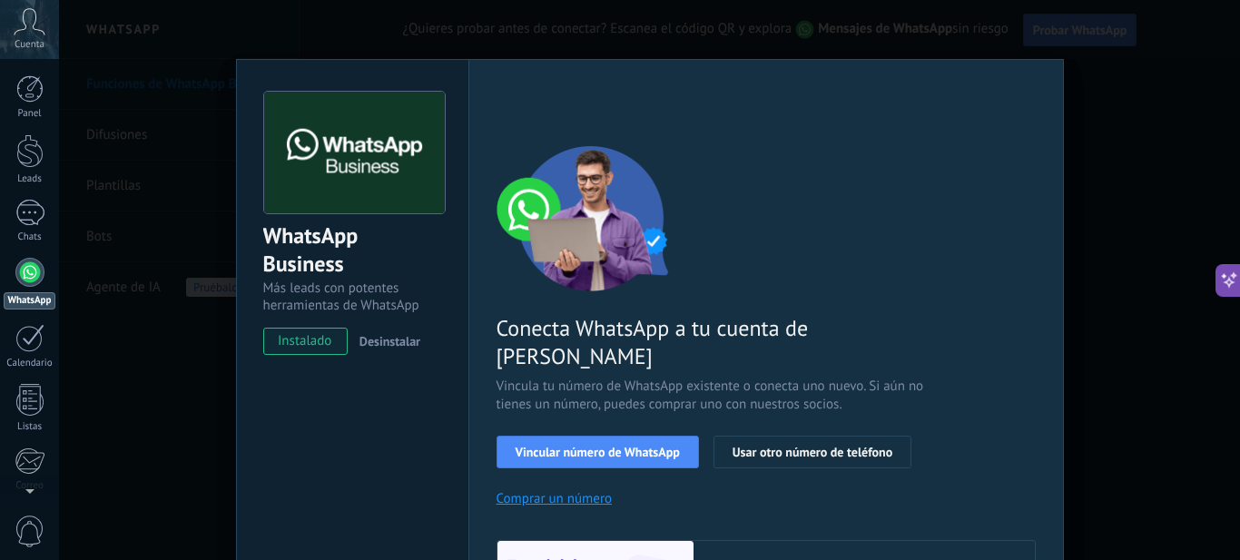
click at [387, 342] on span "Desinstalar" at bounding box center [389, 341] width 61 height 16
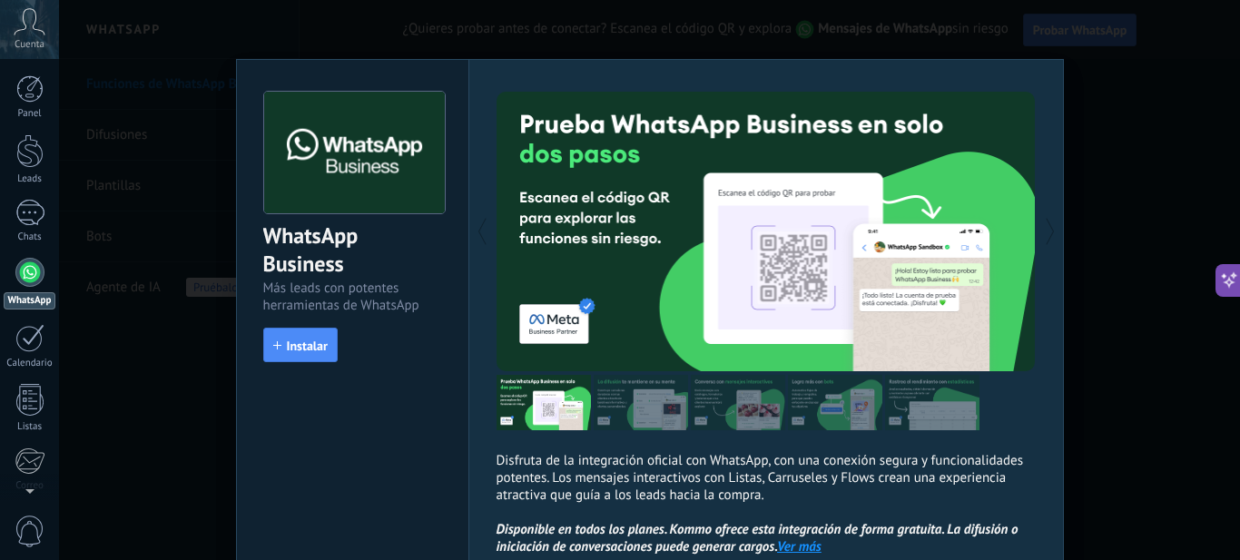
drag, startPoint x: 1107, startPoint y: 248, endPoint x: 1097, endPoint y: 249, distance: 10.0
click at [1106, 248] on div "WhatsApp Business Más leads con potentes herramientas de WhatsApp install Insta…" at bounding box center [649, 280] width 1181 height 560
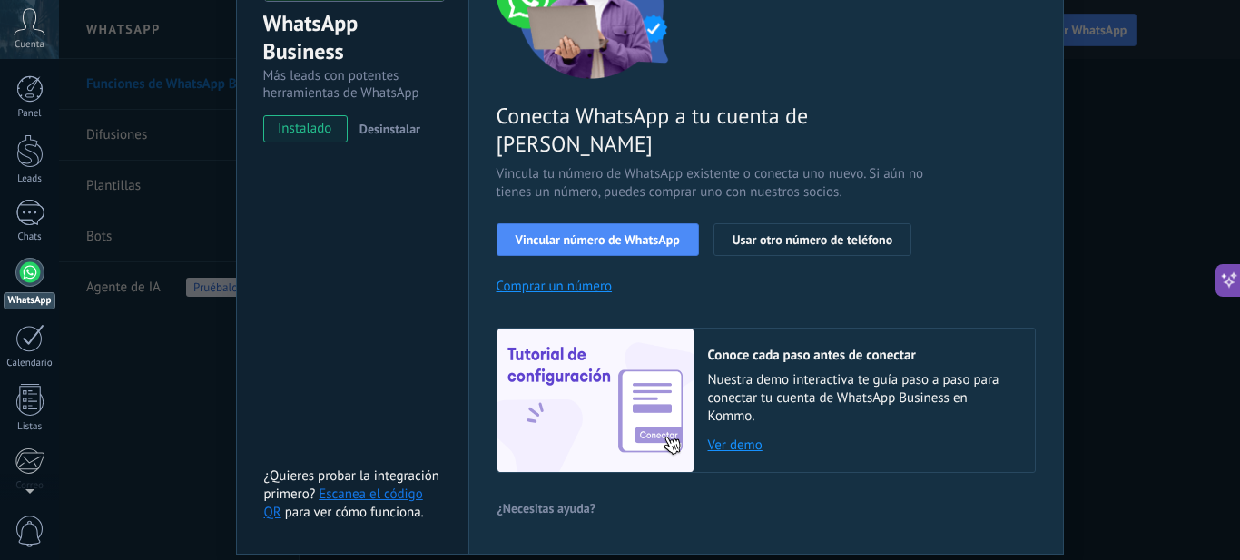
scroll to position [246, 0]
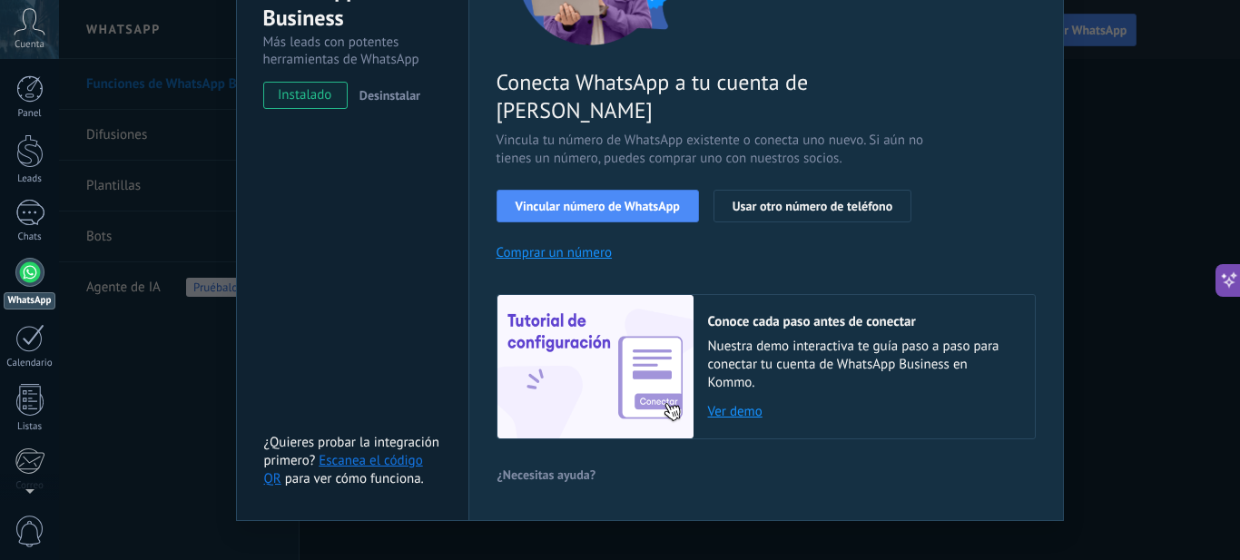
click at [1224, 184] on div "WhatsApp Business Más leads con potentes herramientas de WhatsApp instalado Des…" at bounding box center [649, 280] width 1181 height 560
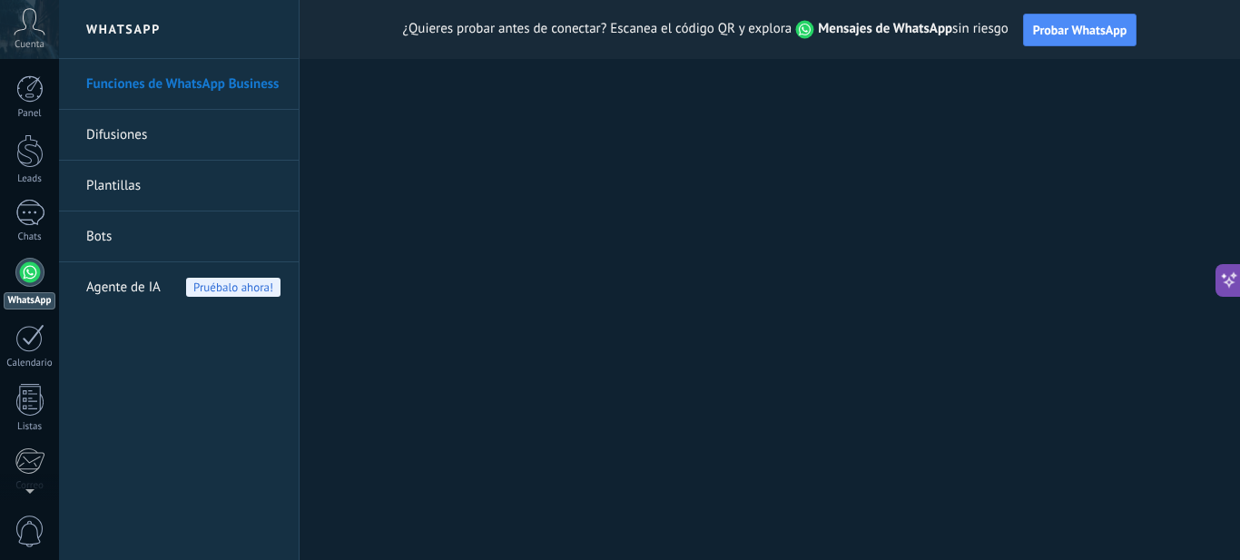
scroll to position [0, 0]
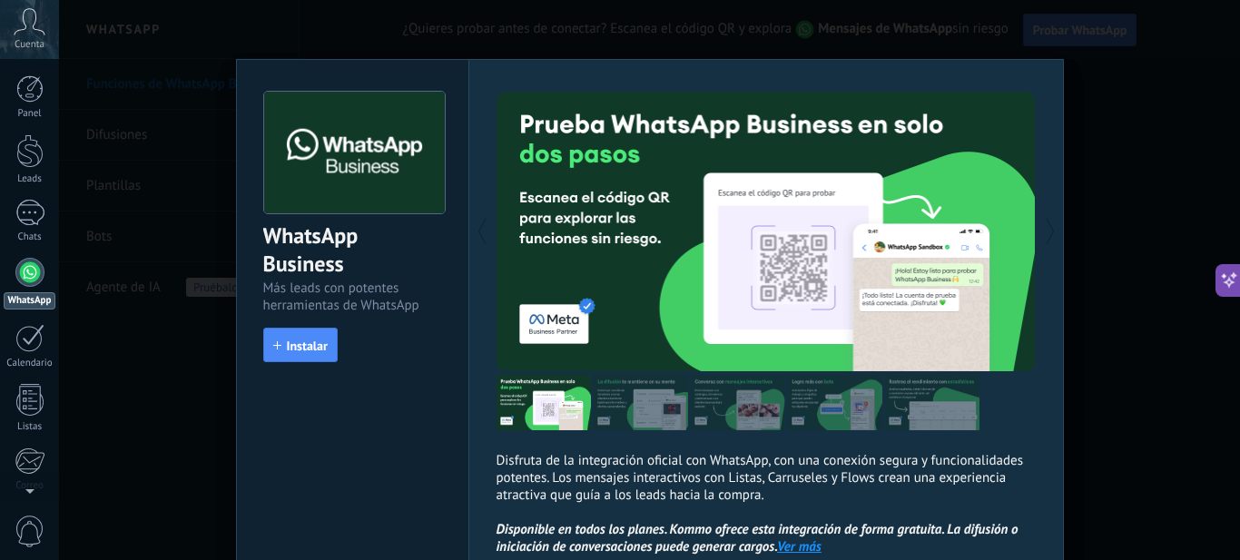
click at [1186, 118] on div "WhatsApp Business Más leads con potentes herramientas de WhatsApp install Insta…" at bounding box center [649, 280] width 1181 height 560
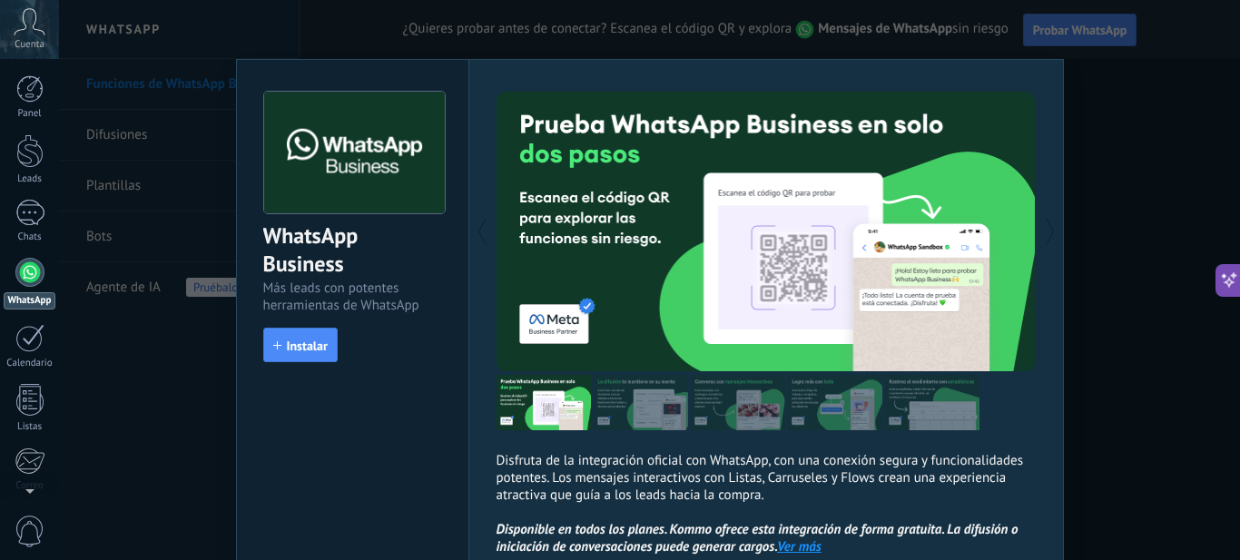
click at [1186, 118] on div "WhatsApp Business Más leads con potentes herramientas de WhatsApp install Insta…" at bounding box center [649, 280] width 1181 height 560
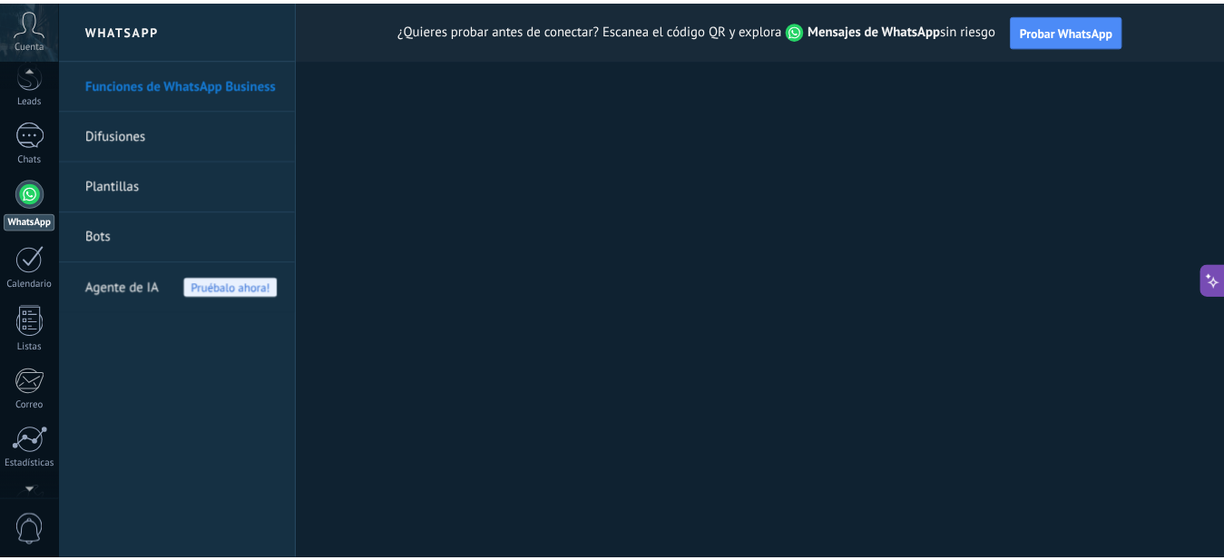
scroll to position [195, 0]
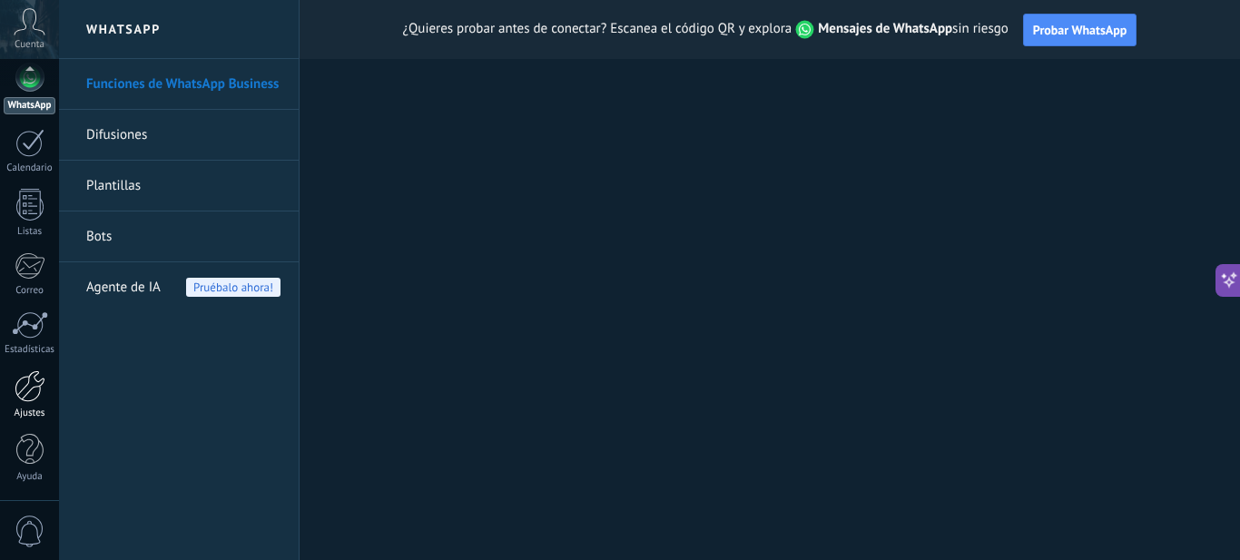
click at [31, 388] on div at bounding box center [30, 386] width 31 height 32
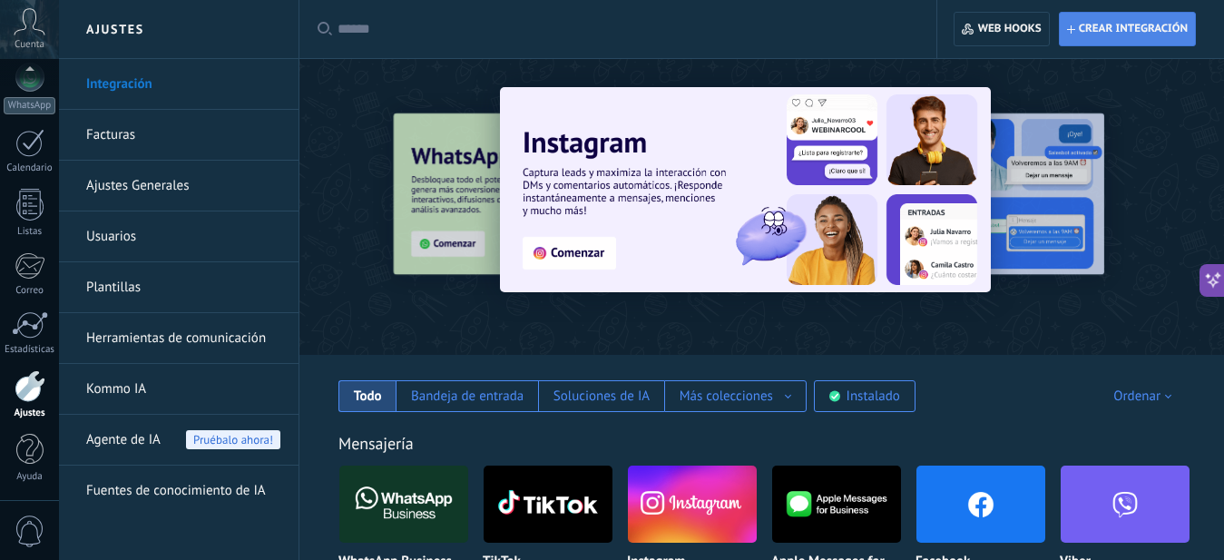
click at [1091, 34] on span "Crear integración" at bounding box center [1133, 29] width 109 height 15
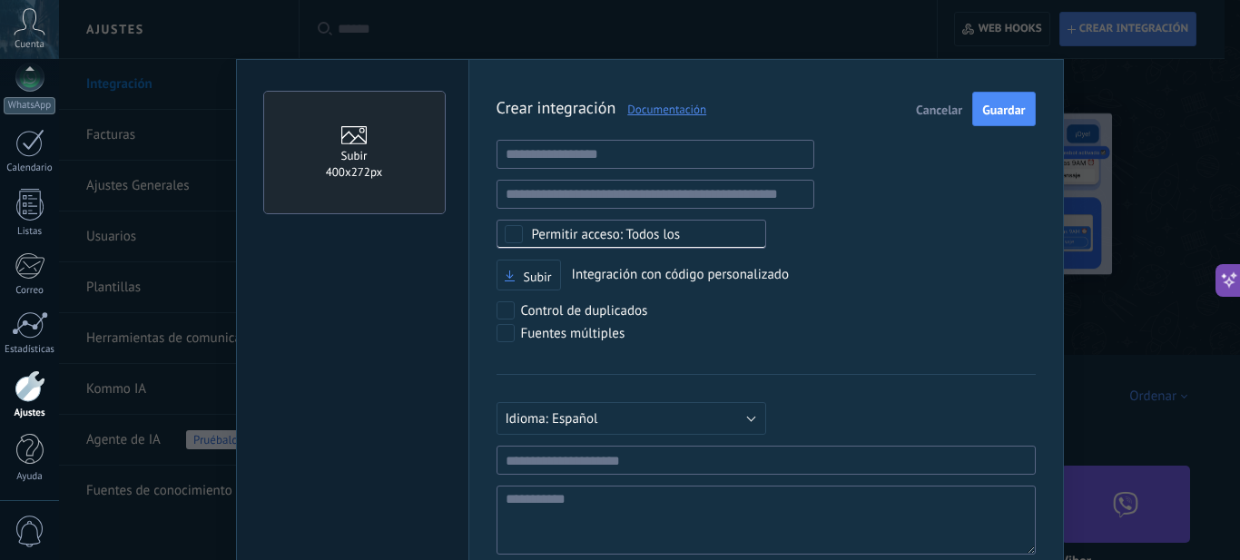
scroll to position [17, 0]
click at [669, 159] on input "text" at bounding box center [655, 154] width 318 height 29
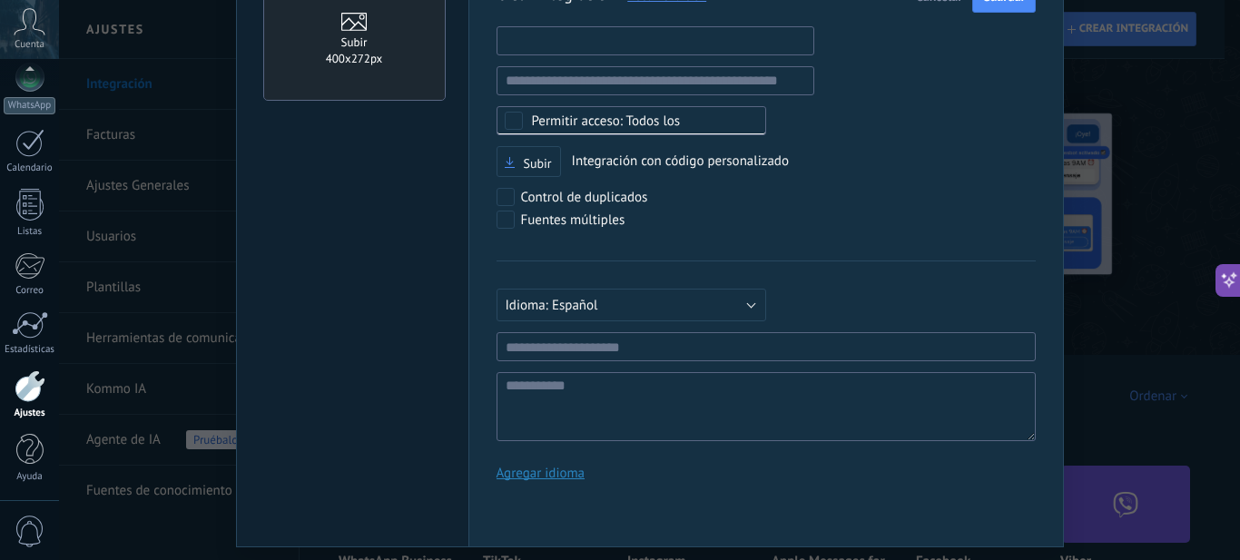
scroll to position [158, 0]
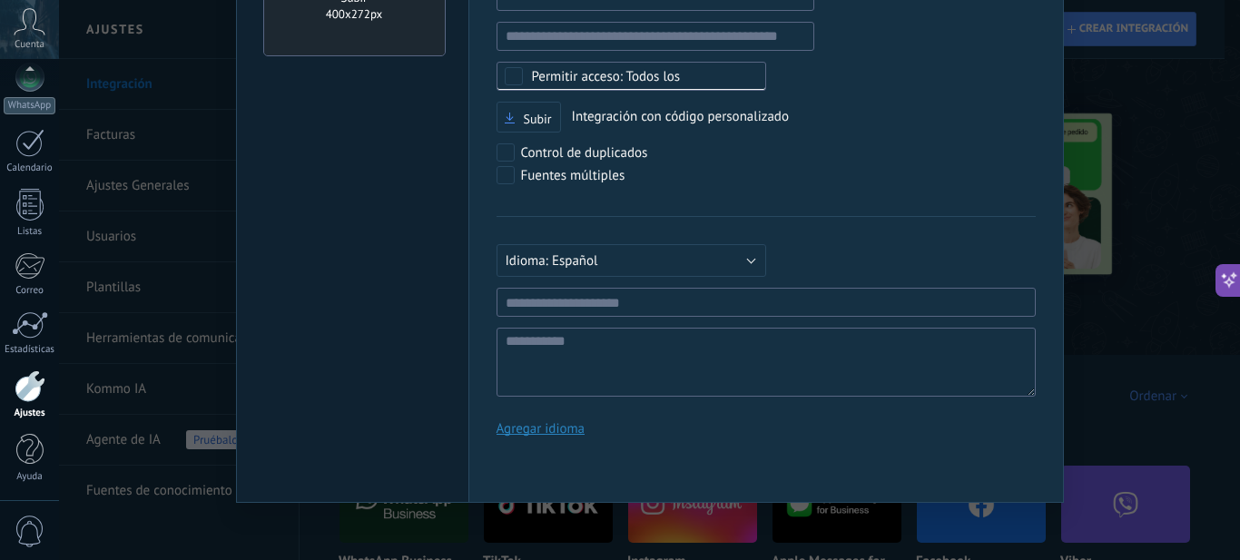
click at [1137, 273] on div "Subir 400х272px Crear integración Documentación Cancelar Guardar URL inválida U…" at bounding box center [649, 280] width 1181 height 560
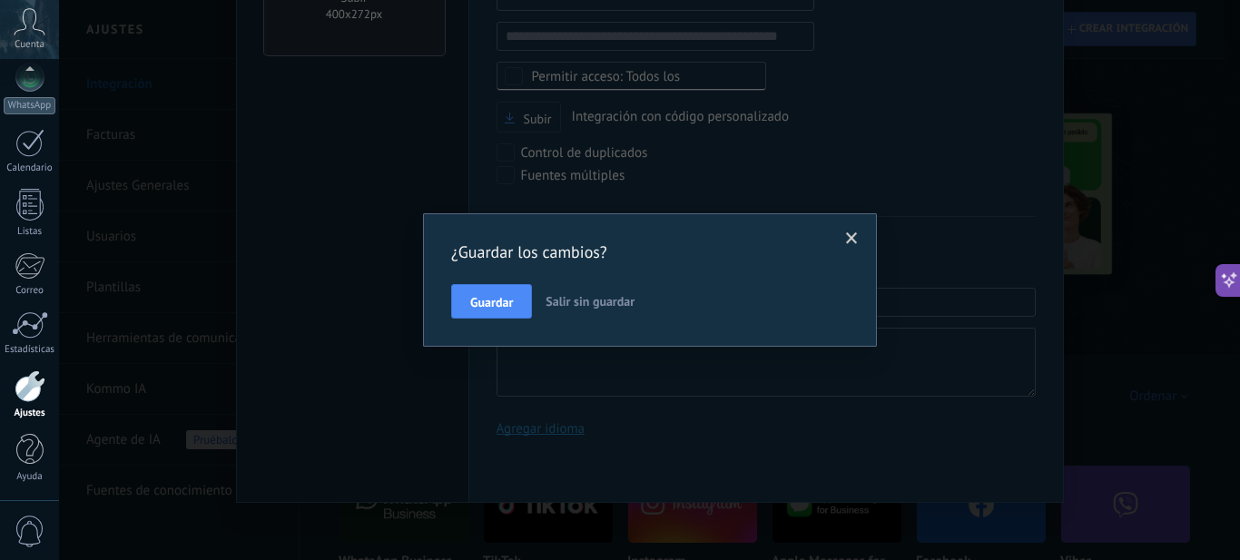
click at [550, 294] on span "Salir sin guardar" at bounding box center [589, 301] width 89 height 16
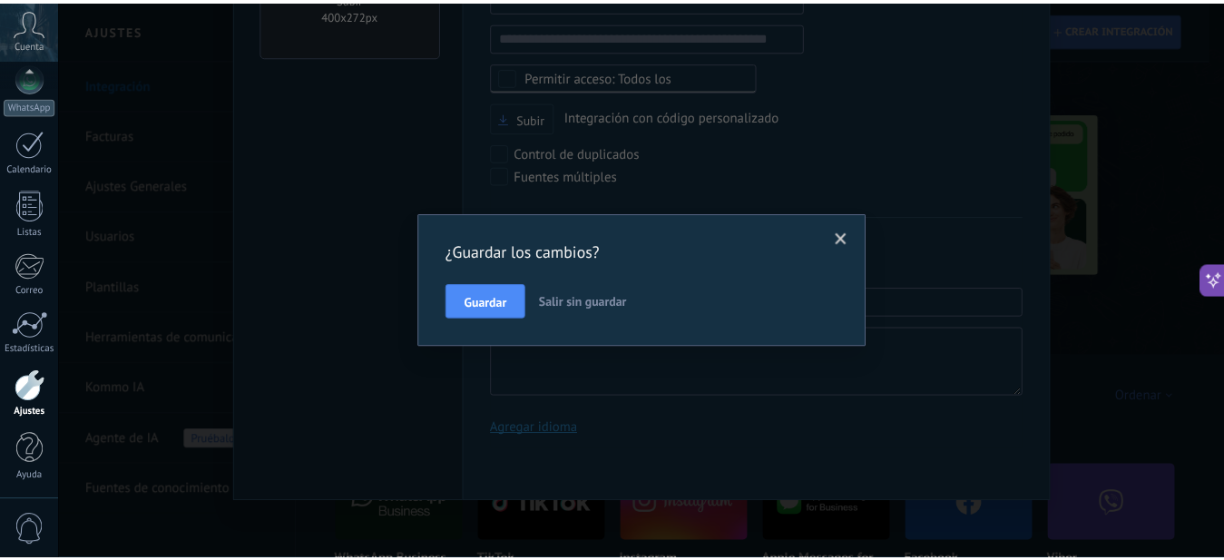
scroll to position [0, 0]
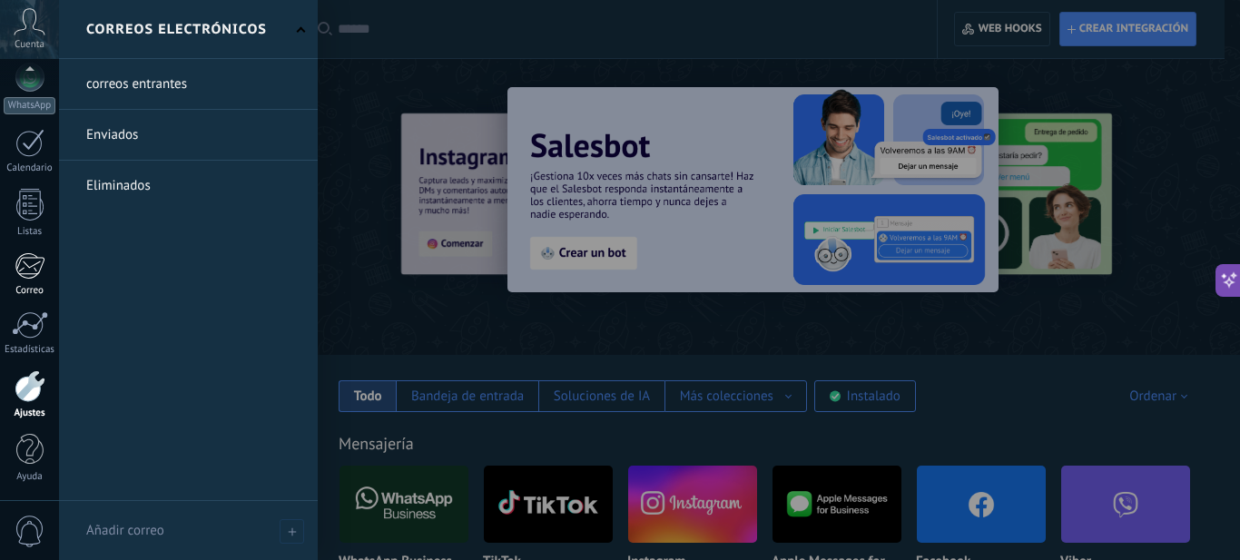
click at [39, 262] on div at bounding box center [30, 265] width 30 height 27
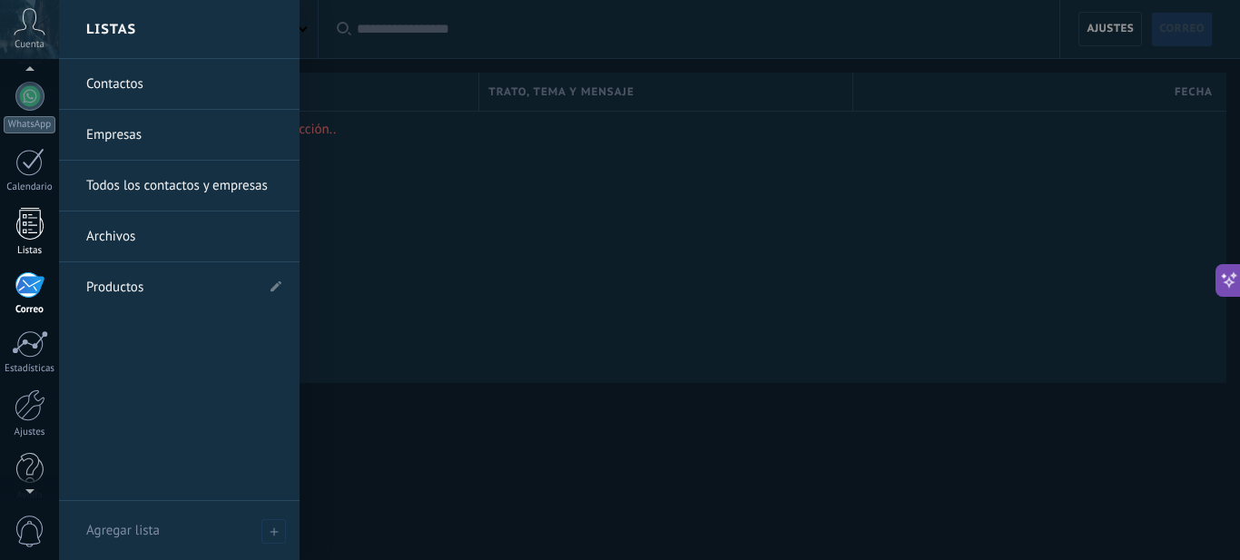
click at [30, 225] on div at bounding box center [29, 224] width 27 height 32
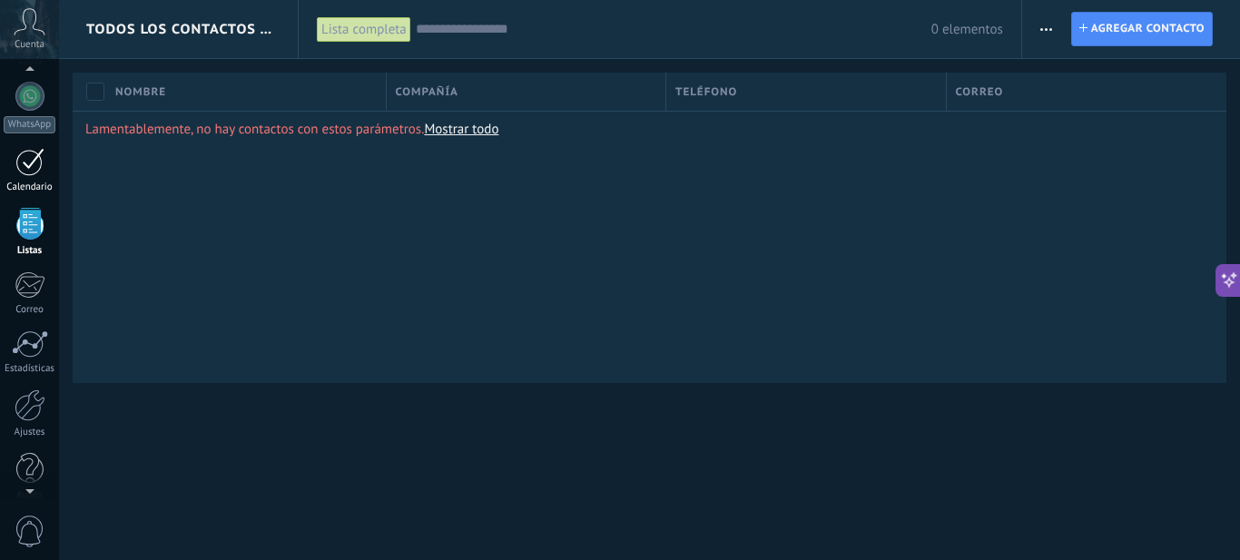
click at [38, 165] on div at bounding box center [29, 162] width 29 height 28
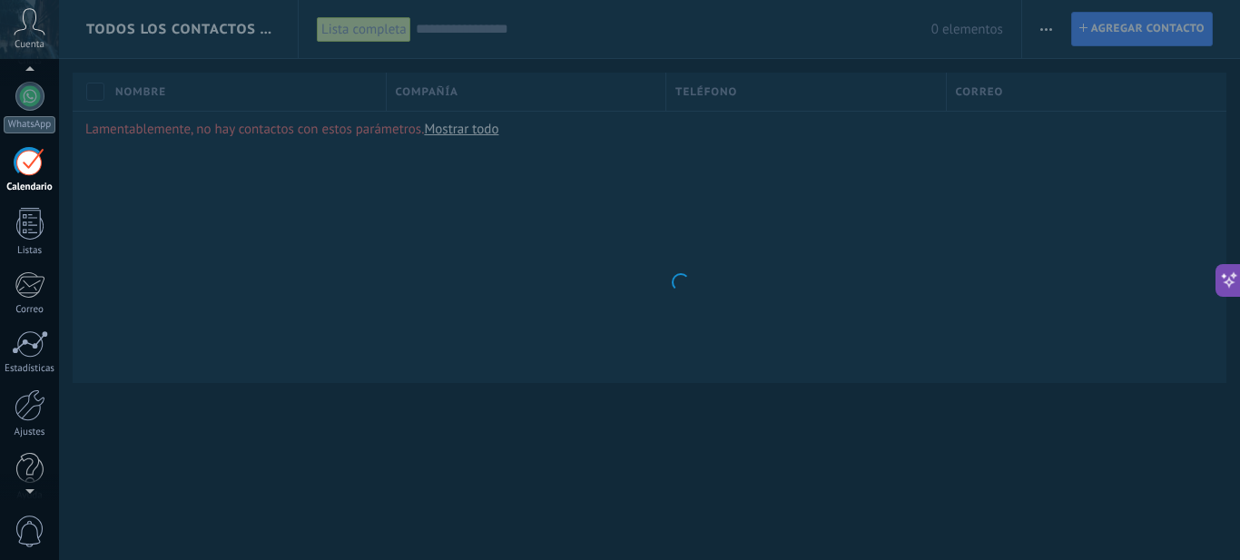
scroll to position [1400, 0]
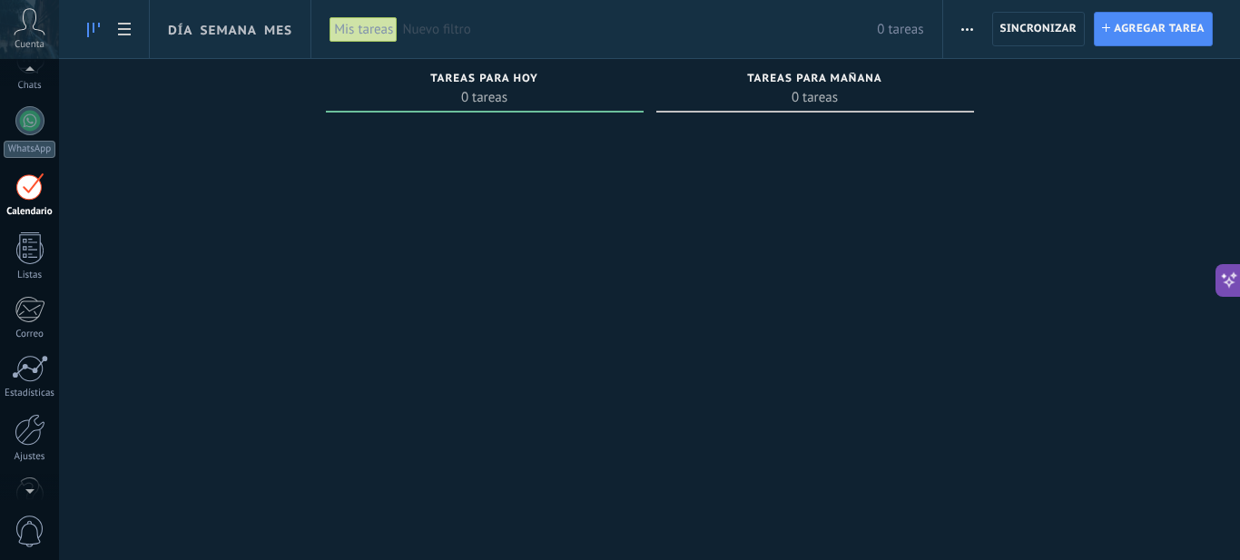
scroll to position [195, 0]
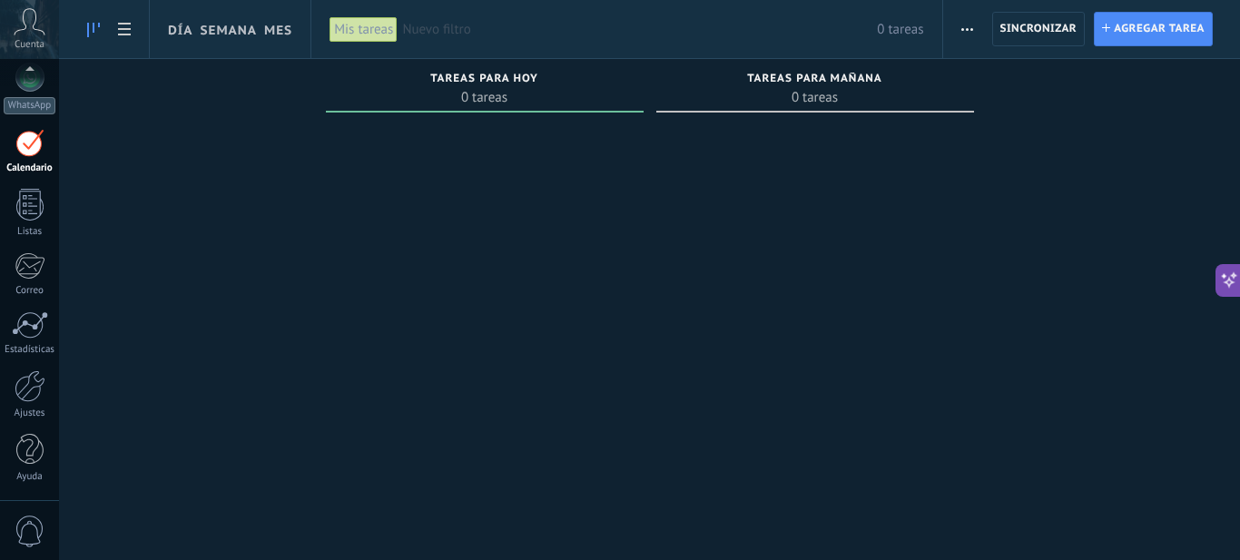
click at [24, 525] on span "0" at bounding box center [30, 532] width 31 height 32
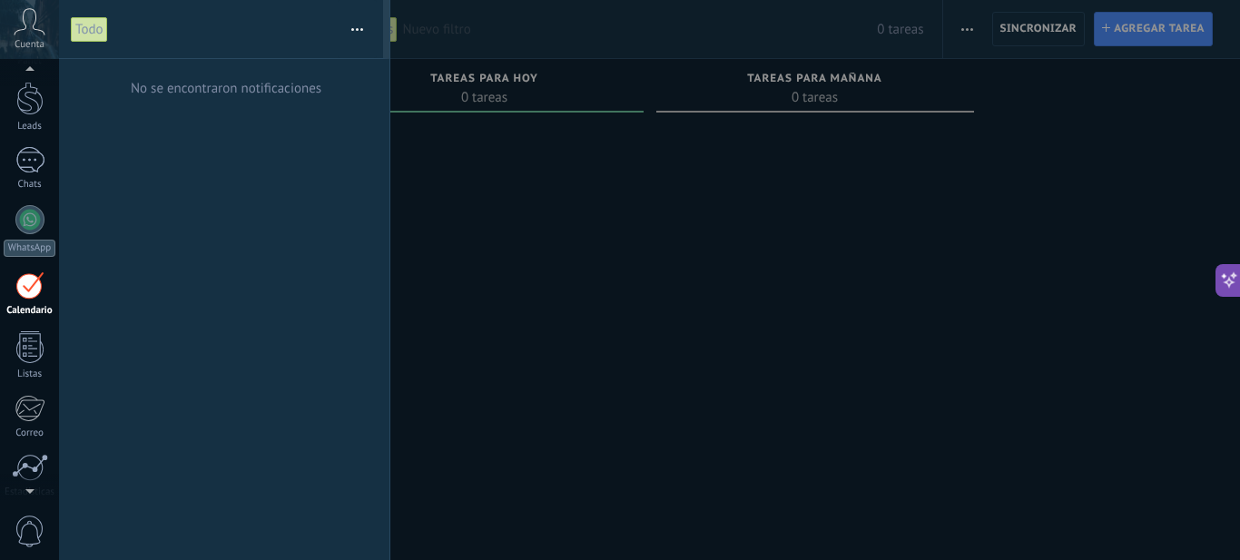
click at [565, 256] on div at bounding box center [620, 280] width 1240 height 560
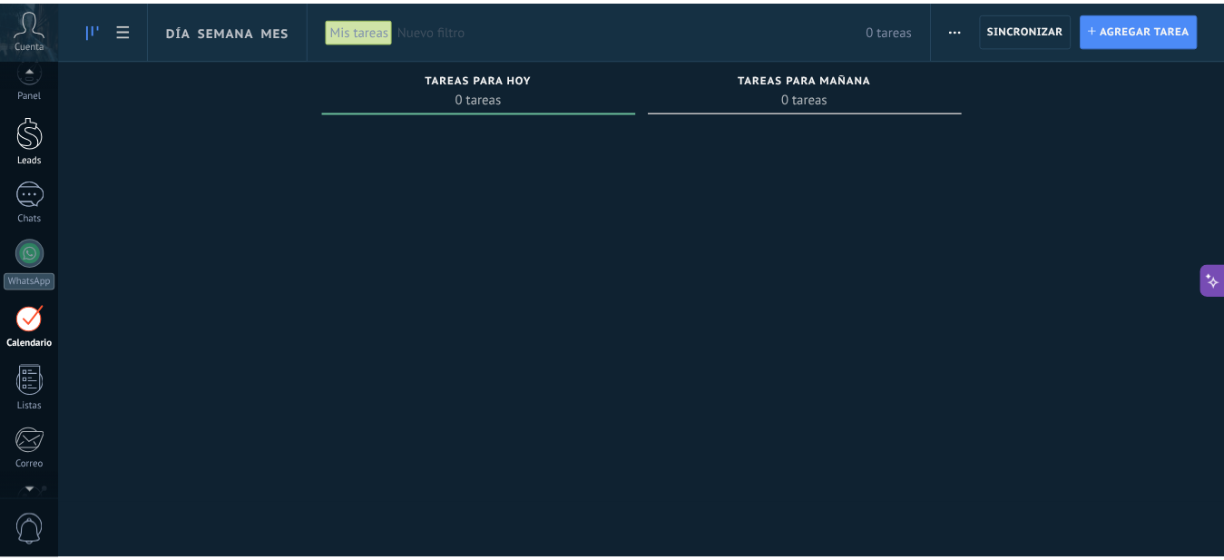
scroll to position [0, 0]
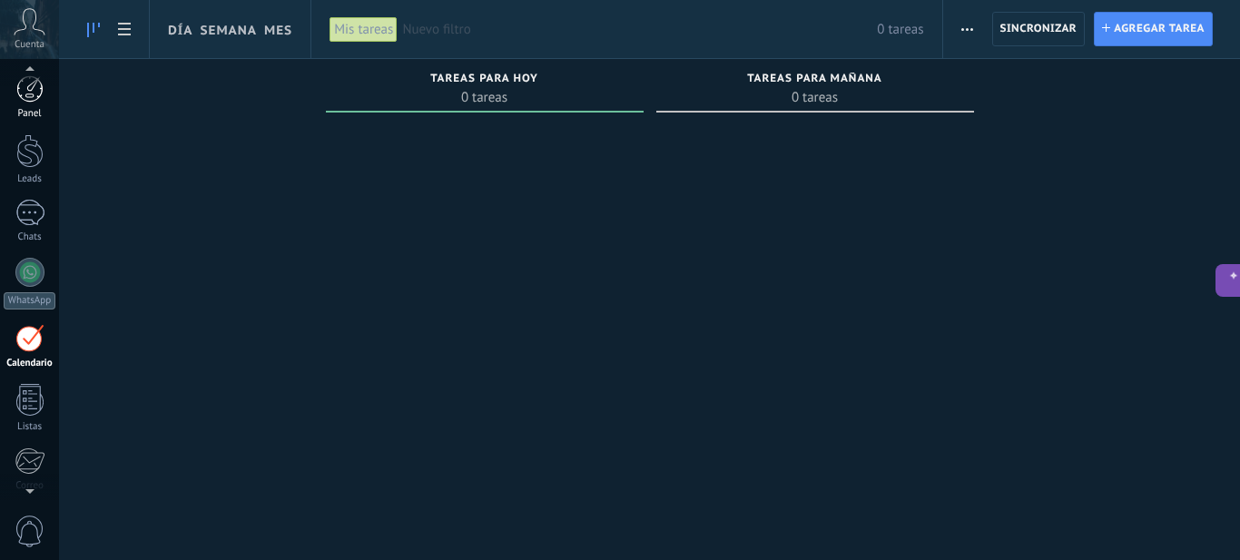
click at [30, 101] on div at bounding box center [29, 88] width 27 height 27
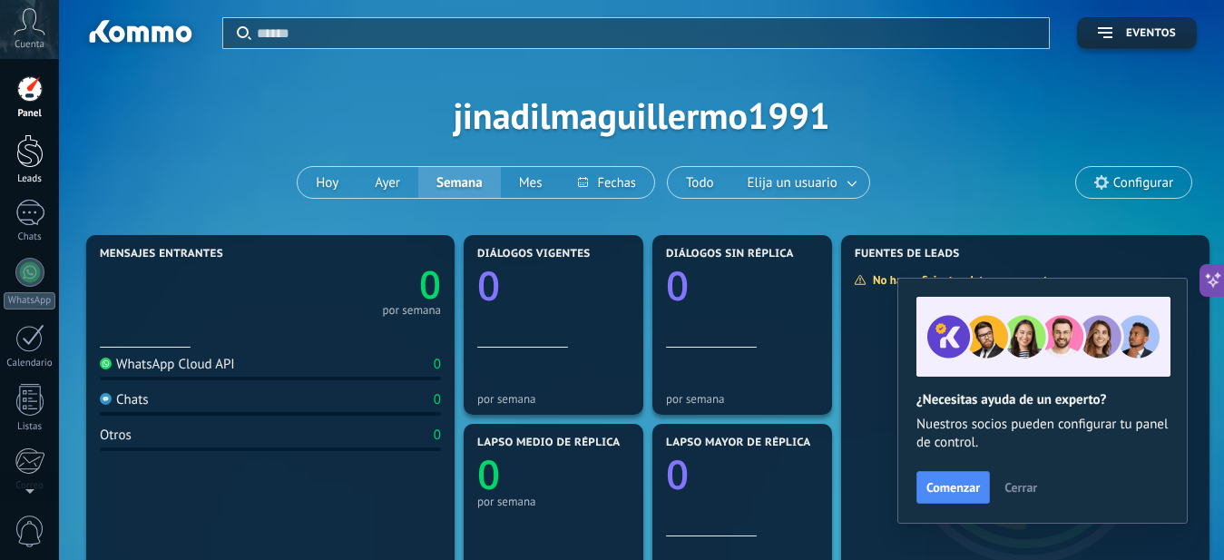
click at [31, 152] on div at bounding box center [29, 151] width 27 height 34
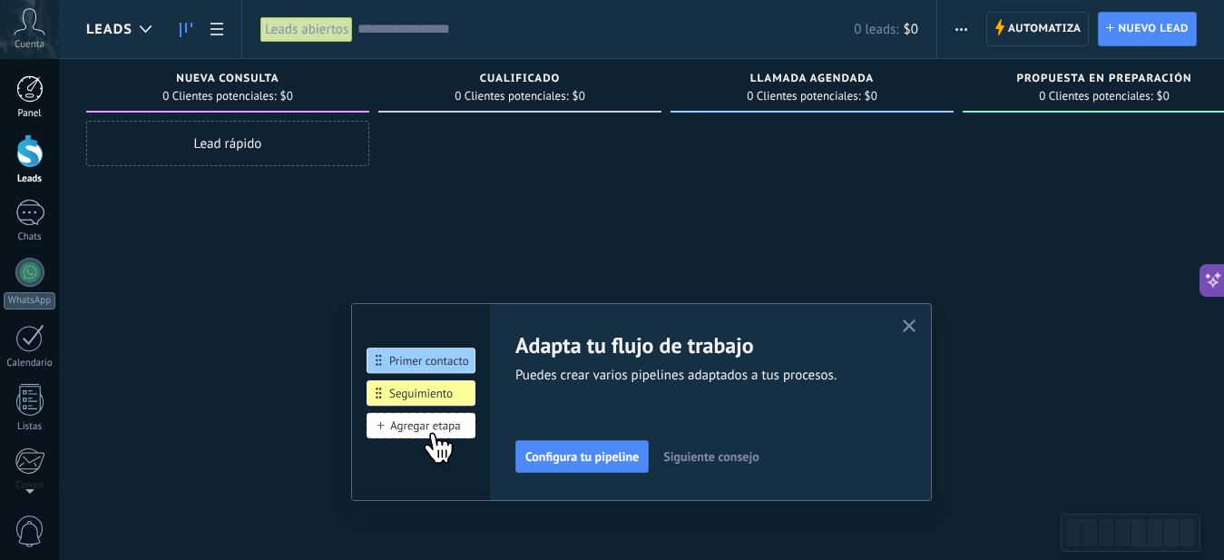
click at [28, 91] on div at bounding box center [29, 88] width 27 height 27
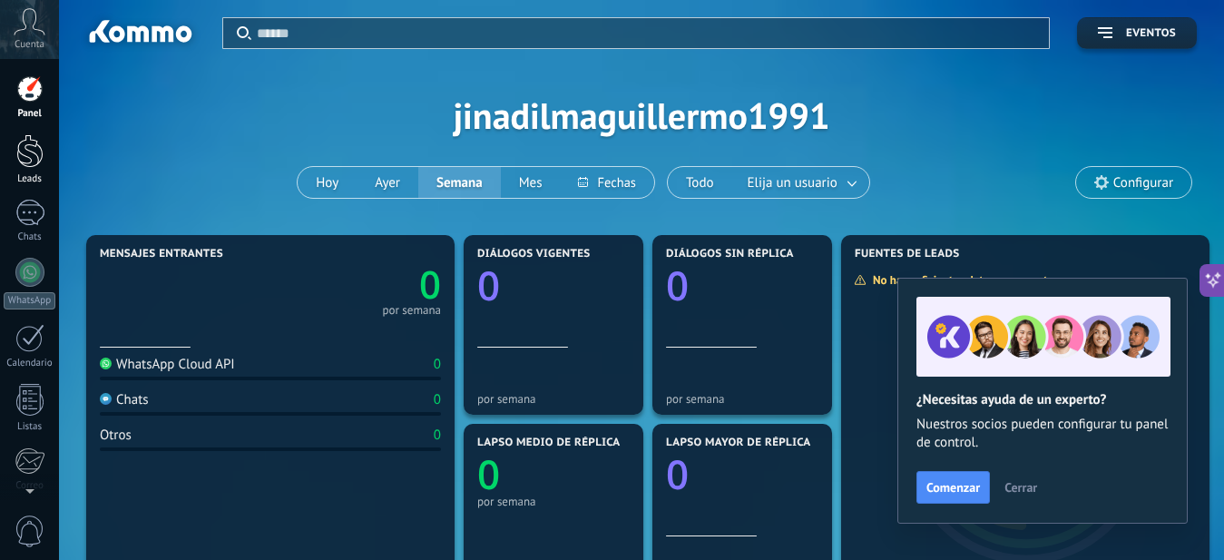
click at [44, 163] on link "Leads" at bounding box center [29, 159] width 59 height 51
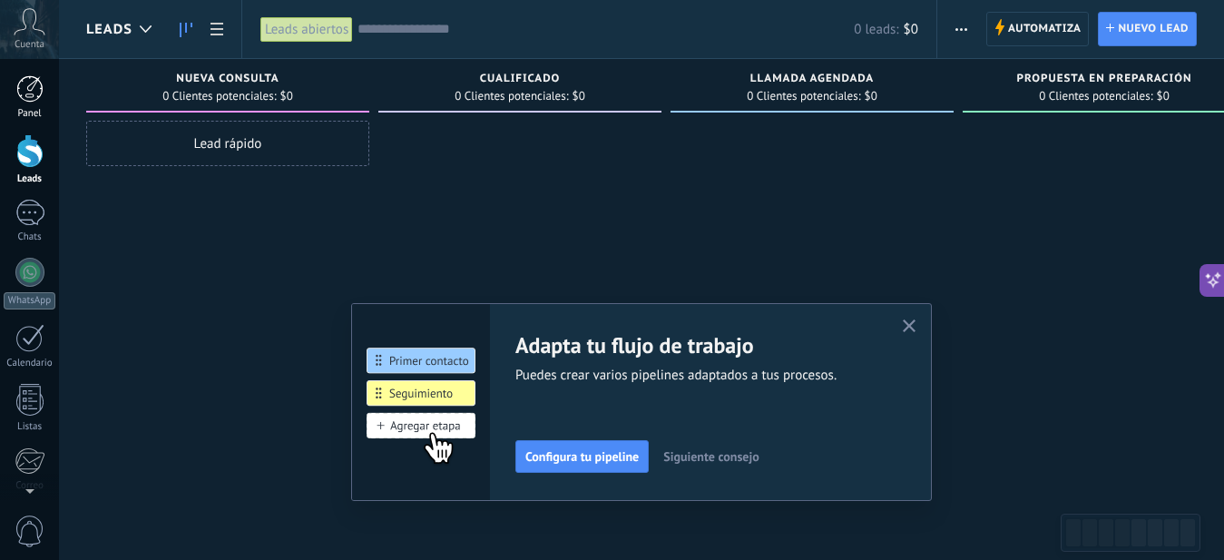
click at [23, 79] on div at bounding box center [29, 88] width 27 height 27
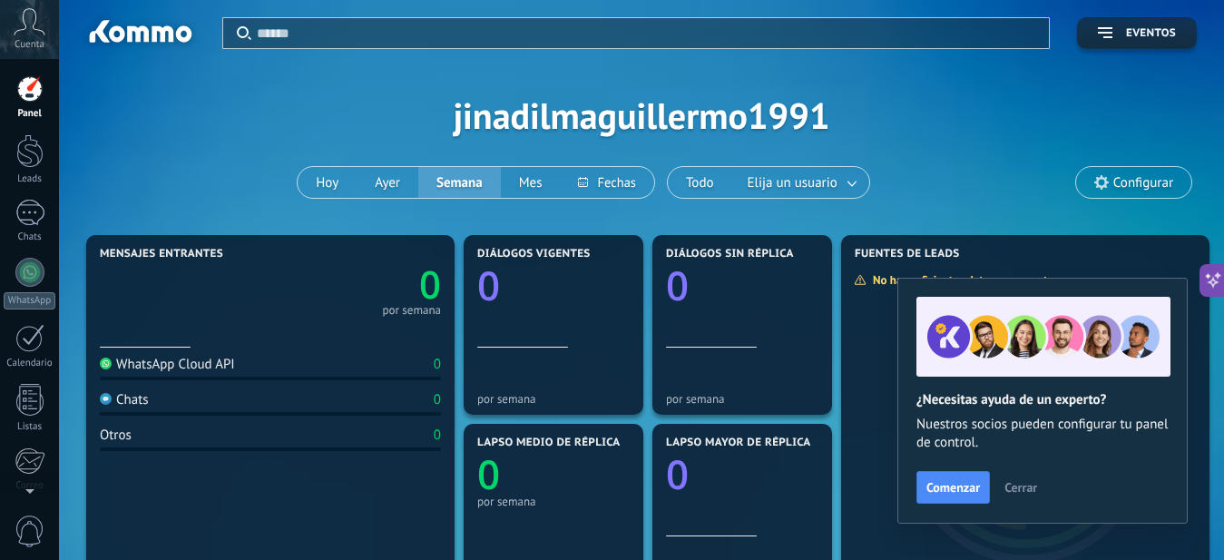
click at [1139, 164] on div "Aplicar Eventos jinadilmaguillermo1991 Hoy Ayer Semana Mes Todo Elija un usuari…" at bounding box center [641, 115] width 1111 height 231
click at [1139, 172] on span "Configurar" at bounding box center [1133, 182] width 115 height 31
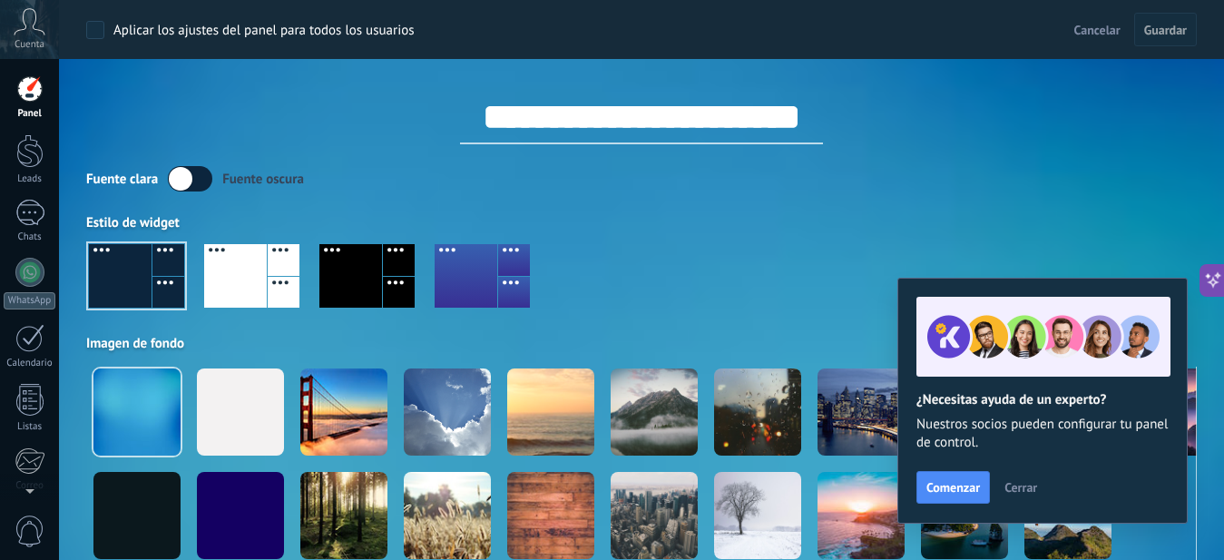
click at [1034, 488] on span "Cerrar" at bounding box center [1021, 487] width 33 height 13
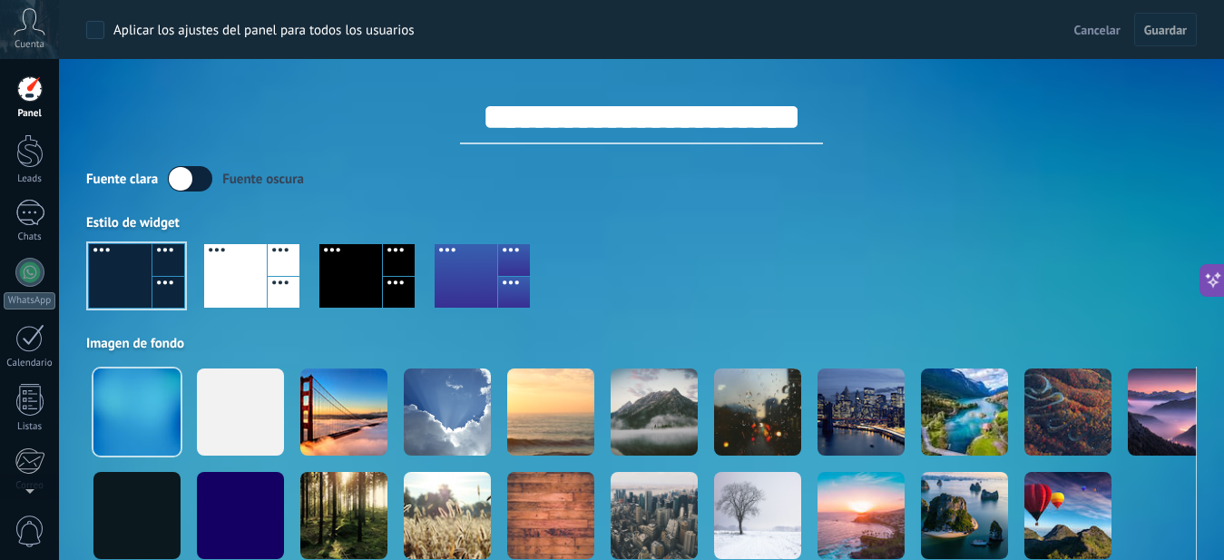
click at [1111, 34] on span "Cancelar" at bounding box center [1098, 30] width 46 height 16
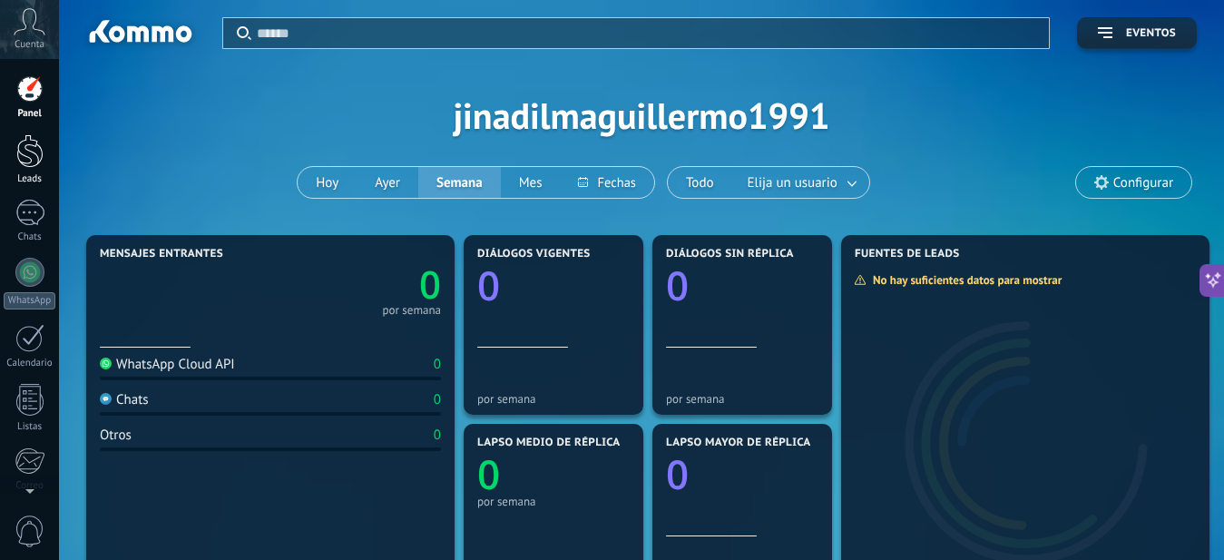
click at [48, 138] on link "Leads" at bounding box center [29, 159] width 59 height 51
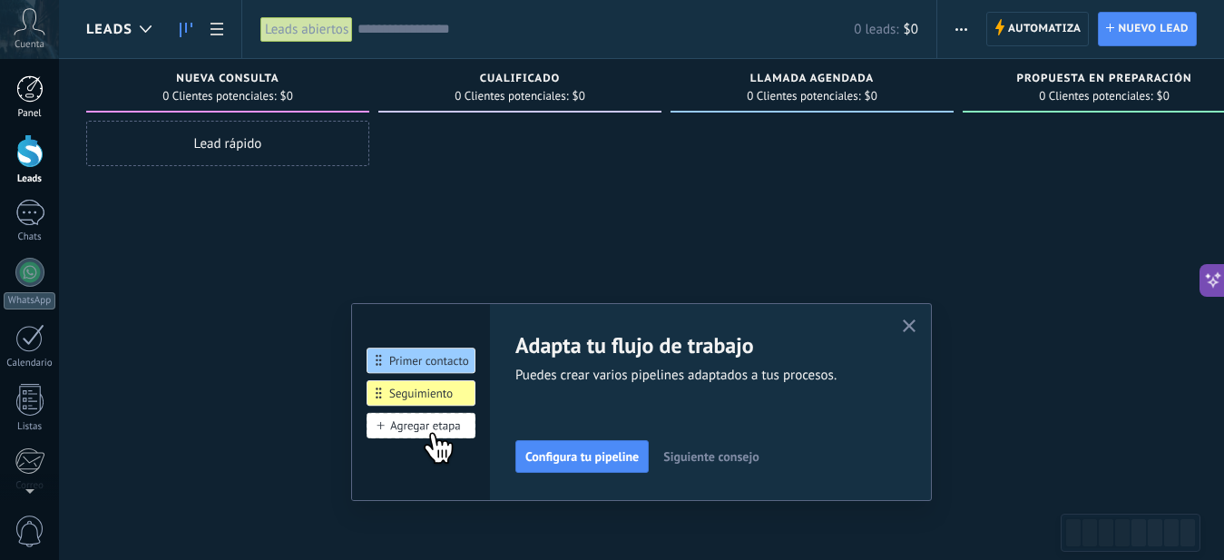
click at [20, 92] on div at bounding box center [29, 88] width 27 height 27
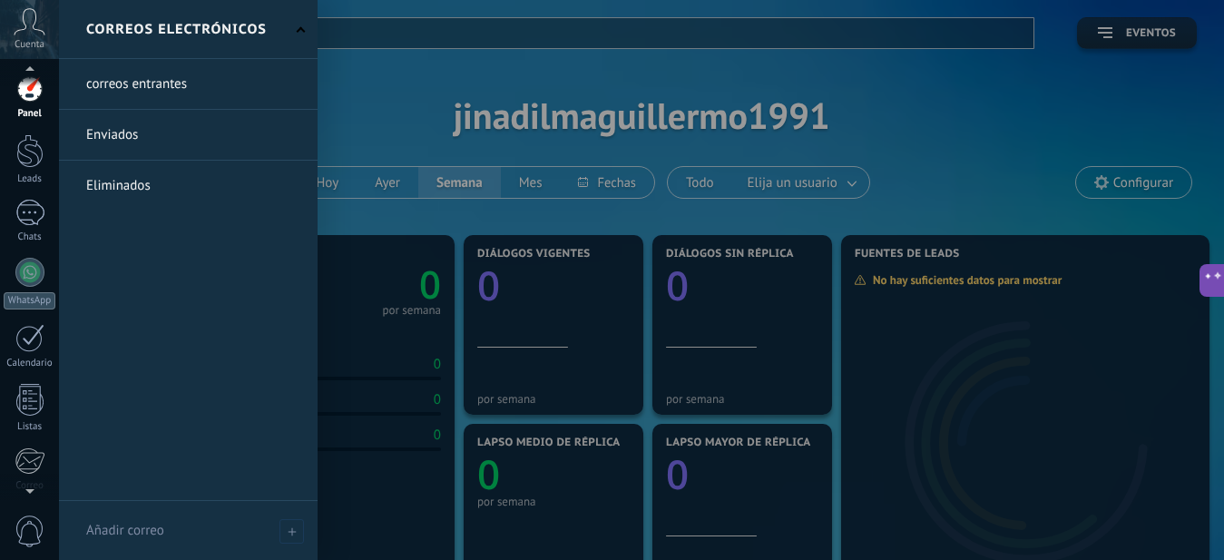
scroll to position [195, 0]
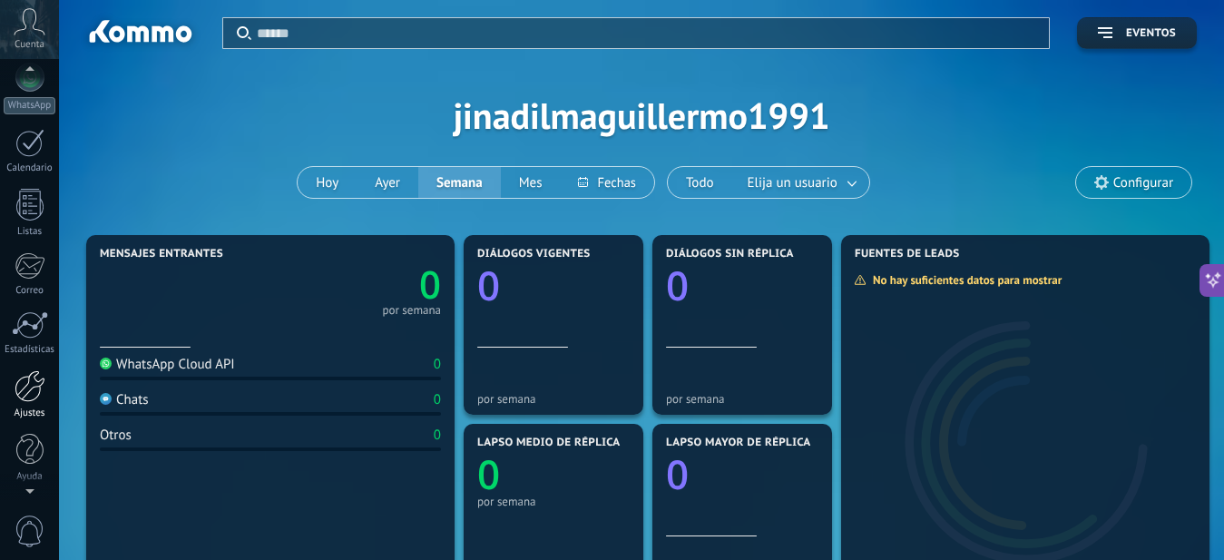
click at [15, 399] on div at bounding box center [30, 386] width 31 height 32
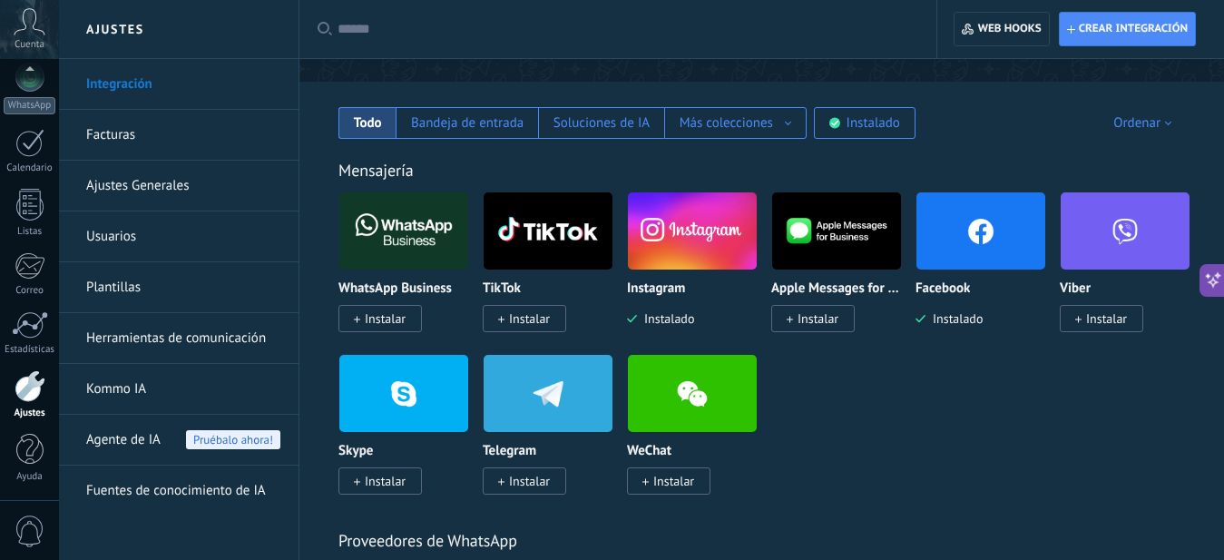
scroll to position [300, 0]
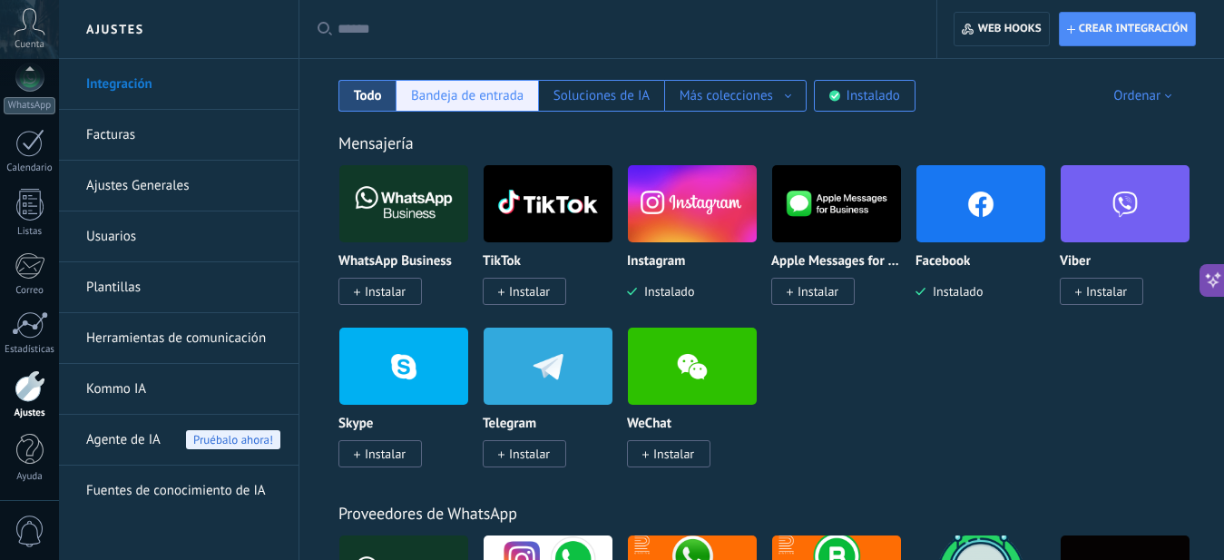
click at [483, 98] on div "Bandeja de entrada" at bounding box center [467, 95] width 113 height 17
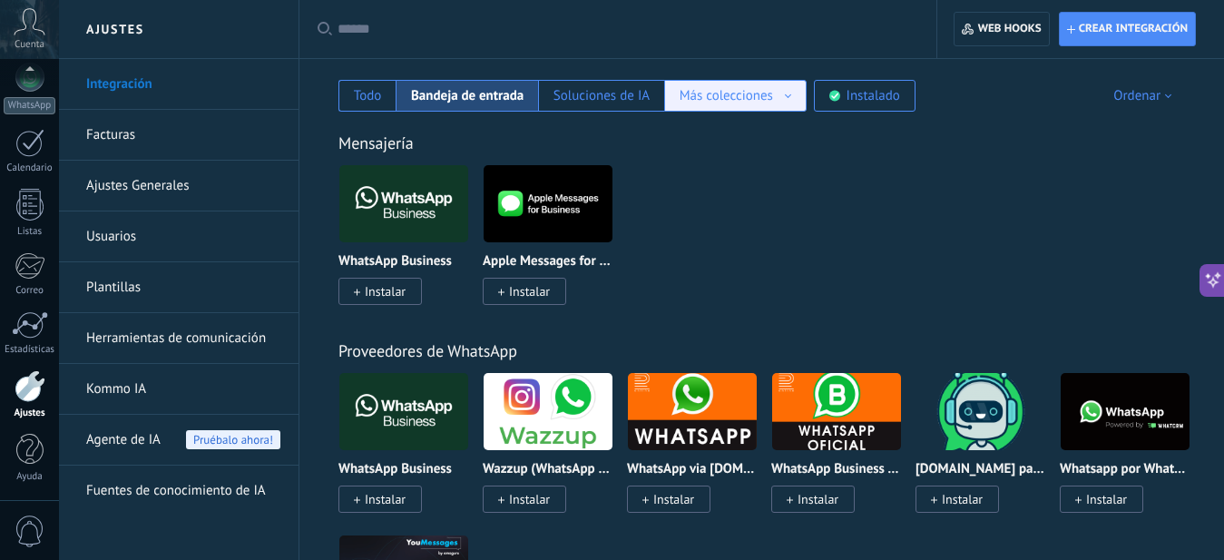
click at [717, 109] on div "Más colecciones Automatizaciones Fuentes de leads Más colecciones" at bounding box center [735, 96] width 142 height 32
click at [712, 165] on div "Fuentes de leads" at bounding box center [735, 157] width 141 height 31
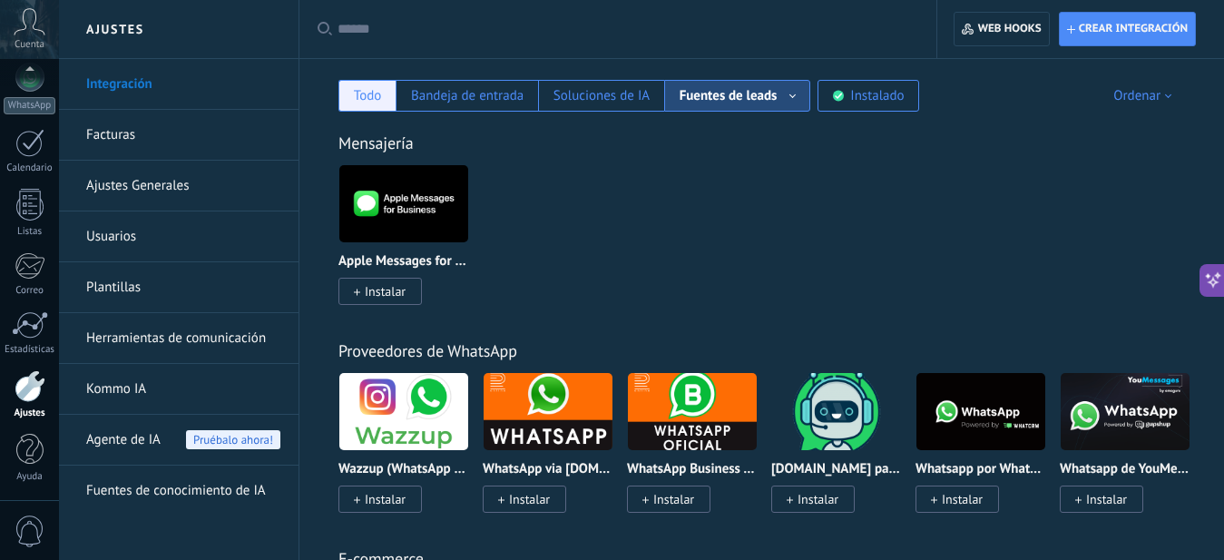
click at [381, 95] on div "Todo" at bounding box center [368, 95] width 28 height 17
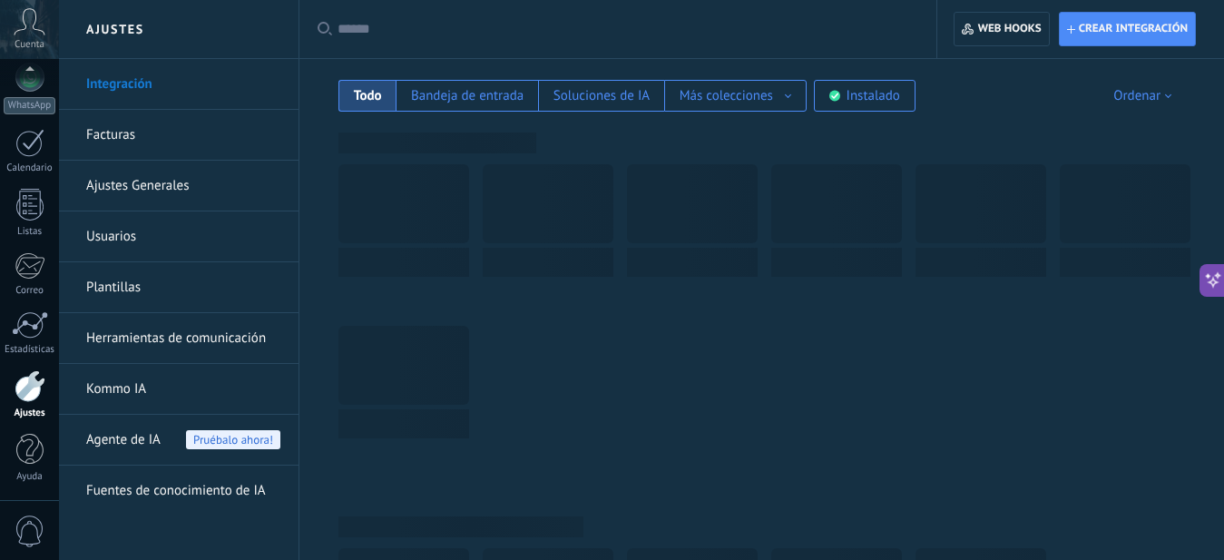
click at [133, 192] on link "Ajustes Generales" at bounding box center [183, 186] width 194 height 51
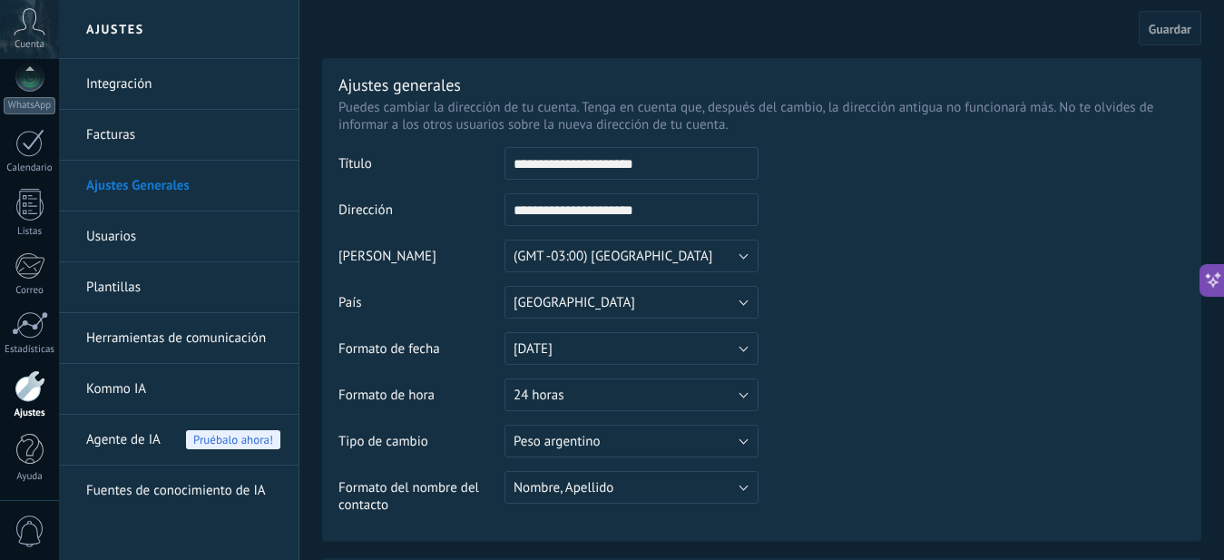
click at [86, 99] on link "Integración" at bounding box center [183, 84] width 194 height 51
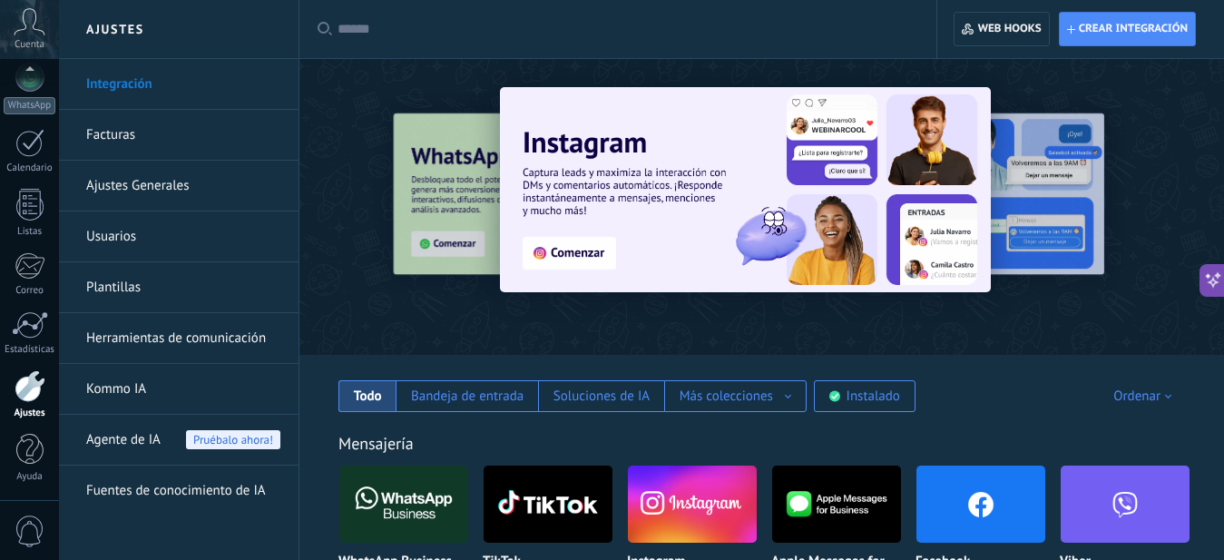
click at [1211, 291] on button at bounding box center [1212, 280] width 25 height 33
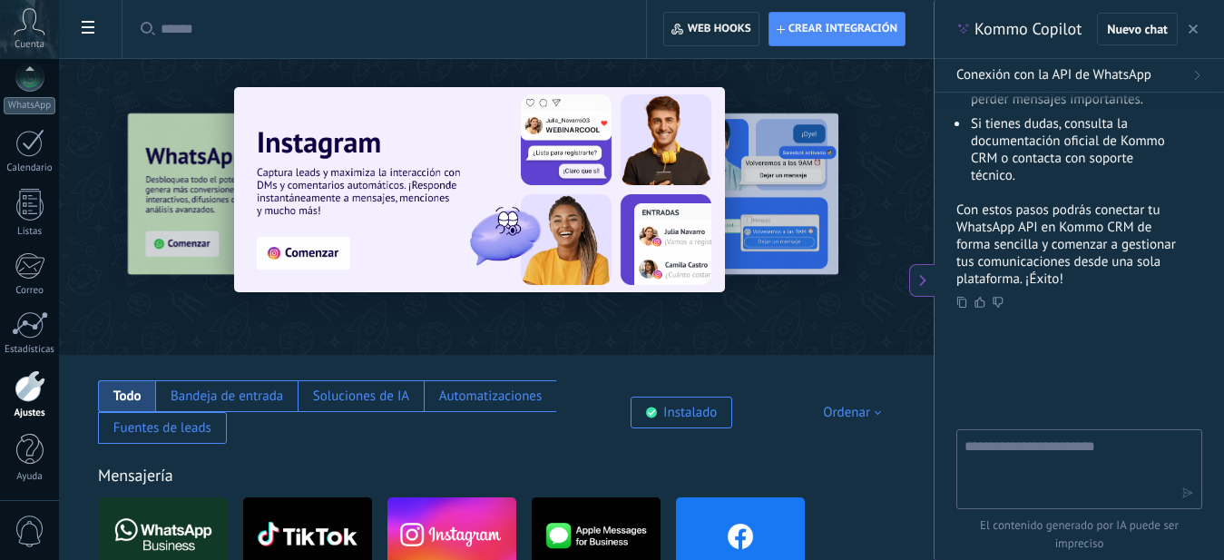
type textarea "**********"
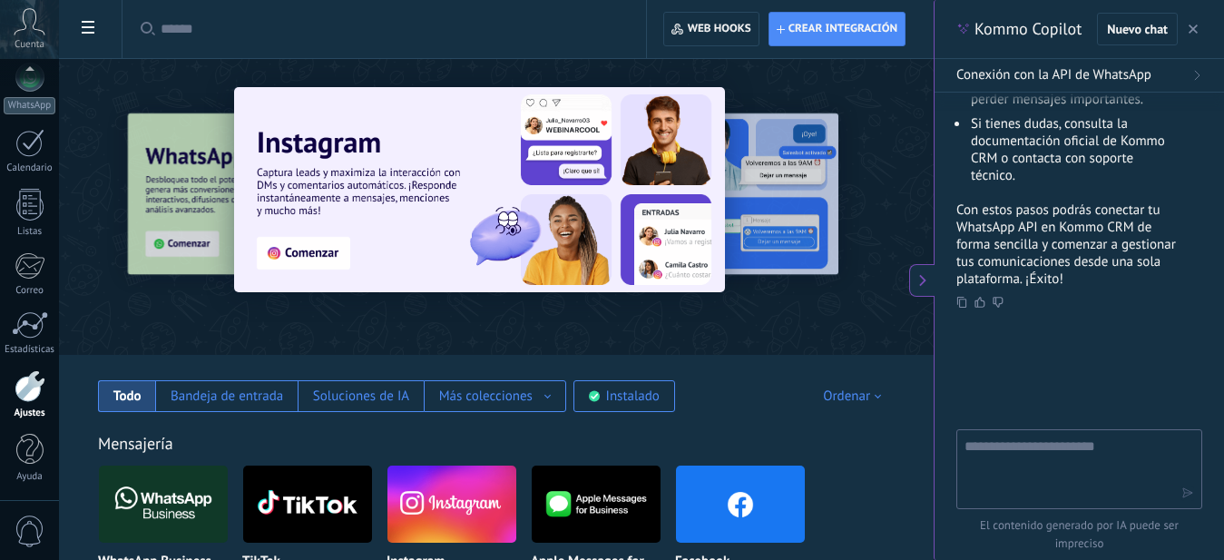
click at [1075, 457] on textarea at bounding box center [1067, 468] width 204 height 65
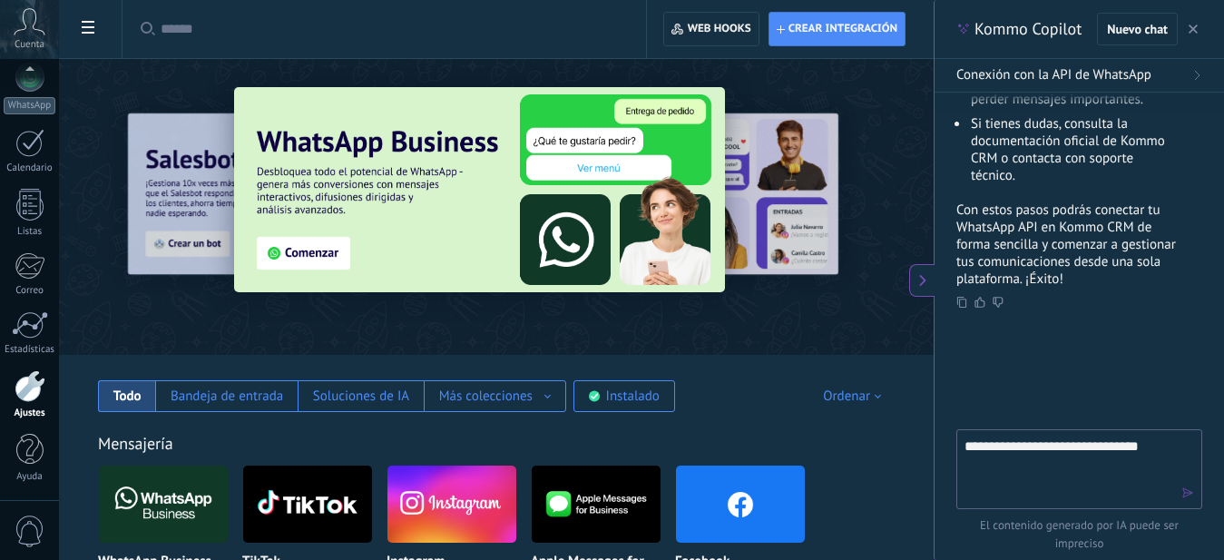
type textarea "**********"
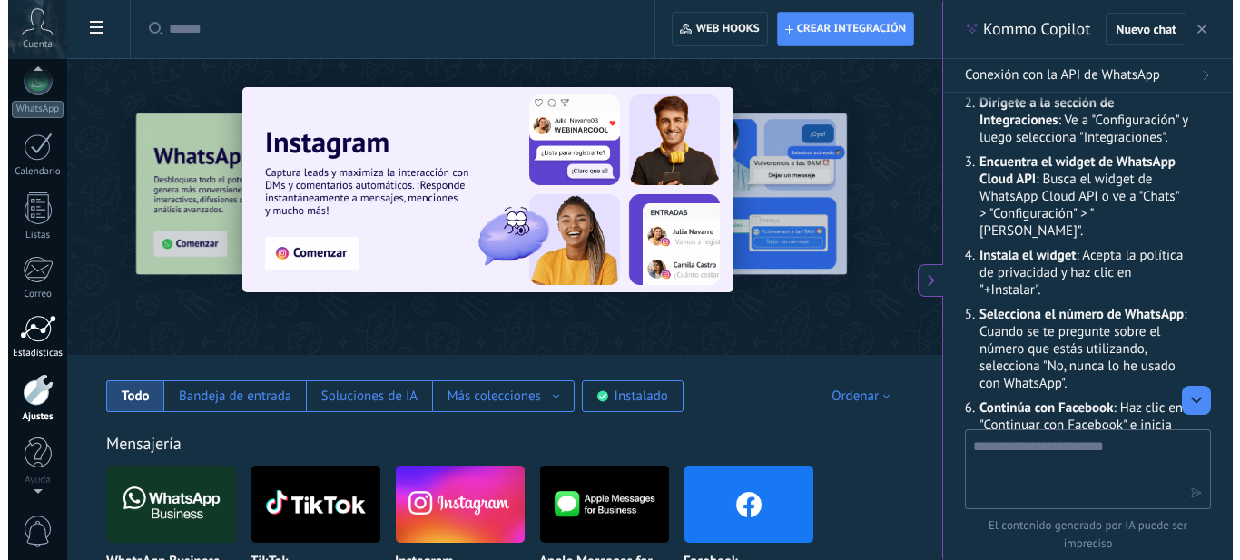
scroll to position [195, 0]
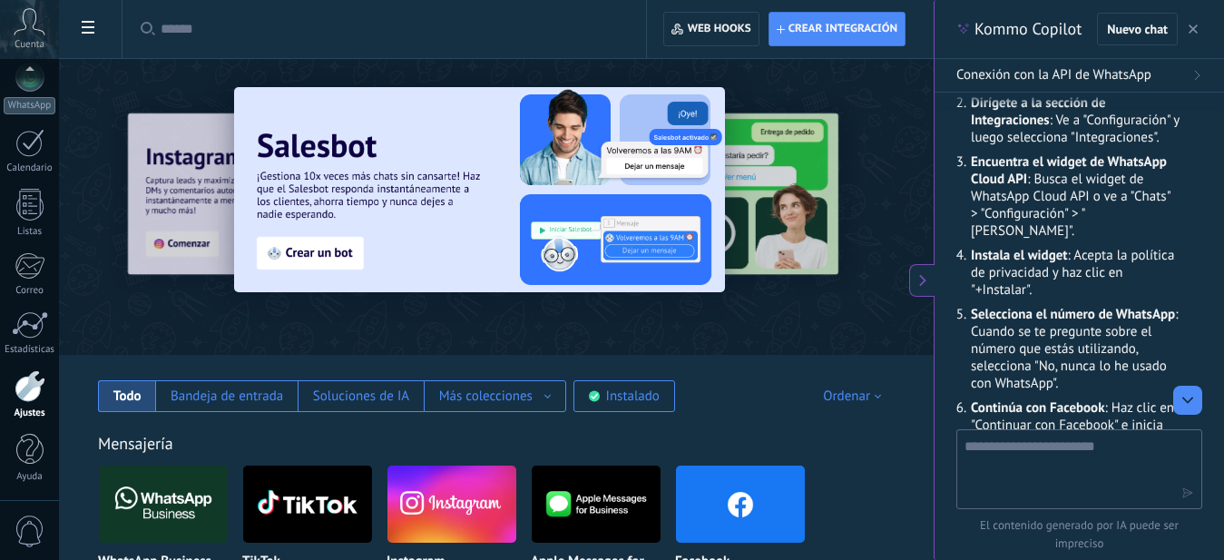
click at [32, 393] on div at bounding box center [30, 386] width 31 height 32
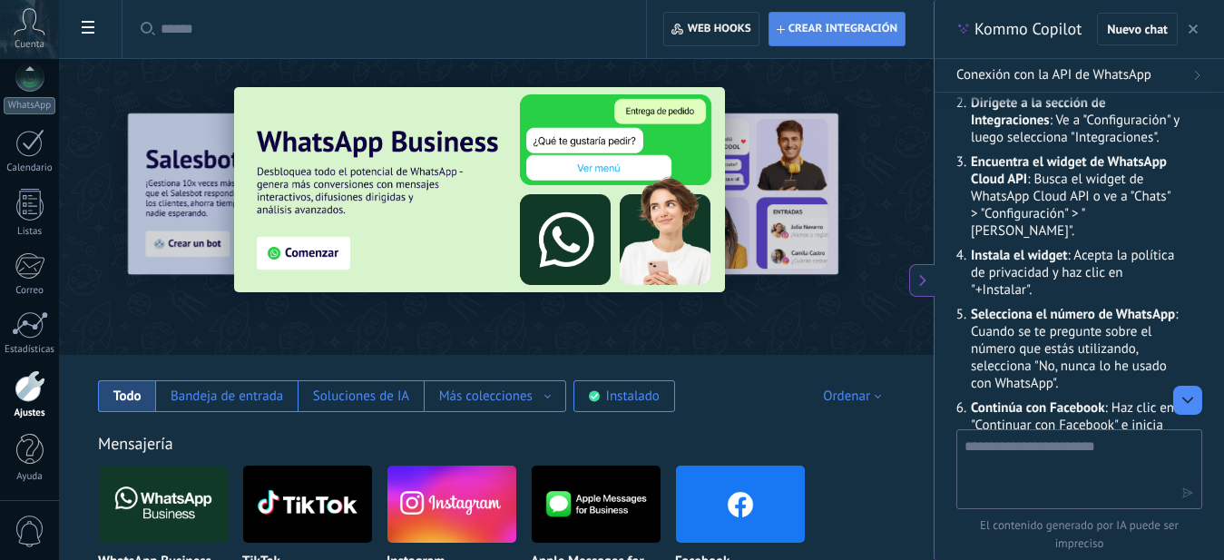
click at [825, 38] on span "Crear integración" at bounding box center [837, 29] width 121 height 33
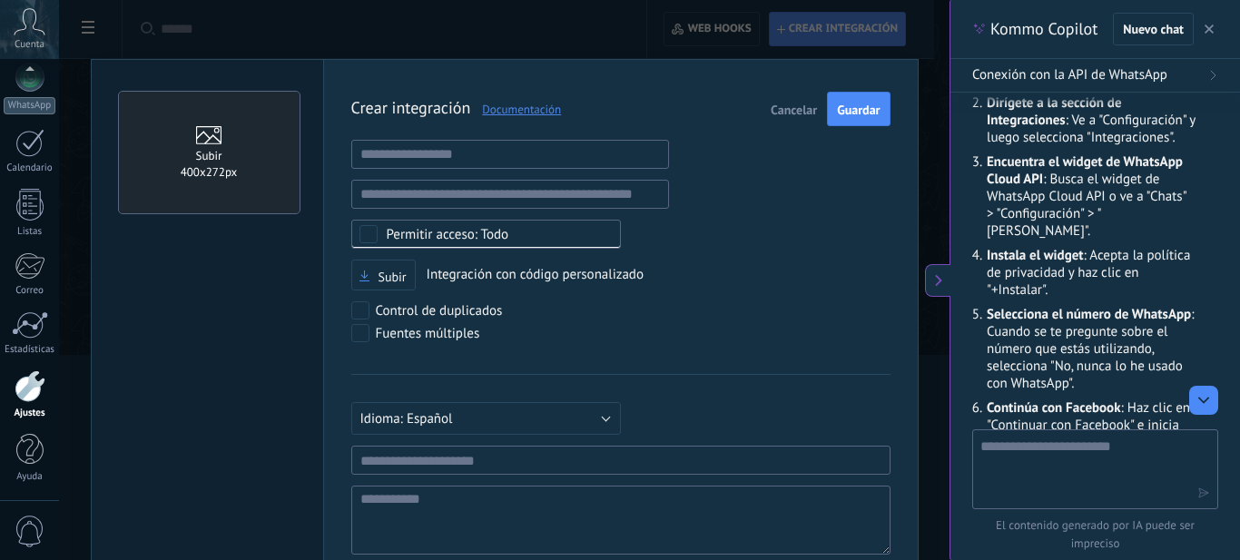
scroll to position [17, 0]
click at [496, 197] on input "text" at bounding box center [510, 194] width 318 height 29
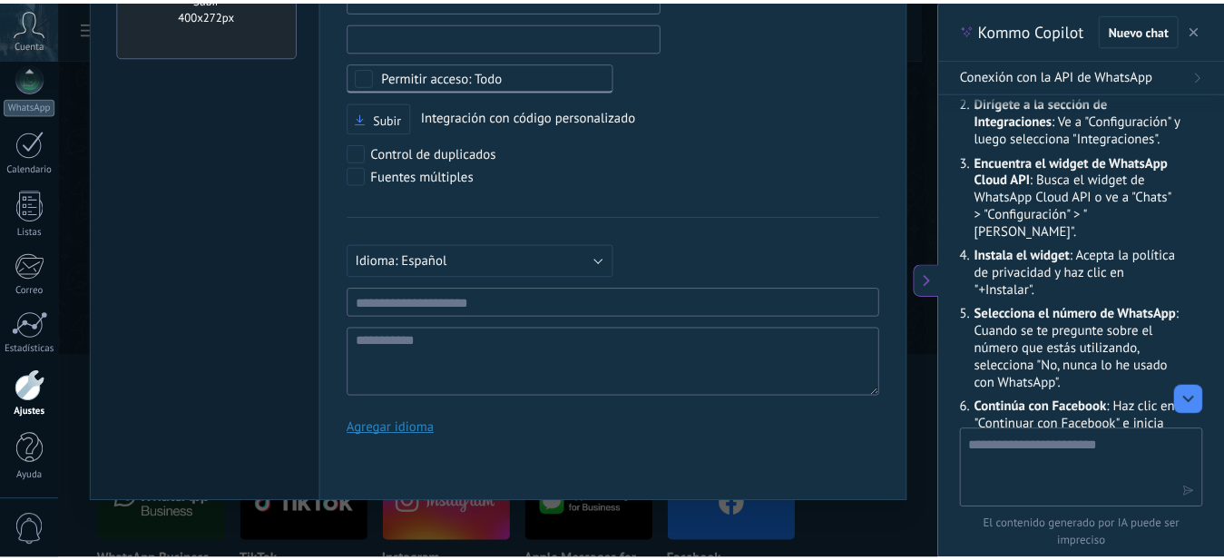
scroll to position [0, 0]
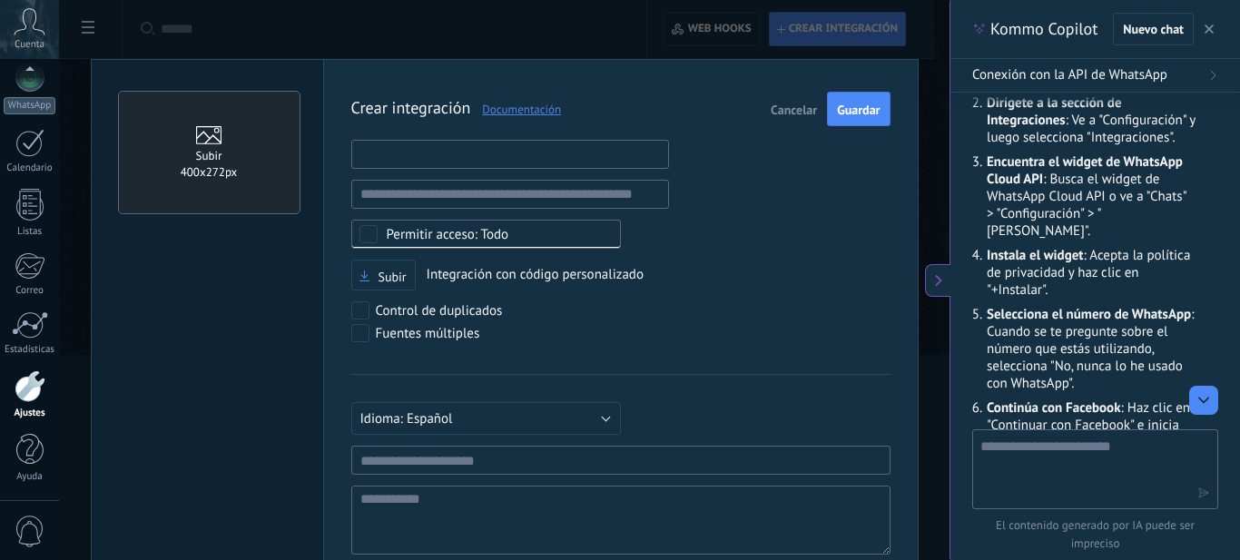
click at [485, 155] on input "text" at bounding box center [510, 154] width 318 height 29
click at [804, 236] on div "Crear integración Documentación Cancelar Guardar URL inválida URL inválida Ning…" at bounding box center [620, 350] width 539 height 516
click at [791, 111] on span "Cancelar" at bounding box center [794, 109] width 46 height 13
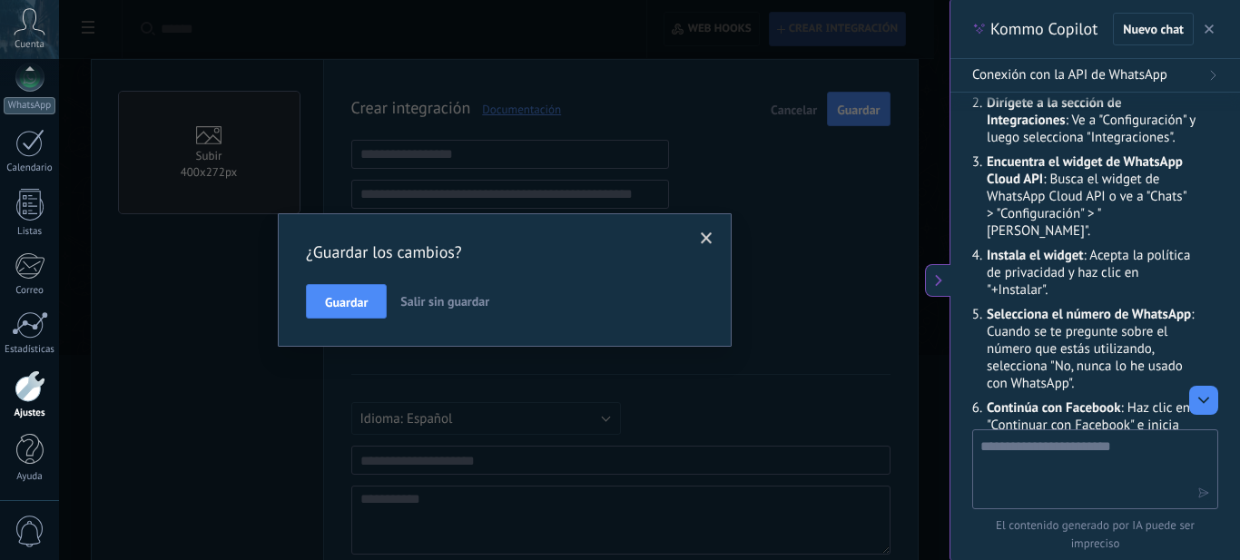
click at [403, 309] on span "Salir sin guardar" at bounding box center [444, 301] width 89 height 16
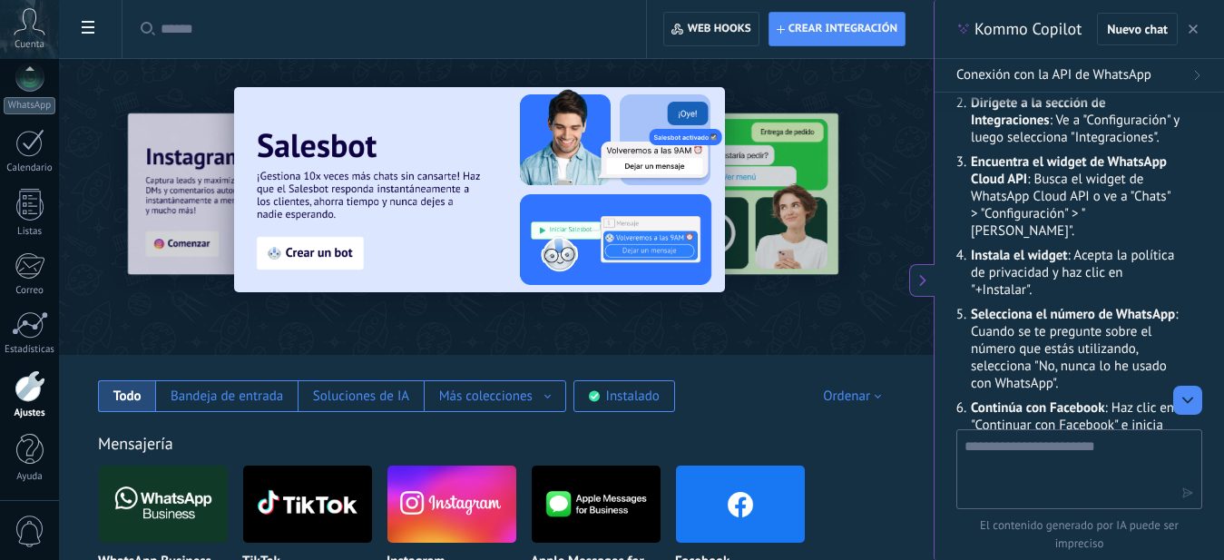
click at [192, 508] on img at bounding box center [163, 504] width 129 height 88
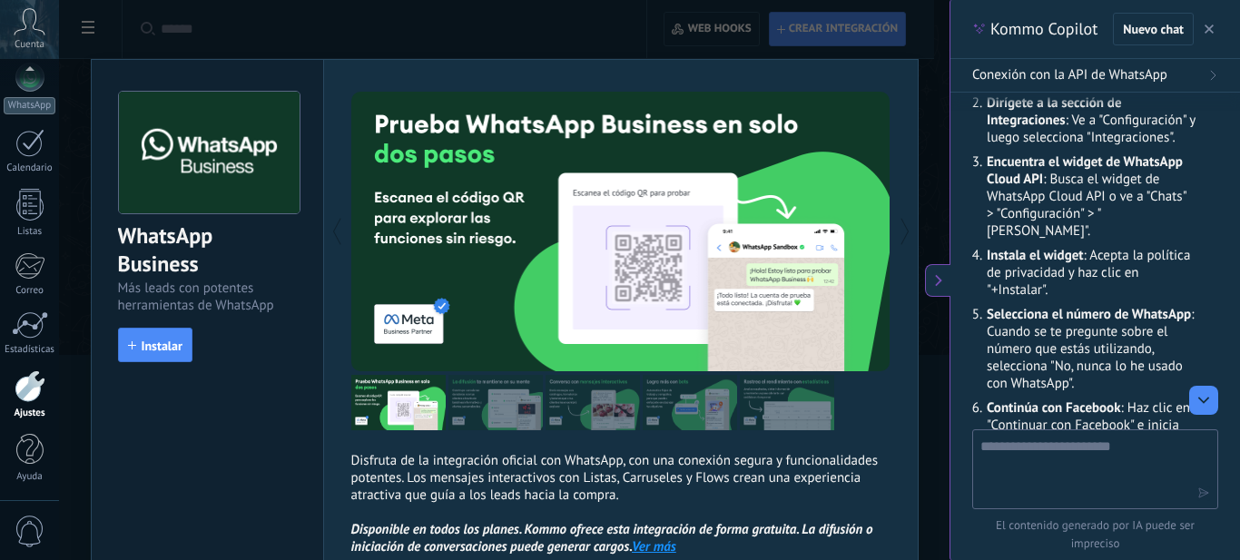
click at [937, 44] on div "WhatsApp Business Más leads con potentes herramientas de WhatsApp install Insta…" at bounding box center [504, 280] width 890 height 560
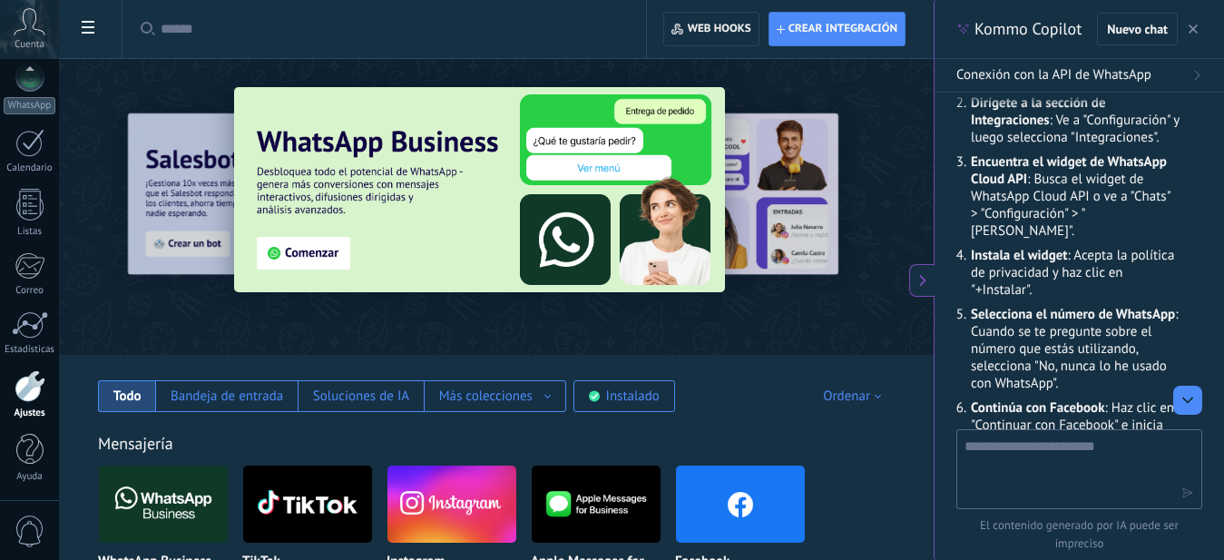
click at [1197, 32] on icon "button" at bounding box center [1193, 29] width 9 height 9
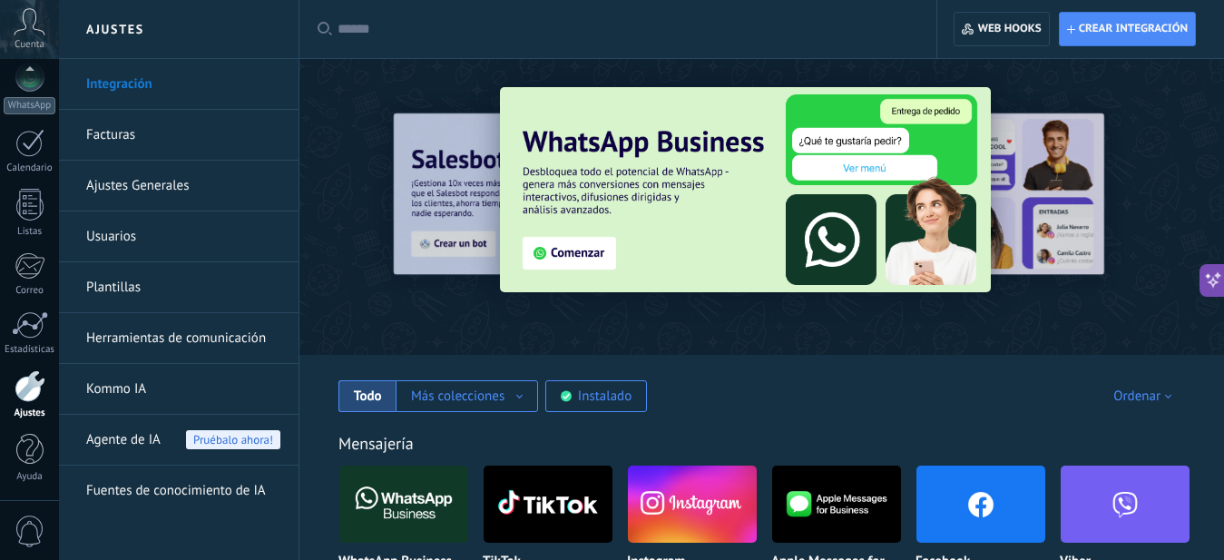
type textarea "**********"
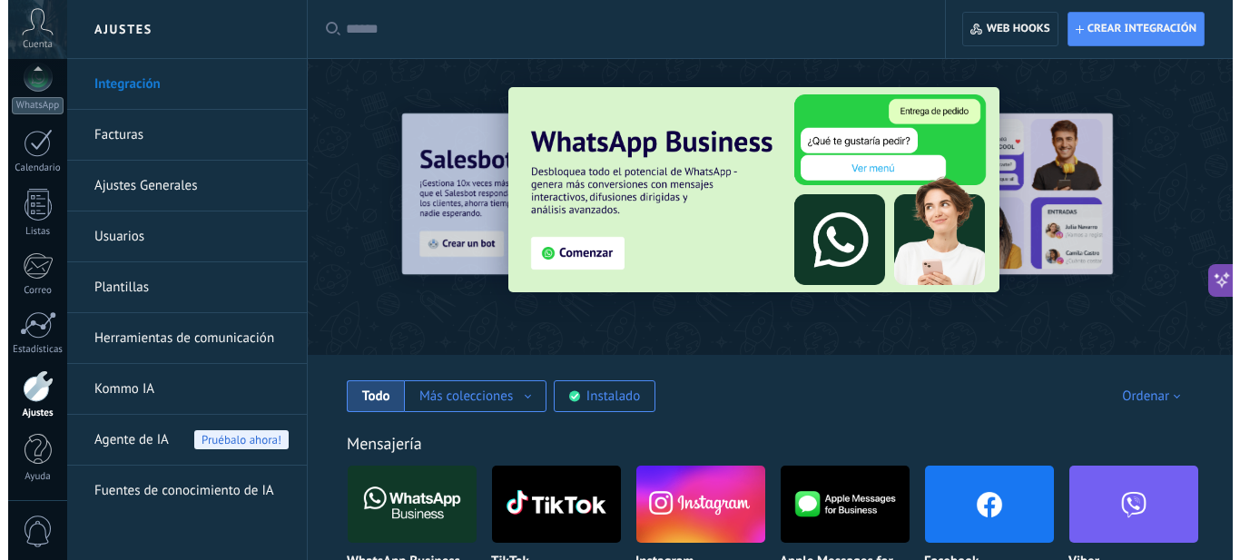
scroll to position [17, 0]
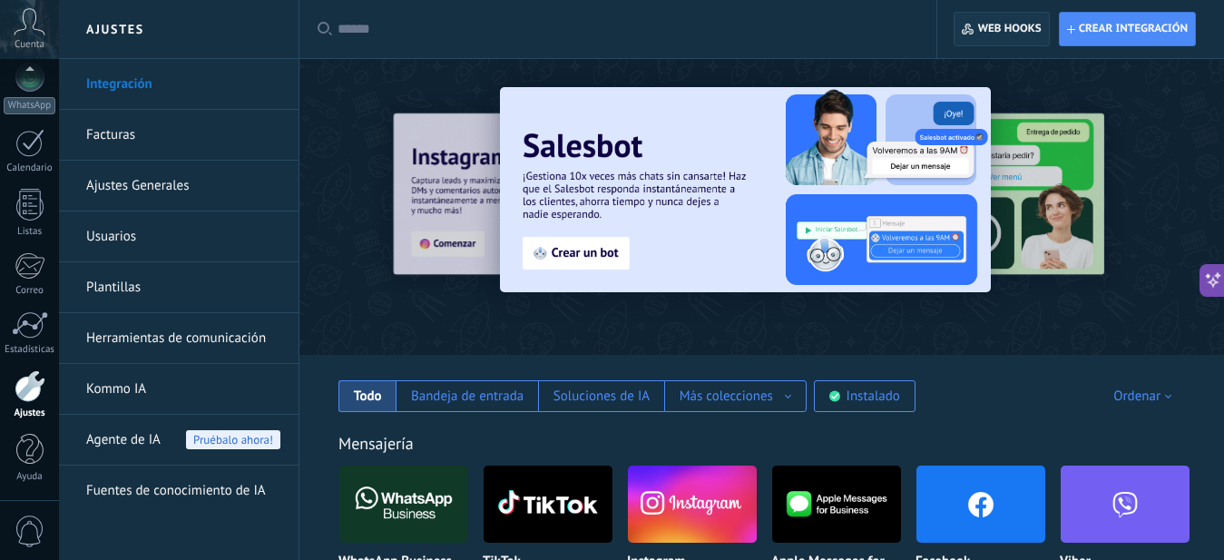
click at [1007, 43] on span "Web hooks 0" at bounding box center [1001, 29] width 79 height 33
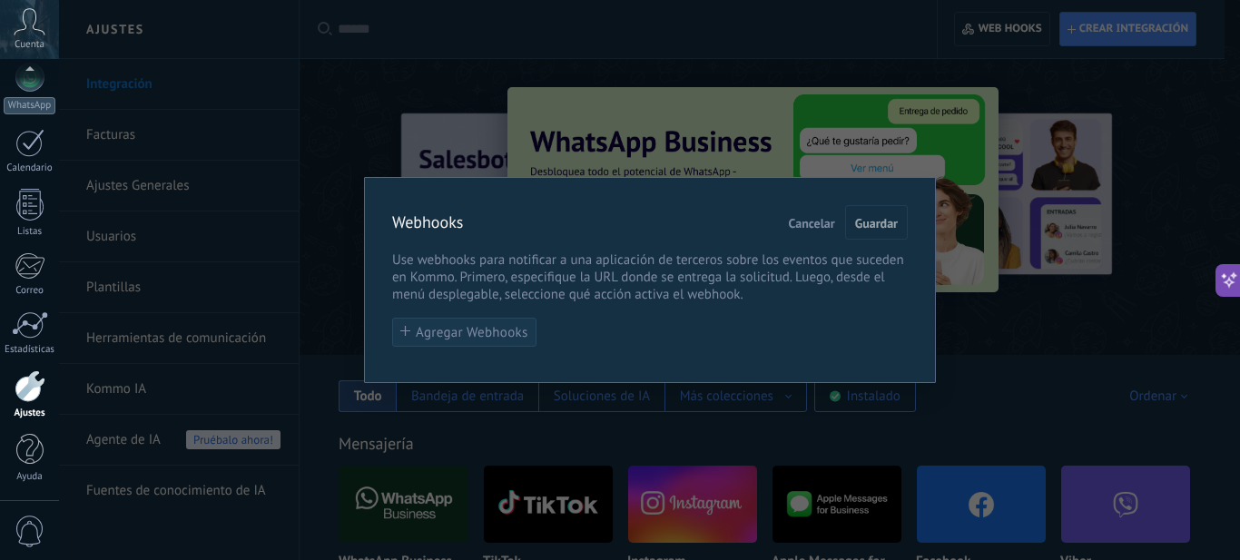
click at [476, 335] on span "Agregar Webhooks" at bounding box center [472, 333] width 113 height 14
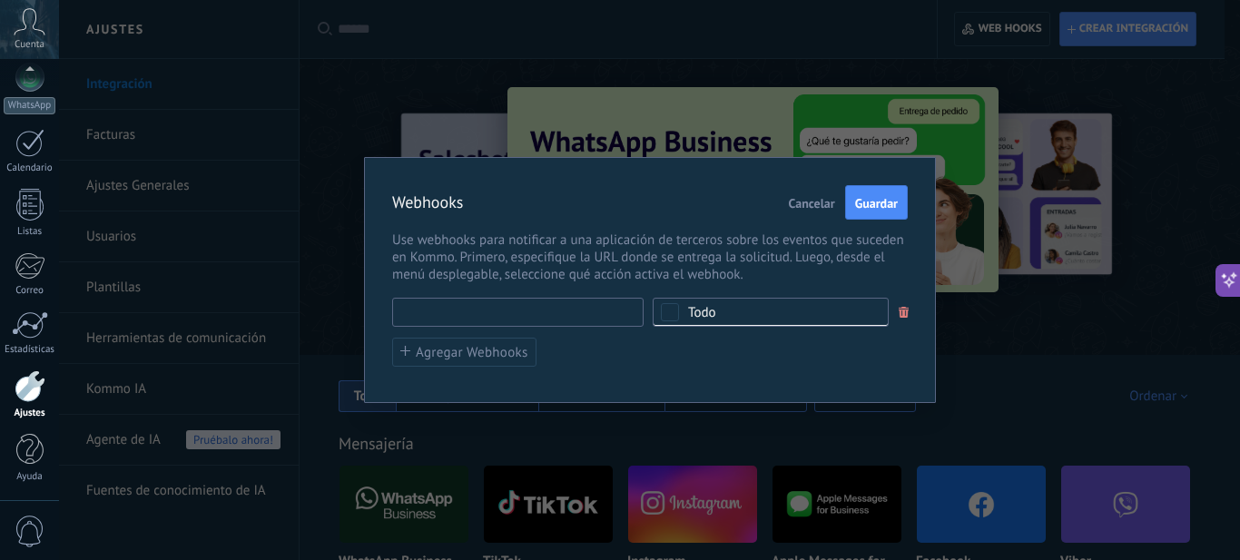
click at [503, 314] on input "text" at bounding box center [517, 312] width 251 height 29
type input "********"
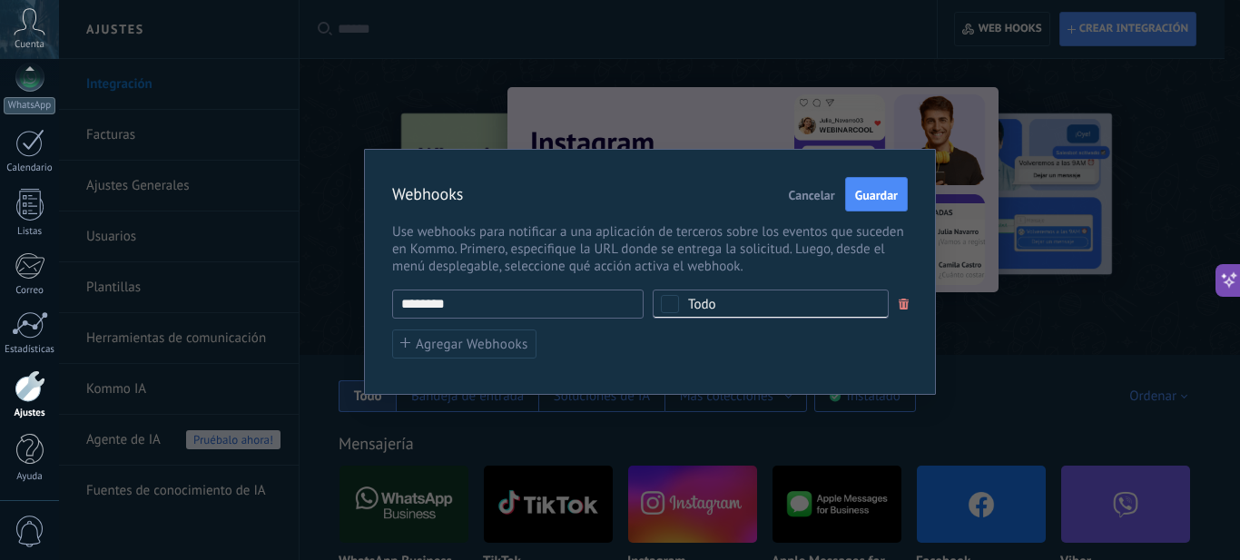
click at [809, 194] on span "Cancelar" at bounding box center [812, 195] width 46 height 13
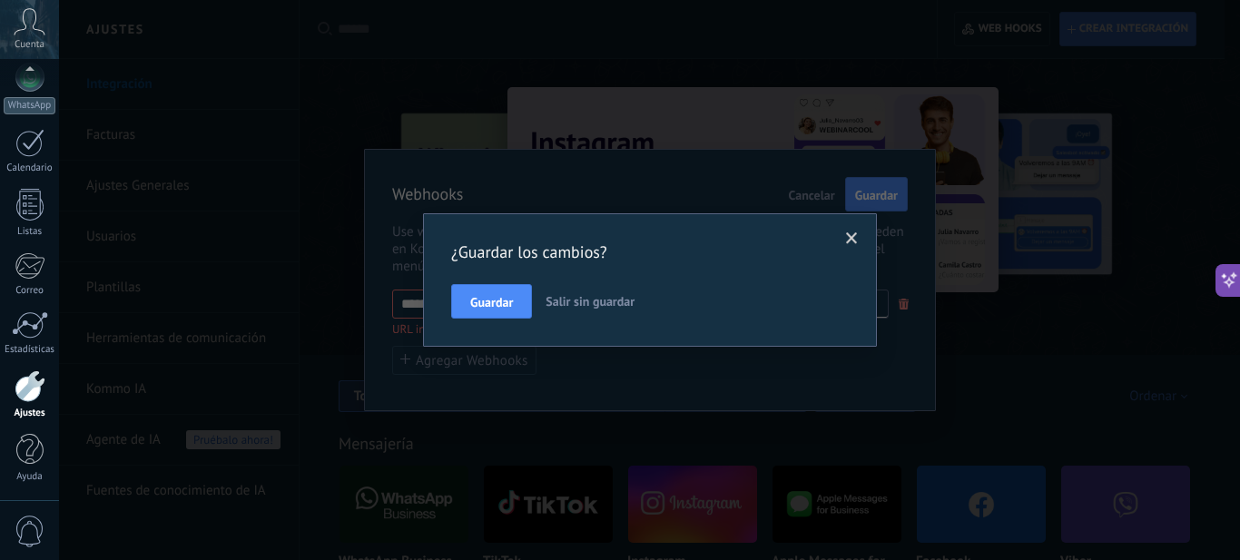
click at [565, 293] on button "Salir sin guardar" at bounding box center [589, 301] width 103 height 34
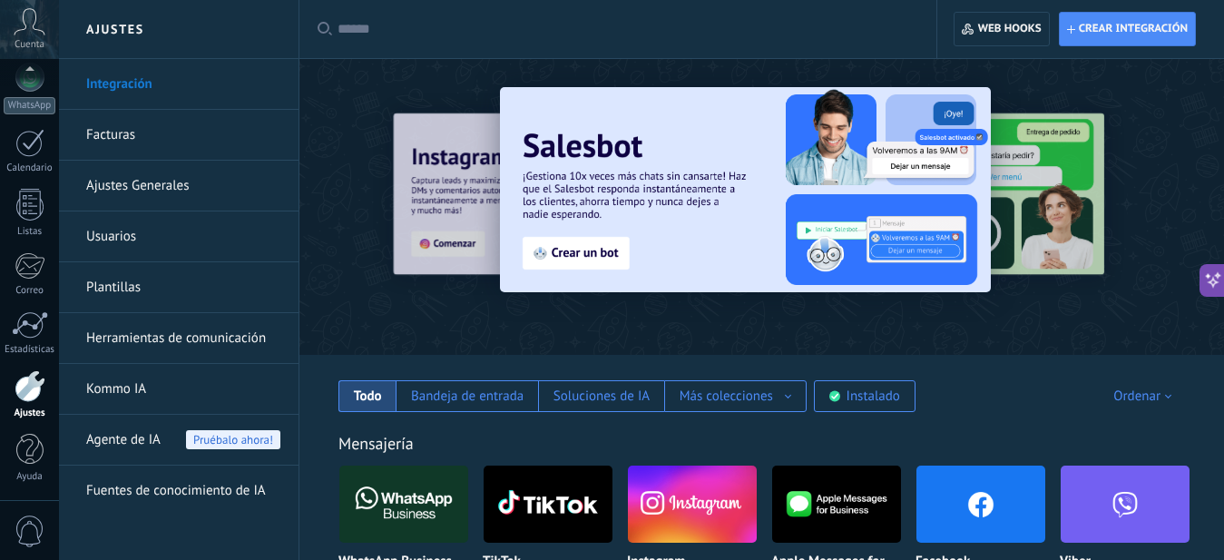
click at [418, 501] on img at bounding box center [403, 504] width 129 height 88
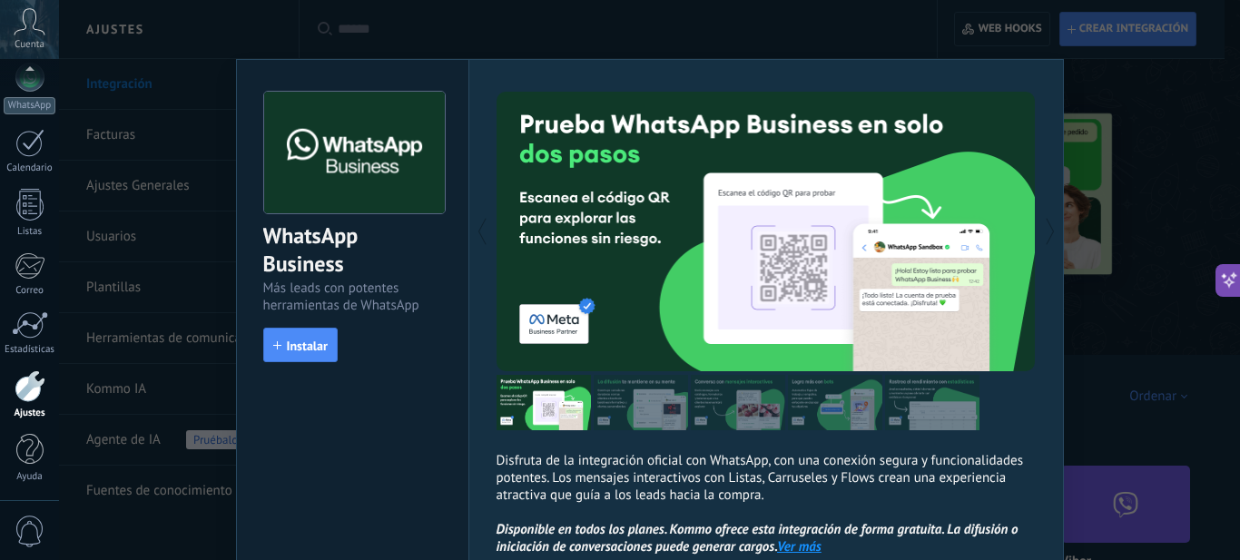
click at [541, 393] on img at bounding box center [543, 402] width 94 height 55
click at [673, 402] on img at bounding box center [641, 402] width 94 height 55
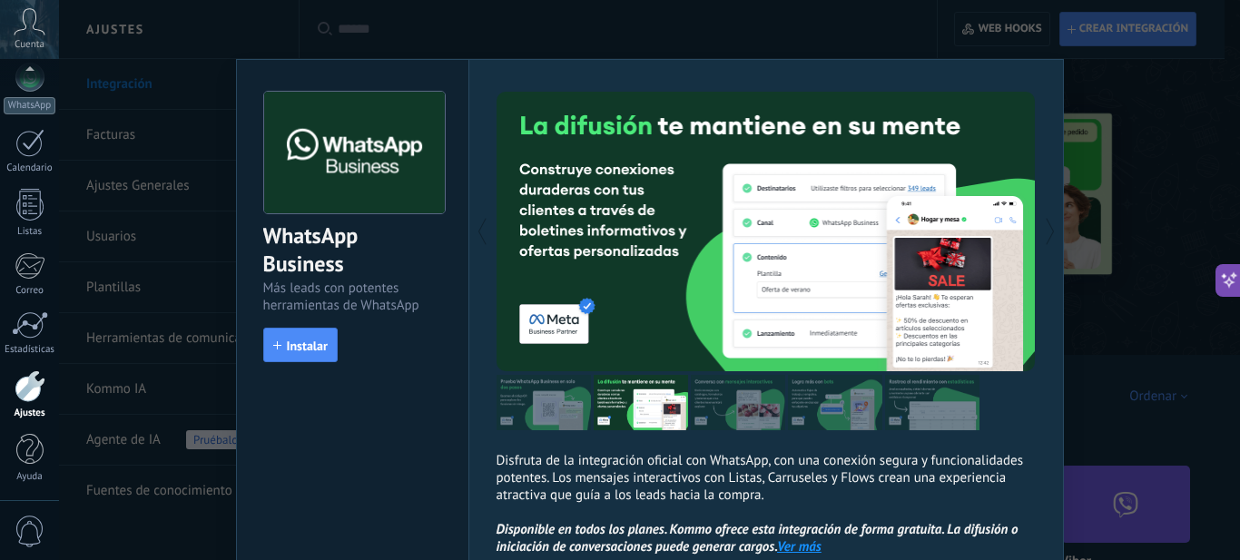
click at [731, 405] on img at bounding box center [738, 402] width 94 height 55
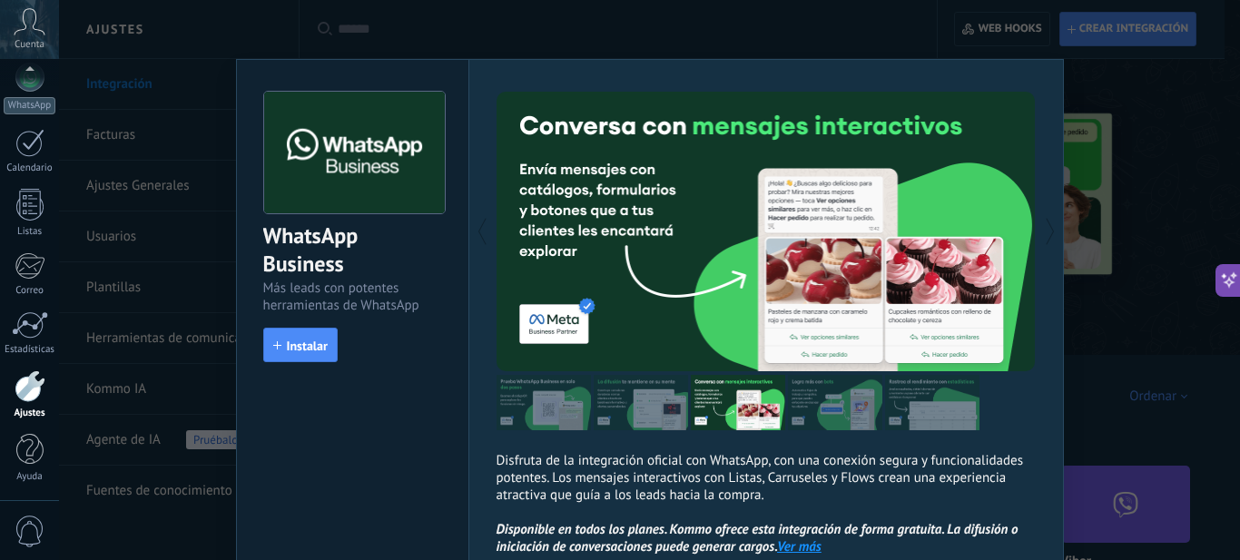
click at [803, 404] on img at bounding box center [835, 402] width 94 height 55
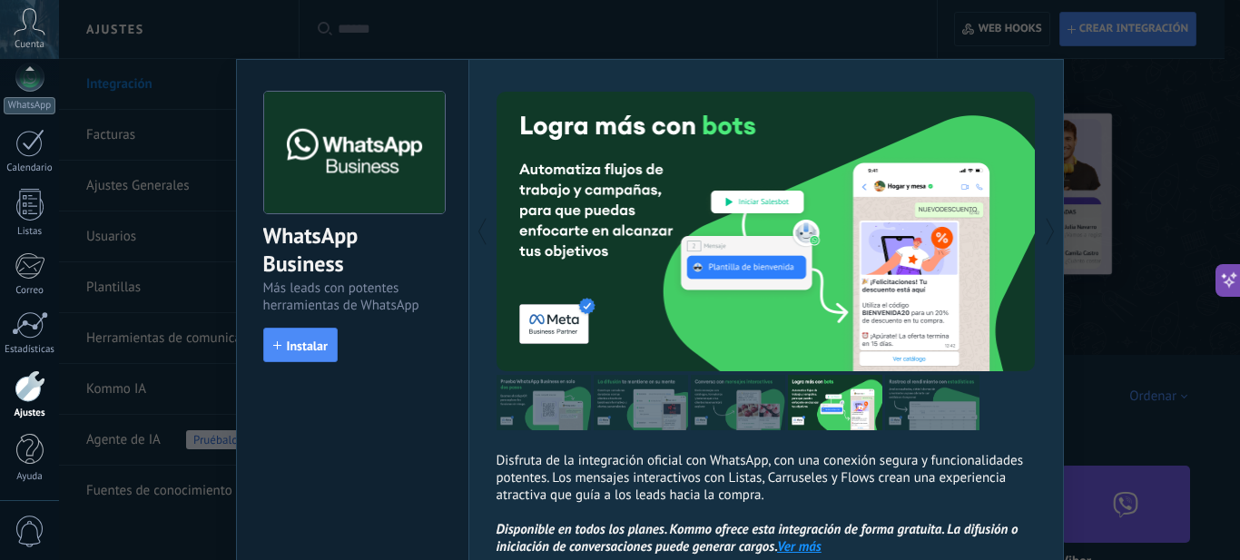
click at [914, 404] on img at bounding box center [932, 402] width 94 height 55
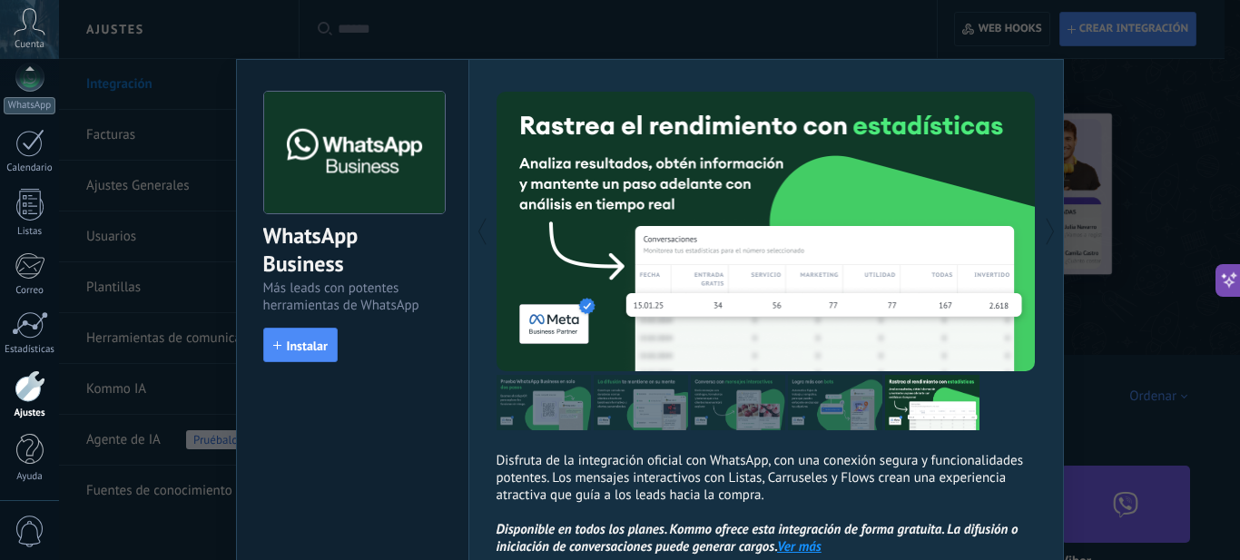
click at [821, 407] on img at bounding box center [835, 402] width 94 height 55
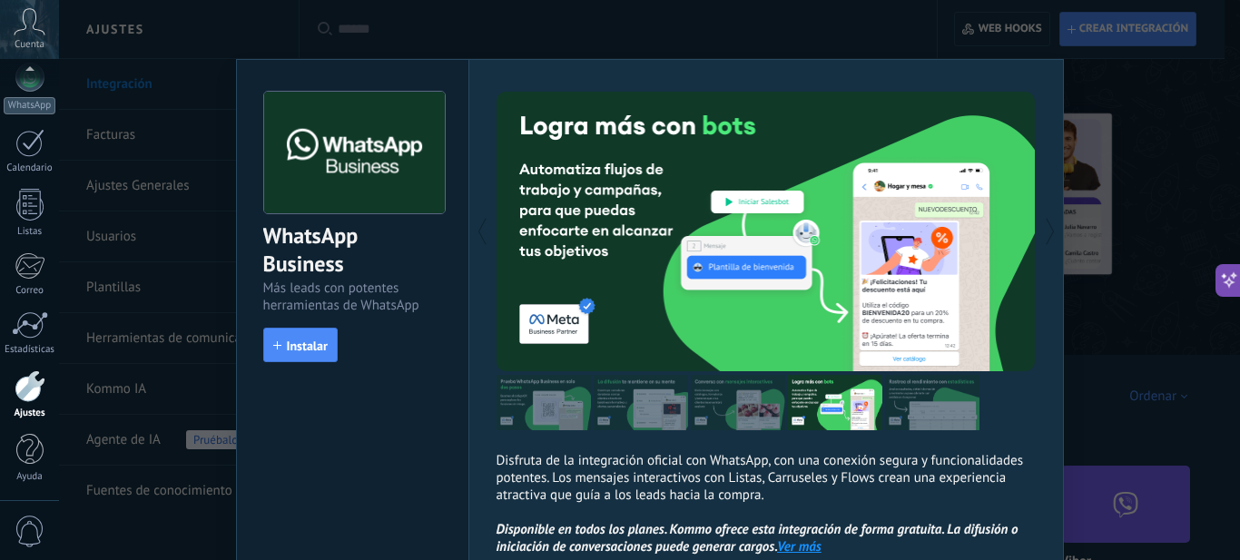
click at [909, 401] on img at bounding box center [932, 402] width 94 height 55
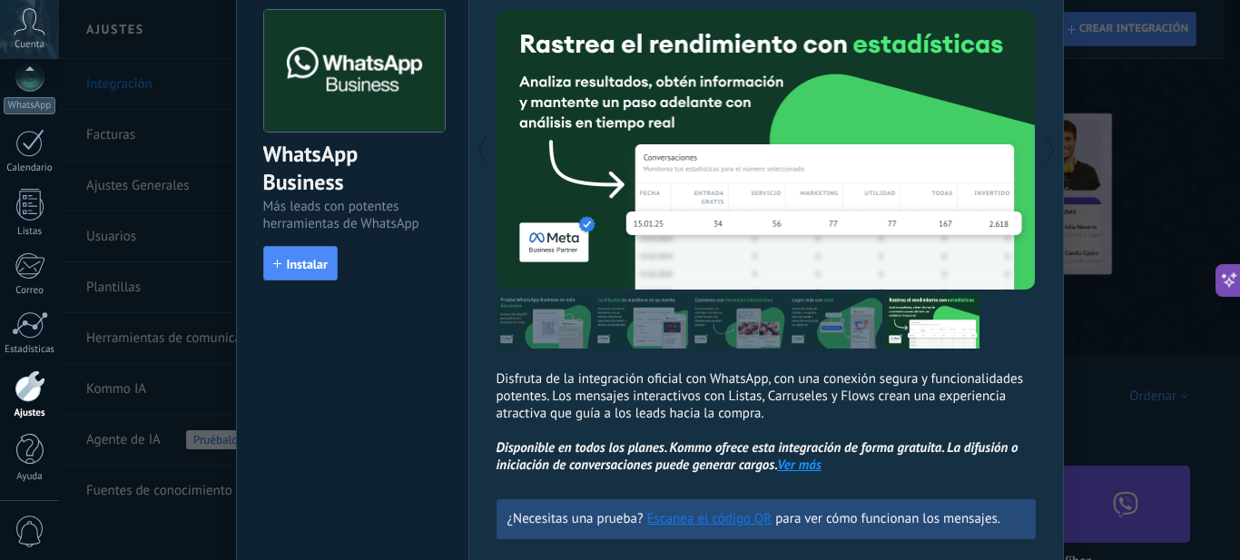
scroll to position [182, 0]
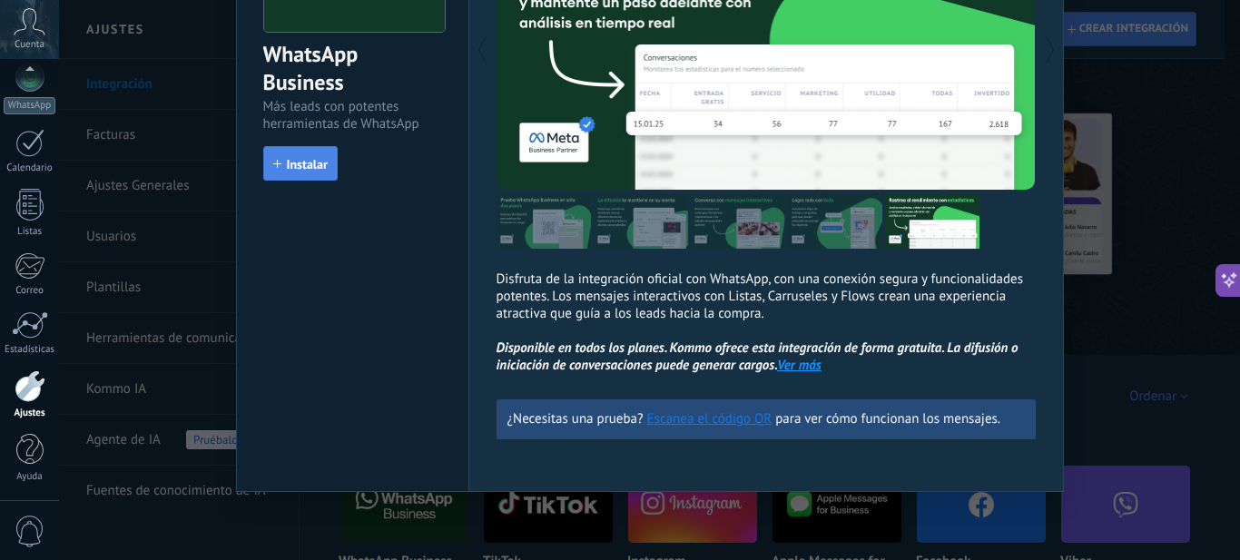
click at [305, 168] on span "Instalar" at bounding box center [307, 164] width 41 height 13
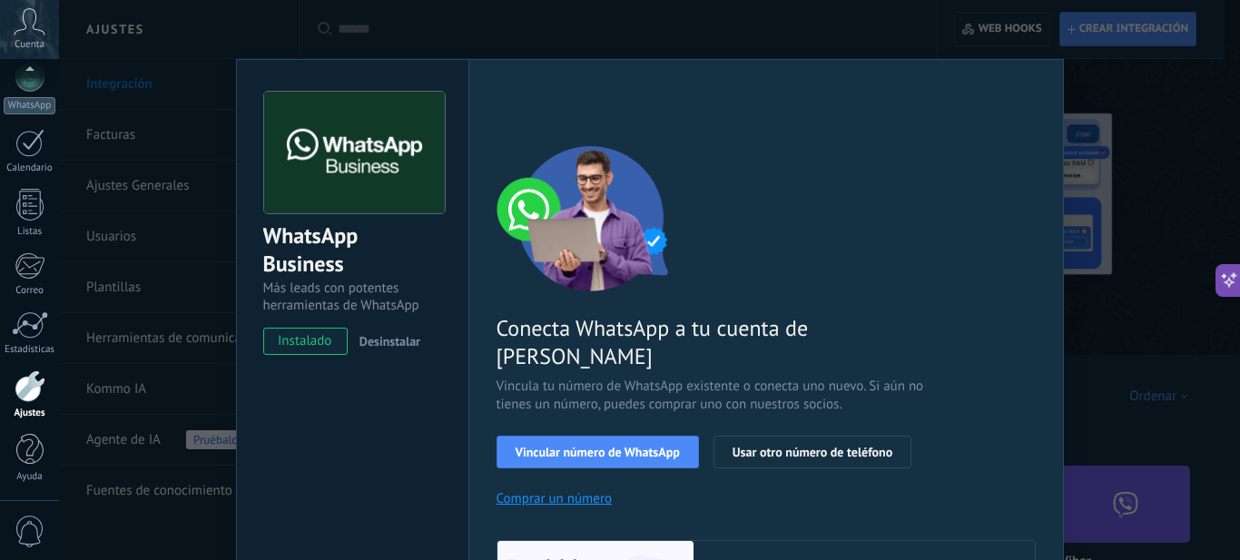
scroll to position [246, 0]
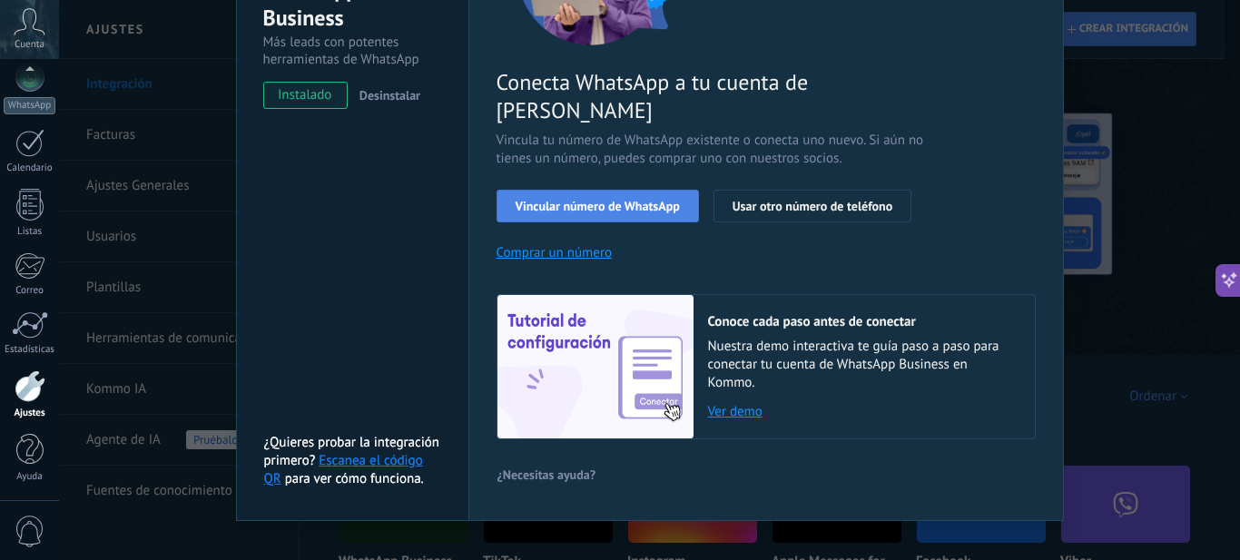
click at [615, 200] on span "Vincular número de WhatsApp" at bounding box center [598, 206] width 164 height 13
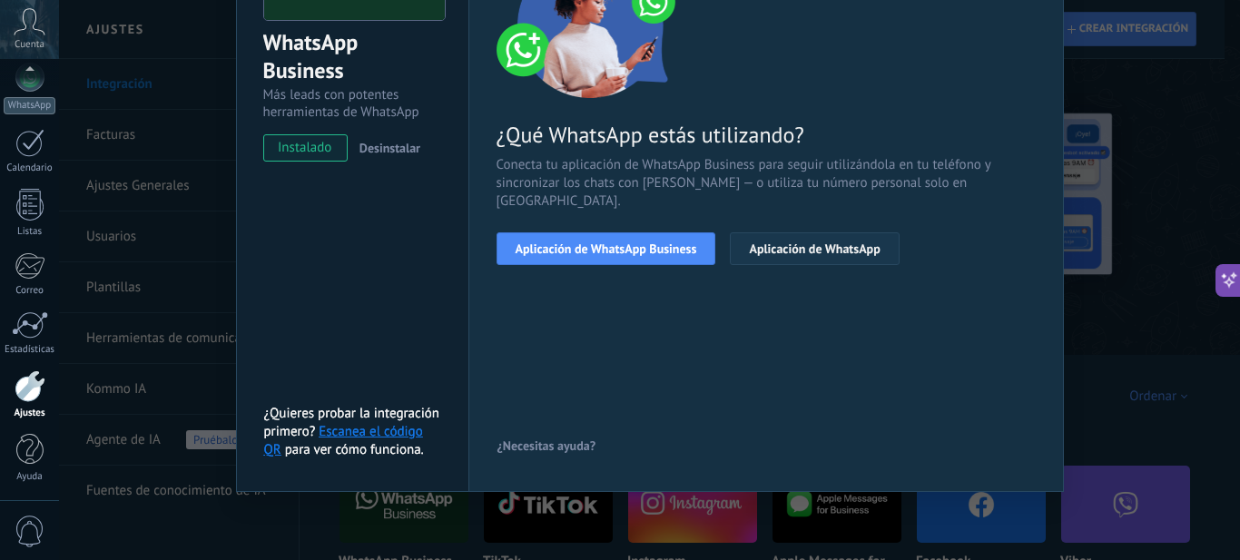
click at [782, 242] on span "Aplicación de WhatsApp" at bounding box center [814, 248] width 131 height 13
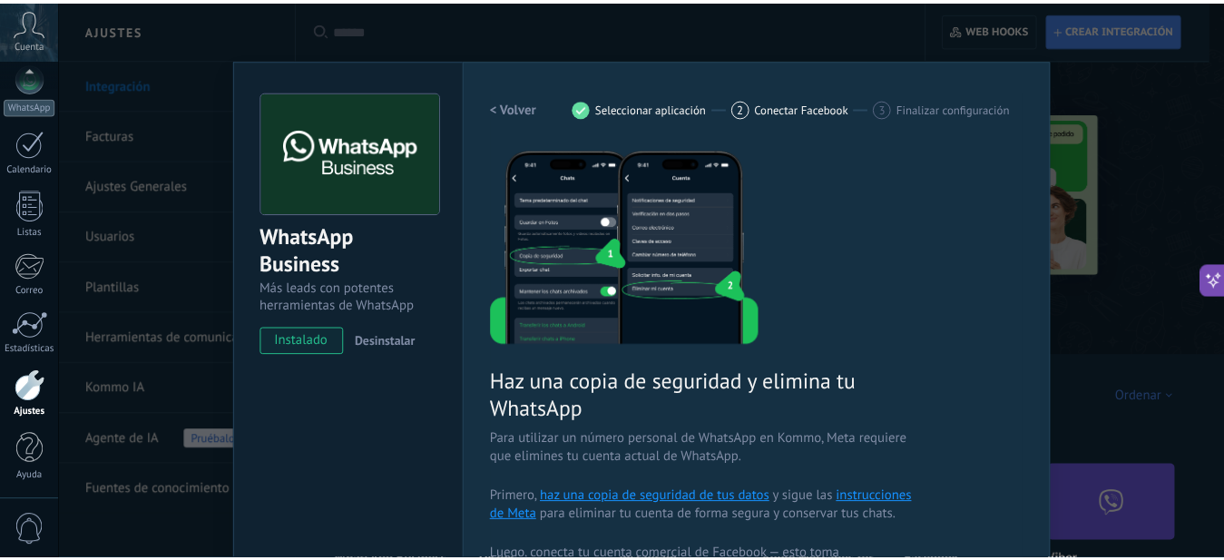
scroll to position [441, 0]
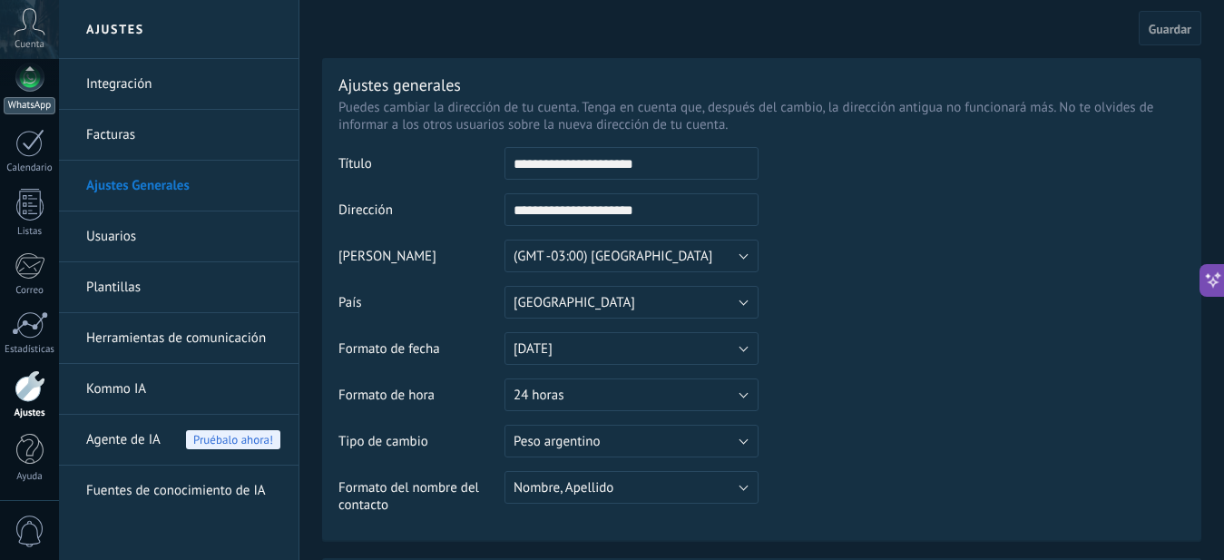
click at [38, 86] on div at bounding box center [29, 77] width 29 height 29
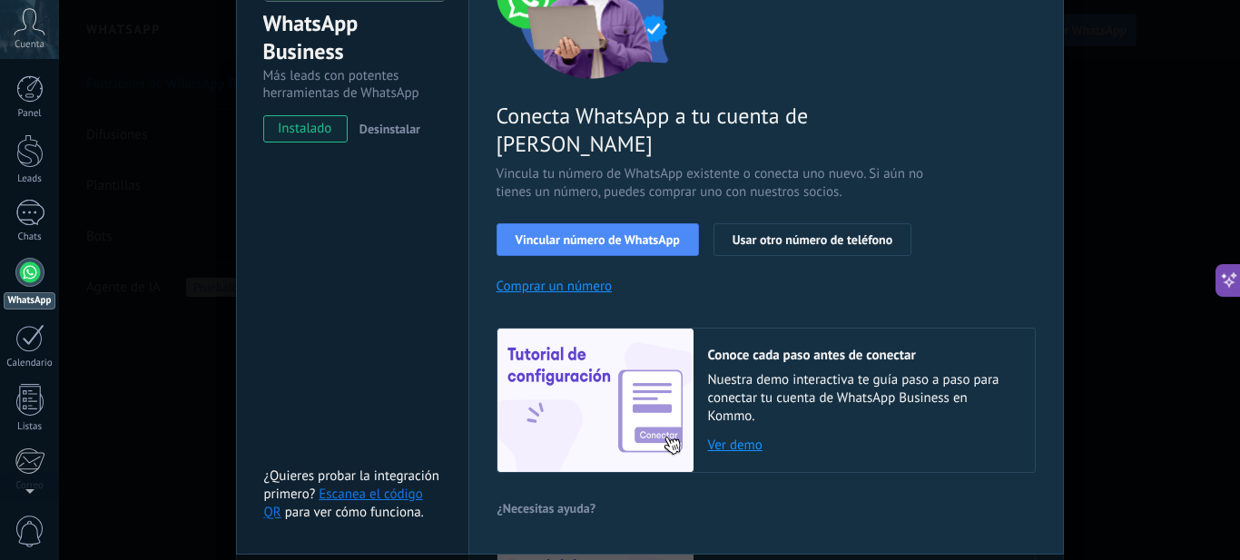
scroll to position [246, 0]
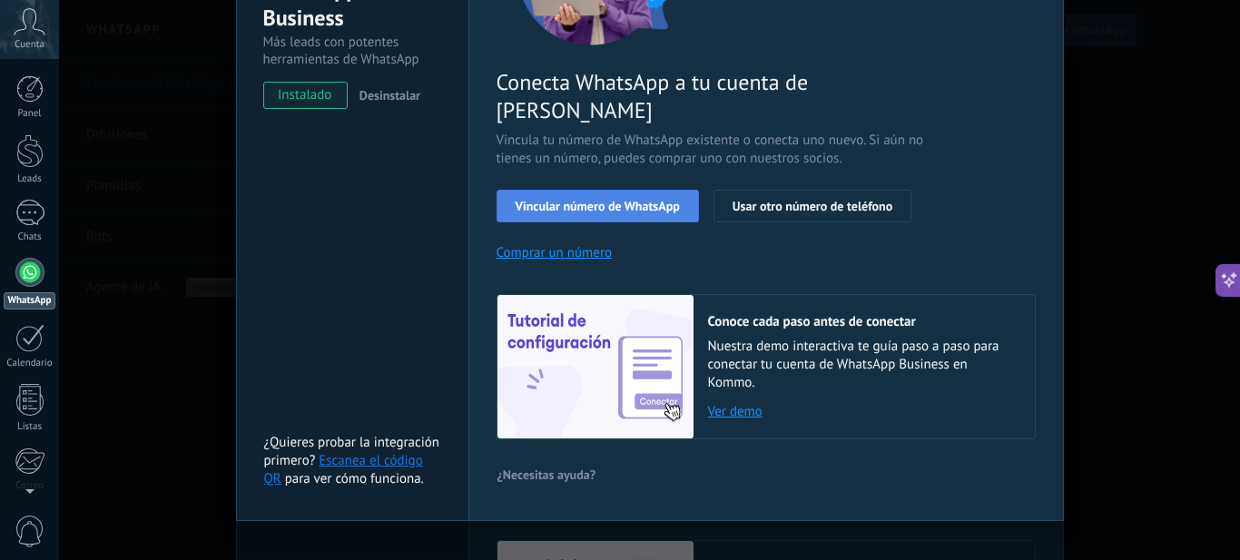
click at [589, 200] on span "Vincular número de WhatsApp" at bounding box center [598, 206] width 164 height 13
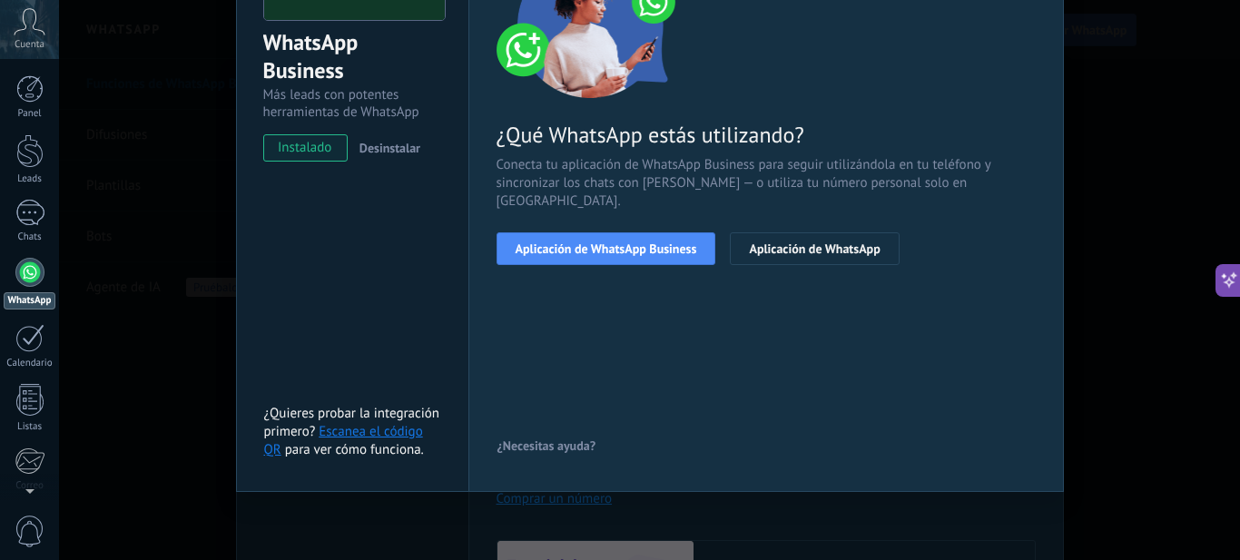
scroll to position [193, 0]
click at [614, 242] on span "Aplicación de WhatsApp Business" at bounding box center [607, 248] width 182 height 13
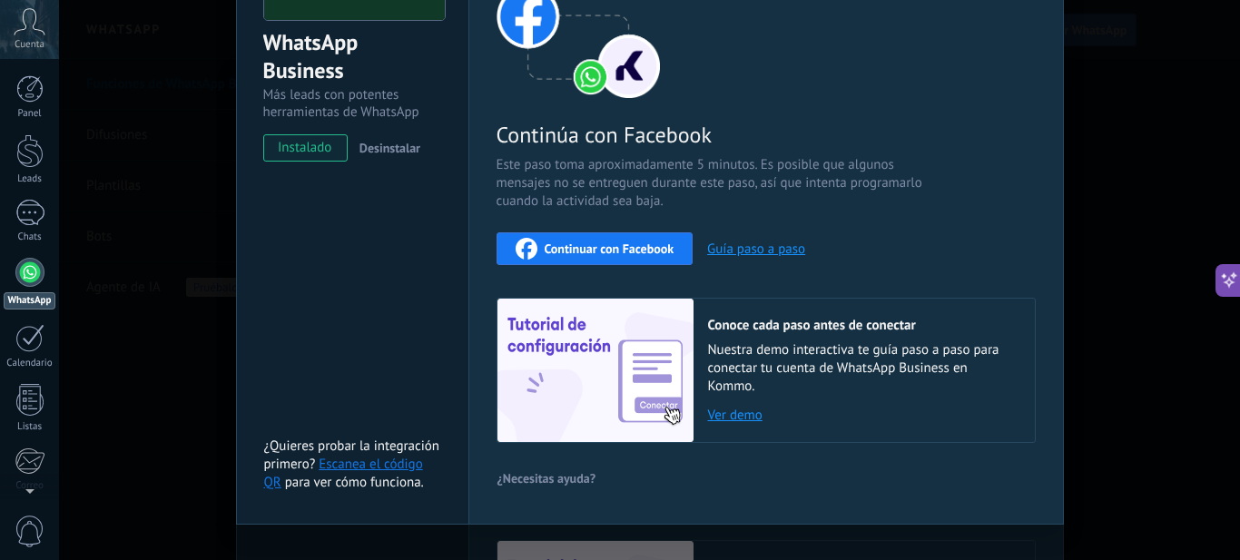
click at [604, 249] on span "Continuar con Facebook" at bounding box center [610, 248] width 130 height 13
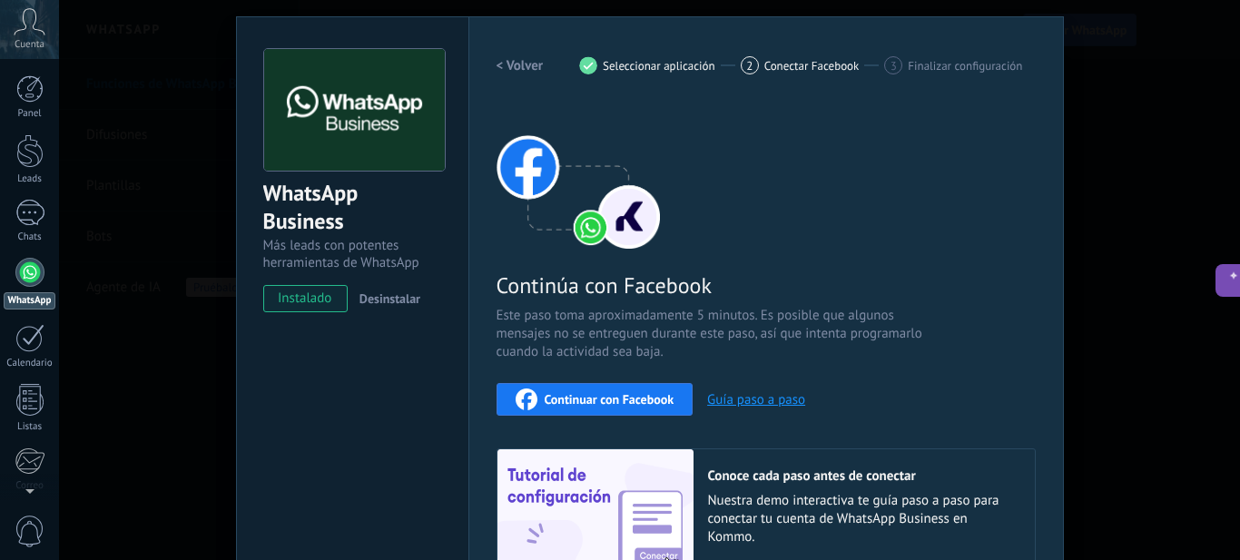
scroll to position [0, 0]
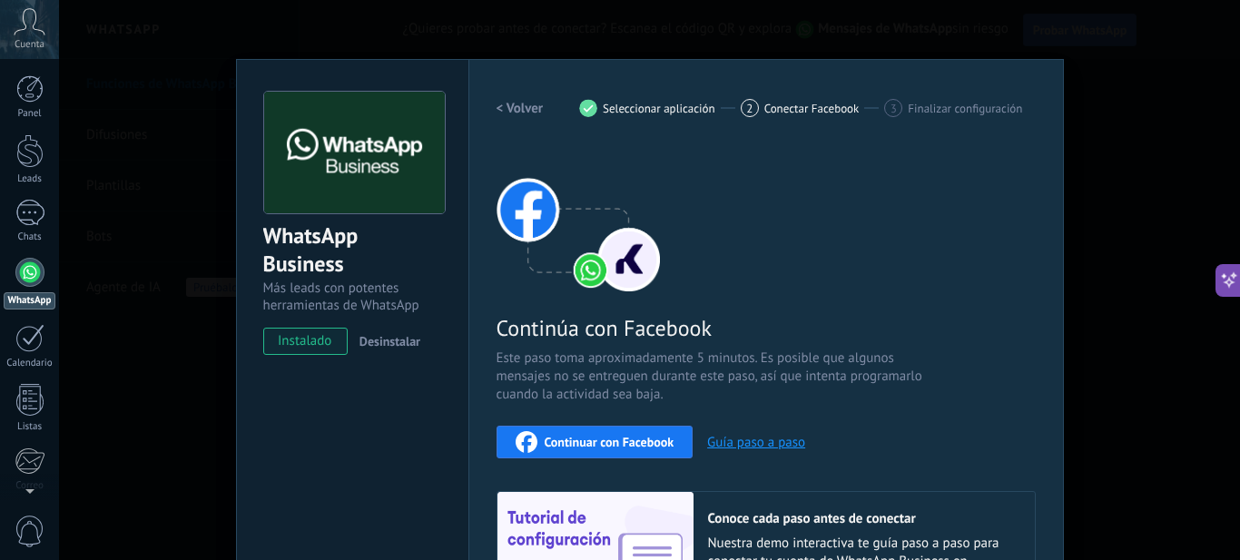
click at [1135, 121] on div "WhatsApp Business Más leads con potentes herramientas de WhatsApp instalado Des…" at bounding box center [649, 280] width 1181 height 560
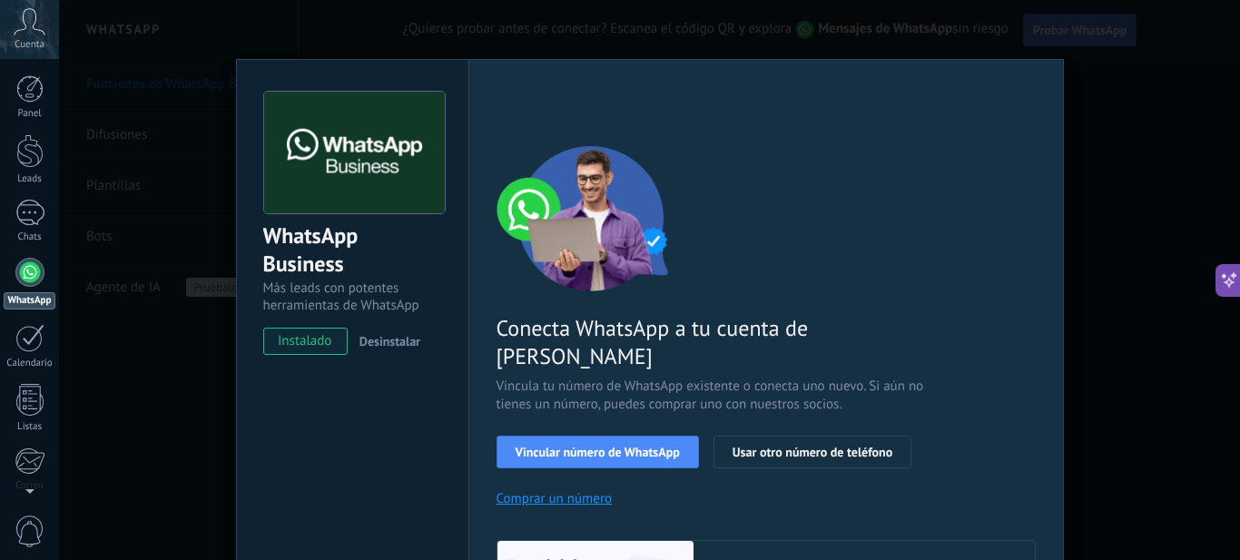
click at [1169, 217] on div "WhatsApp Business Más leads con potentes herramientas de WhatsApp instalado Des…" at bounding box center [649, 280] width 1181 height 560
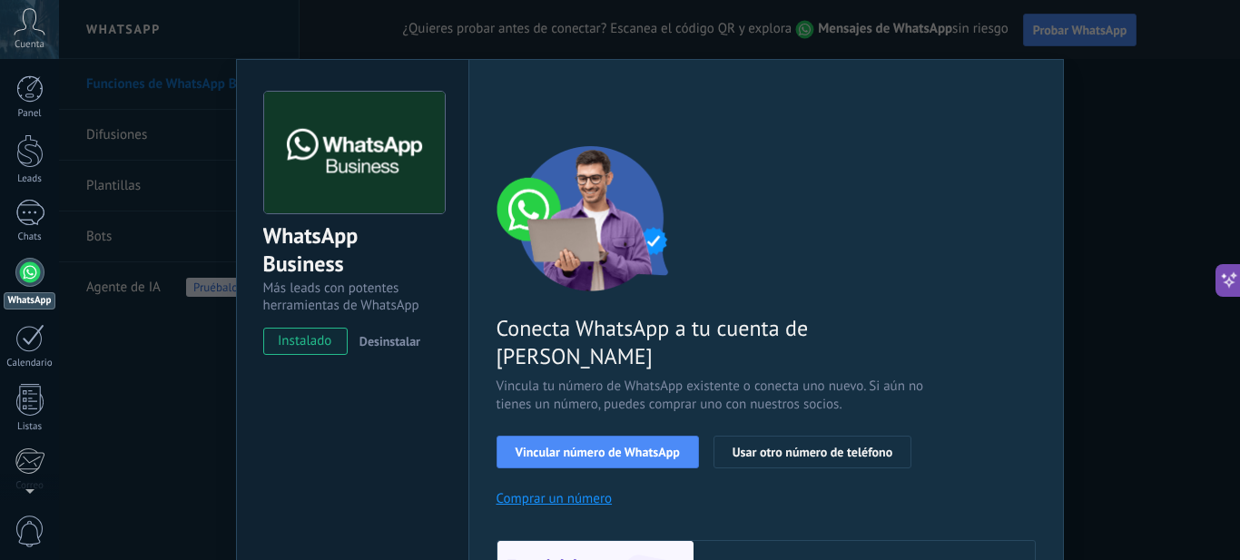
click at [1109, 117] on div "WhatsApp Business Más leads con potentes herramientas de WhatsApp instalado Des…" at bounding box center [649, 280] width 1181 height 560
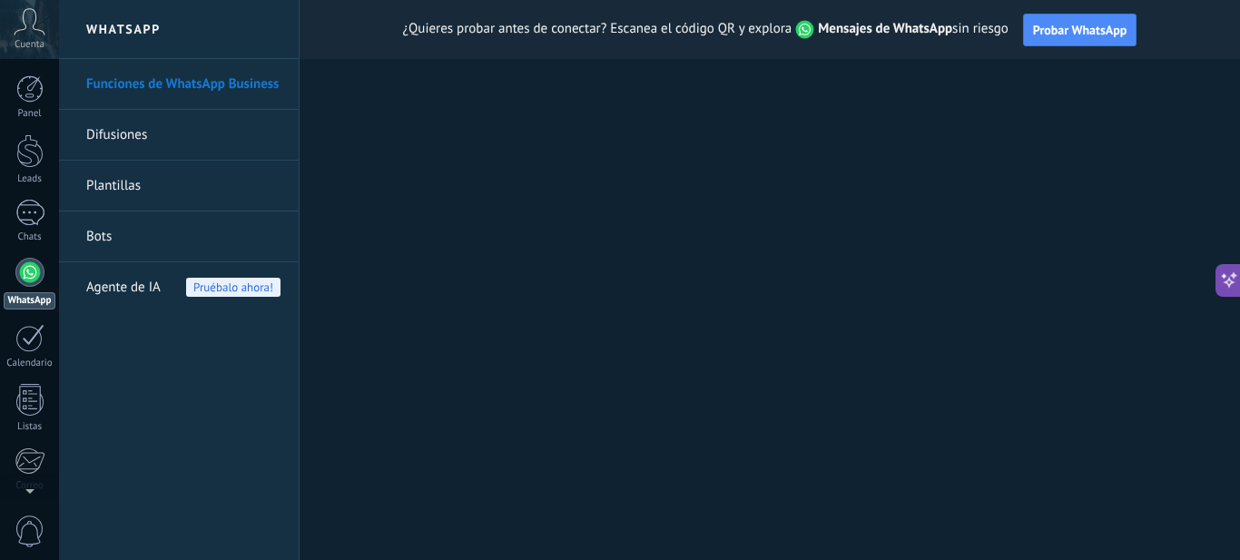
drag, startPoint x: 1239, startPoint y: 283, endPoint x: 1224, endPoint y: 292, distance: 17.1
click at [1228, 290] on button at bounding box center [1227, 280] width 25 height 33
click at [1223, 297] on icon at bounding box center [1229, 298] width 19 height 19
click at [1223, 297] on icon at bounding box center [1229, 299] width 19 height 19
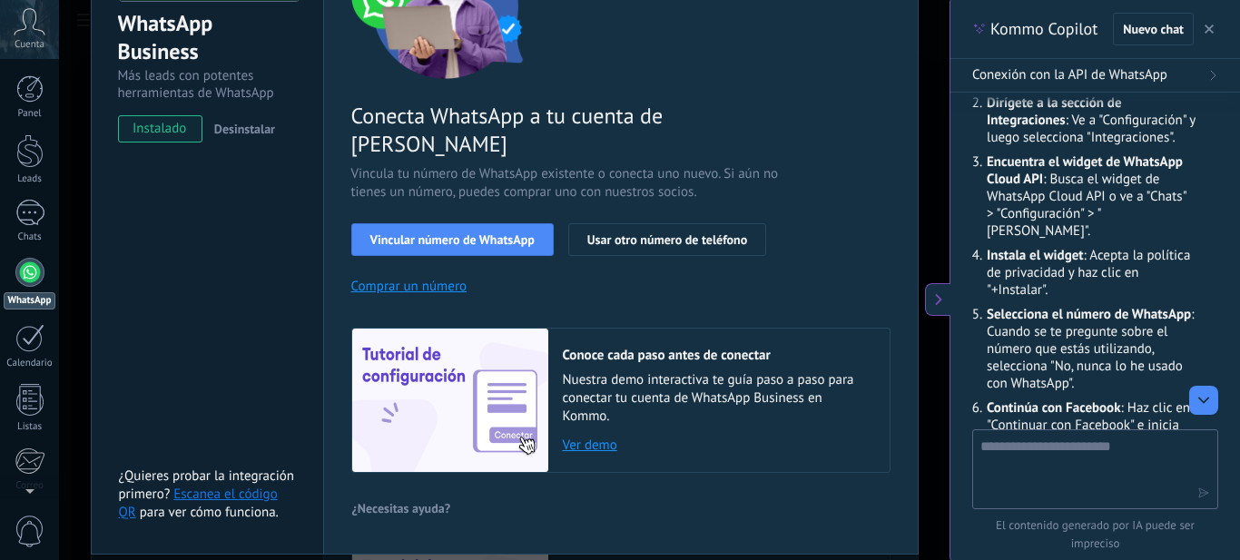
scroll to position [246, 0]
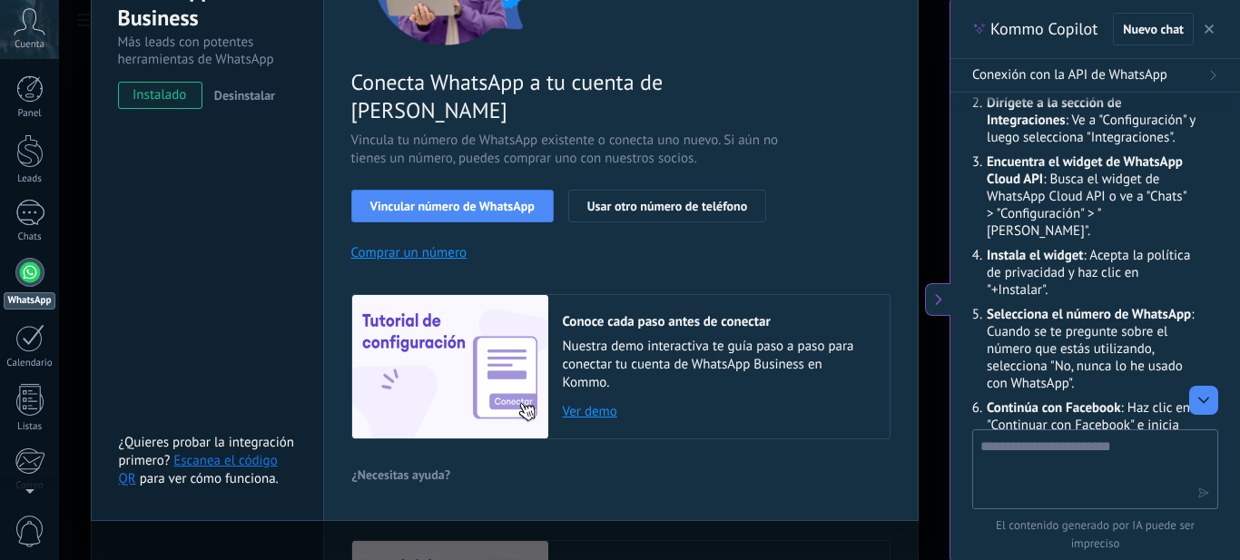
click at [393, 516] on div "WhatsApp Business Más leads con potentes herramientas de WhatsApp instalado Des…" at bounding box center [504, 280] width 890 height 560
click at [544, 514] on div "WhatsApp Business Más leads con potentes herramientas de WhatsApp instalado Des…" at bounding box center [504, 280] width 890 height 560
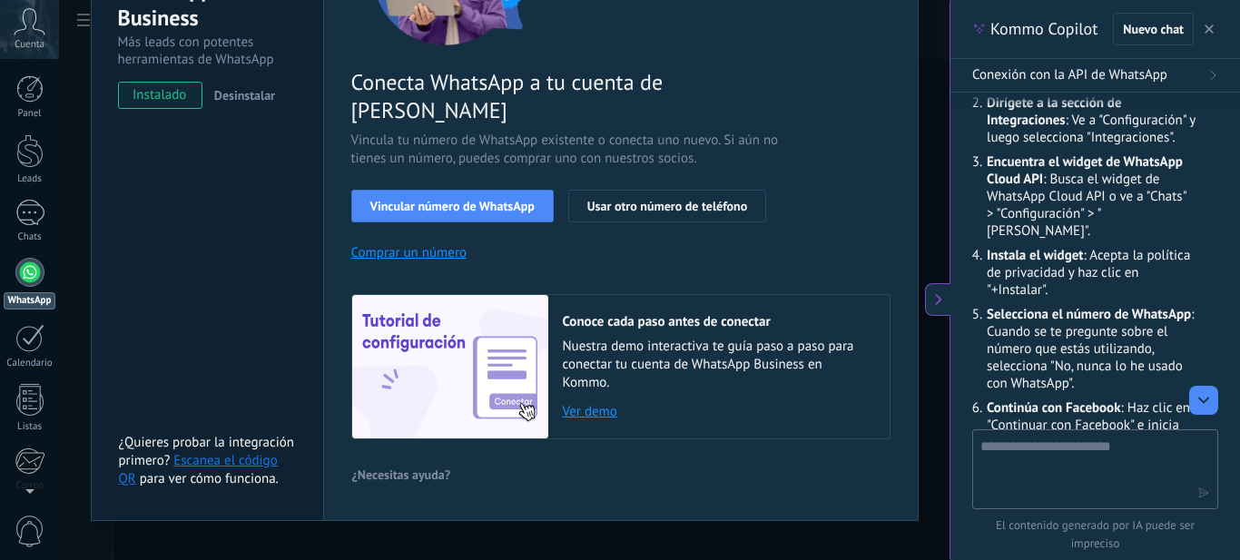
click at [535, 504] on div "WhatsApp Business Más leads con potentes herramientas de WhatsApp instalado Des…" at bounding box center [504, 280] width 890 height 560
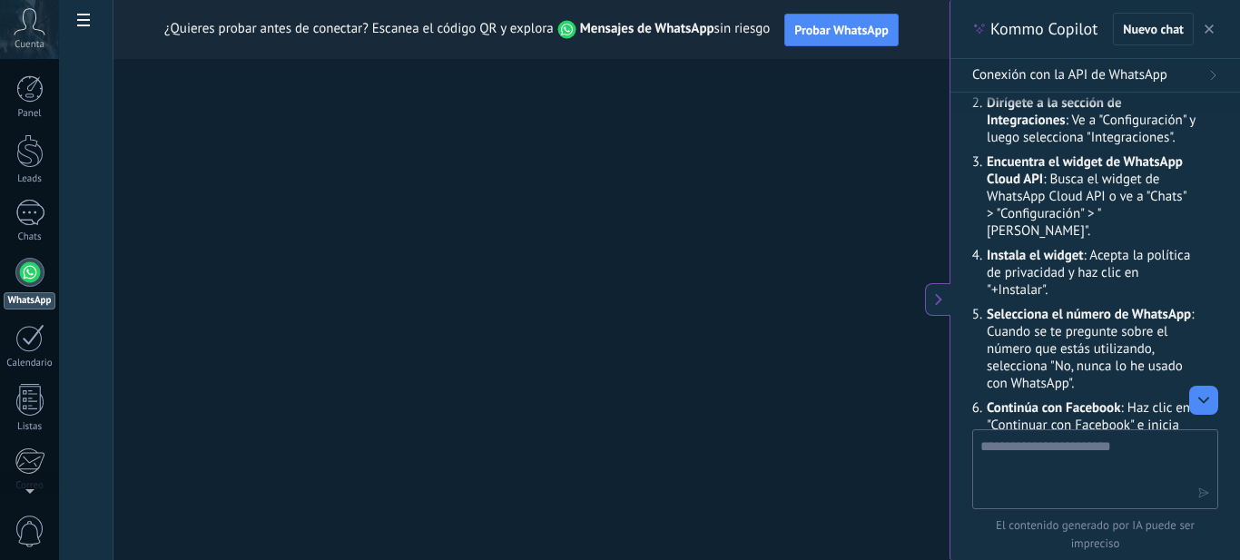
click at [937, 309] on button at bounding box center [937, 299] width 25 height 33
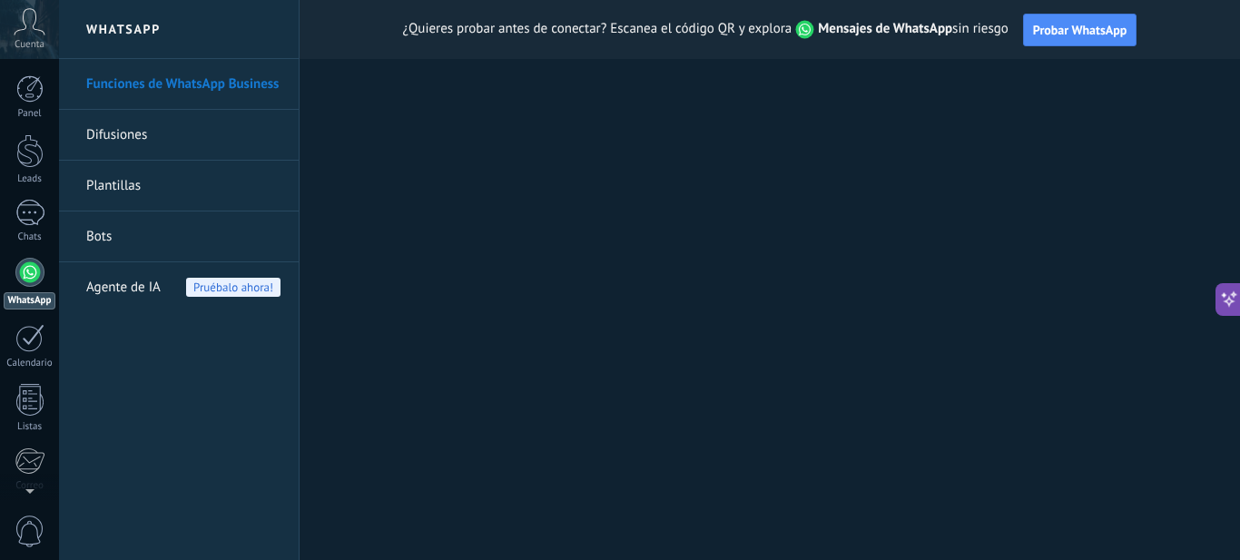
click at [150, 237] on link "Bots" at bounding box center [183, 236] width 194 height 51
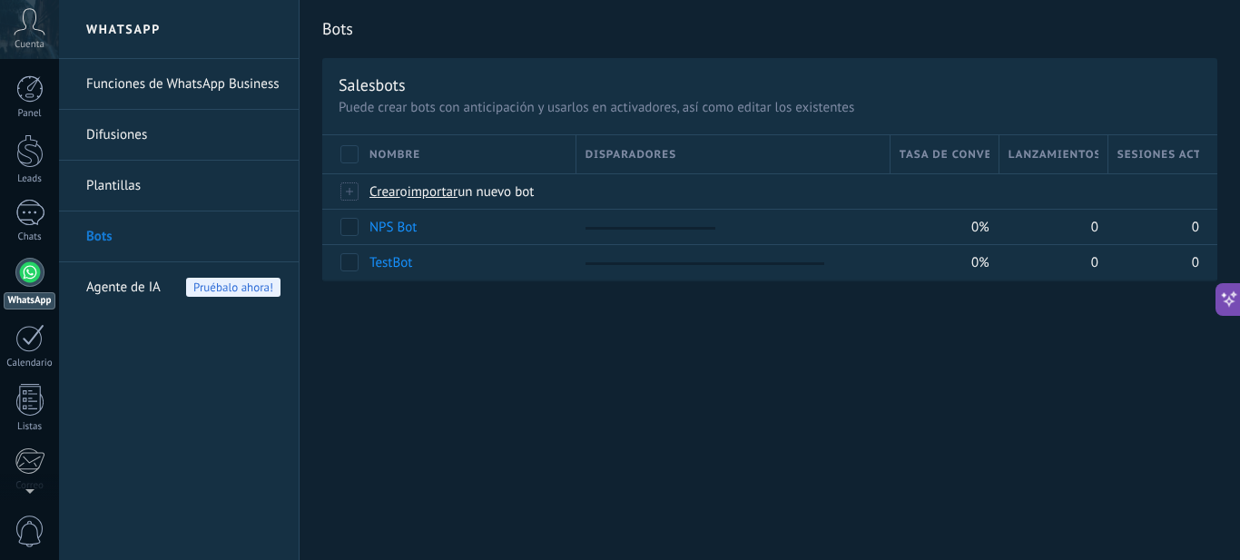
click at [29, 378] on div "Panel Leads Chats WhatsApp Clientes" at bounding box center [29, 385] width 59 height 621
click at [23, 96] on div at bounding box center [29, 88] width 27 height 27
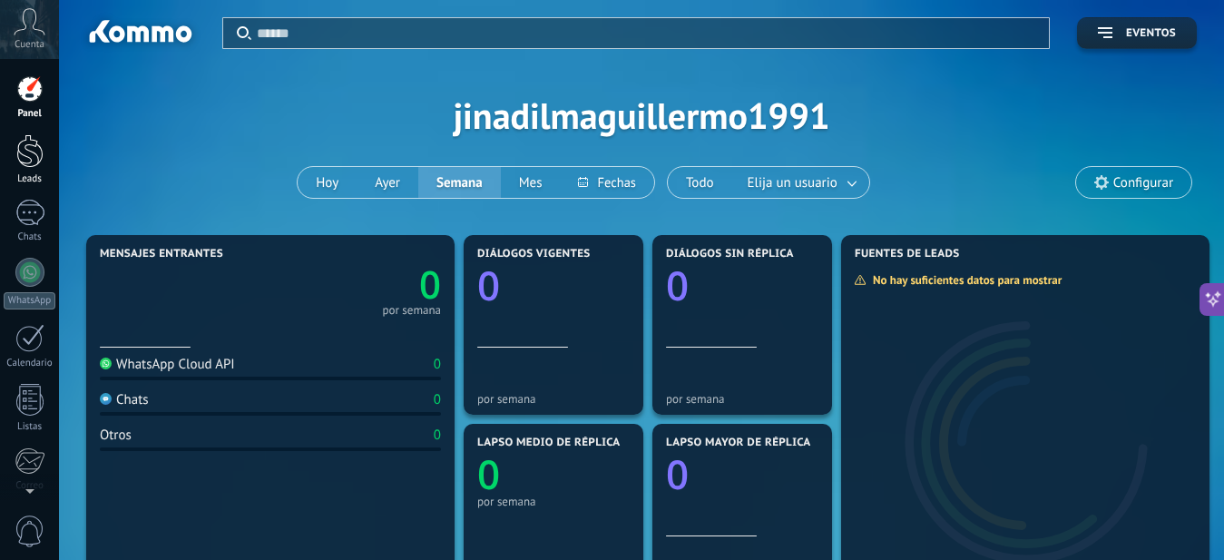
click at [27, 144] on div at bounding box center [29, 151] width 27 height 34
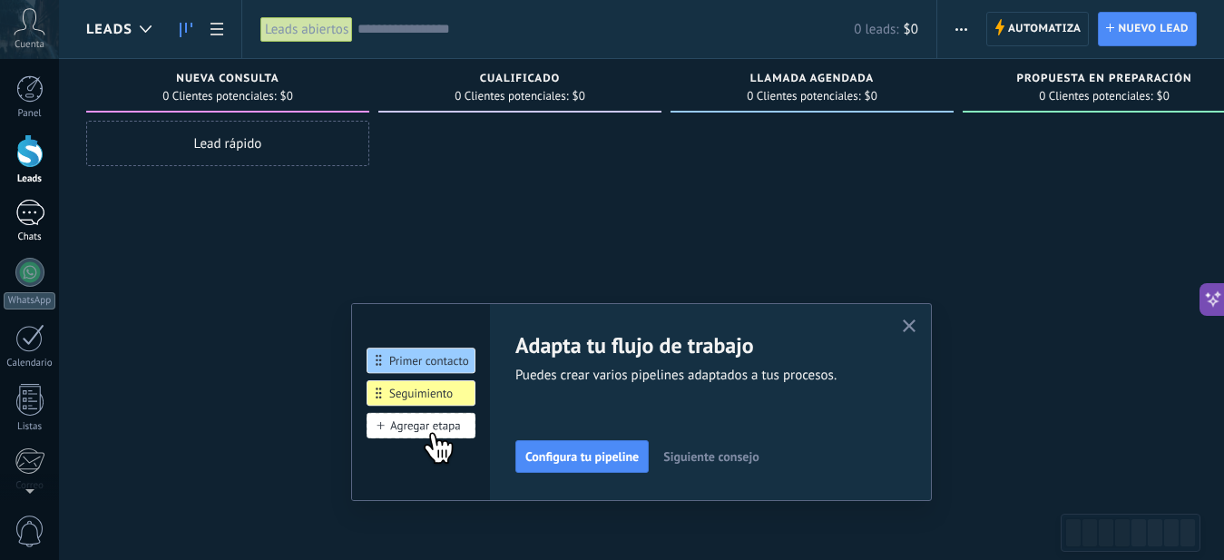
click at [37, 215] on div at bounding box center [29, 213] width 29 height 26
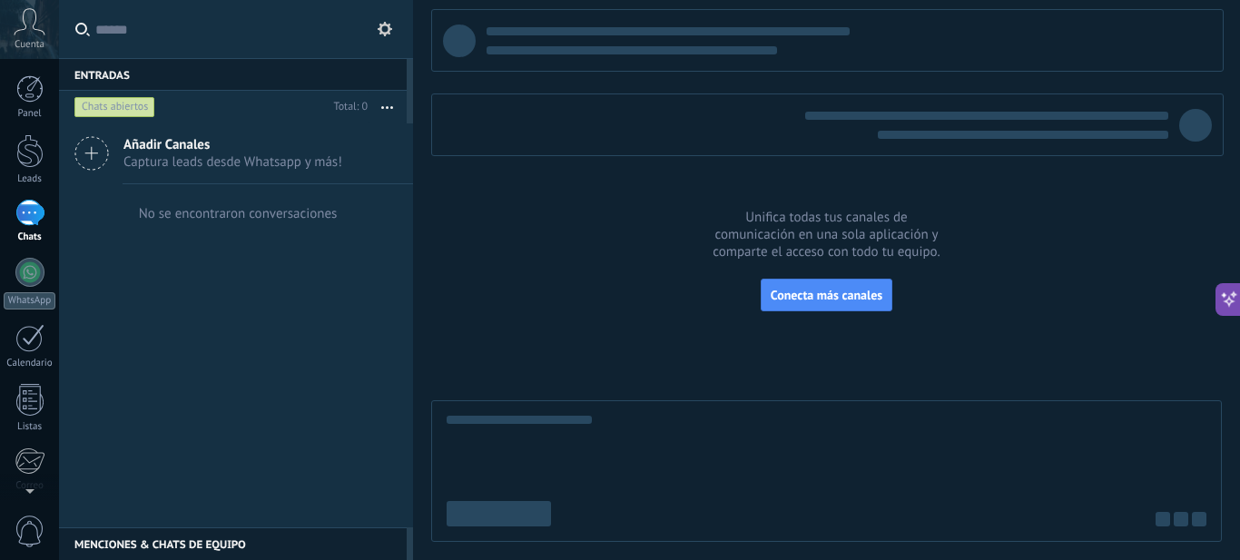
click at [146, 156] on span "Captura leads desde Whatsapp y más!" at bounding box center [232, 161] width 219 height 17
